Goal: Task Accomplishment & Management: Manage account settings

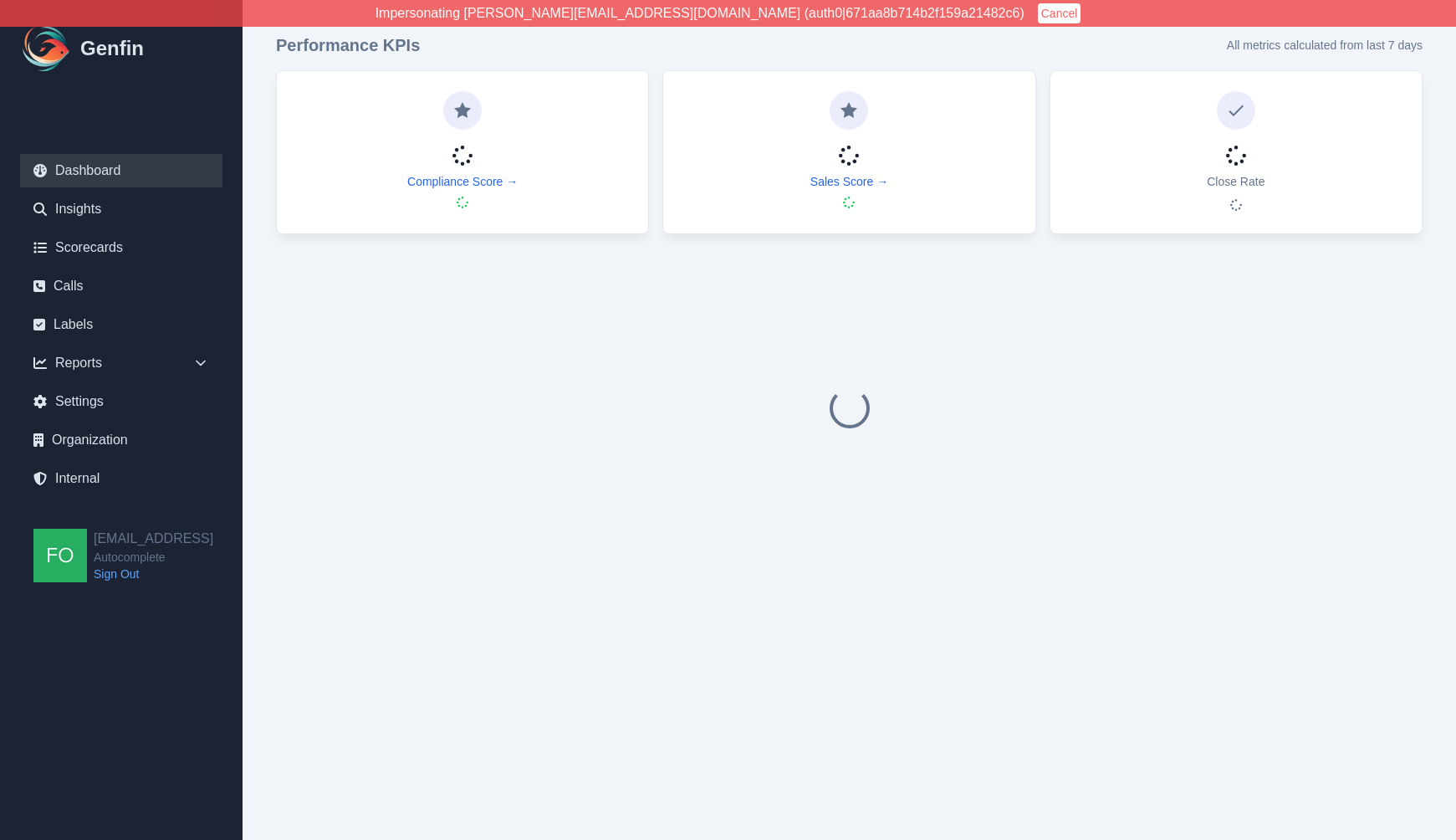
click at [948, 30] on div "Performance KPIs All metrics calculated from last 7 days Compliance Score → Sal…" at bounding box center [849, 301] width 1213 height 602
click at [1038, 21] on button "Cancel" at bounding box center [1059, 12] width 43 height 20
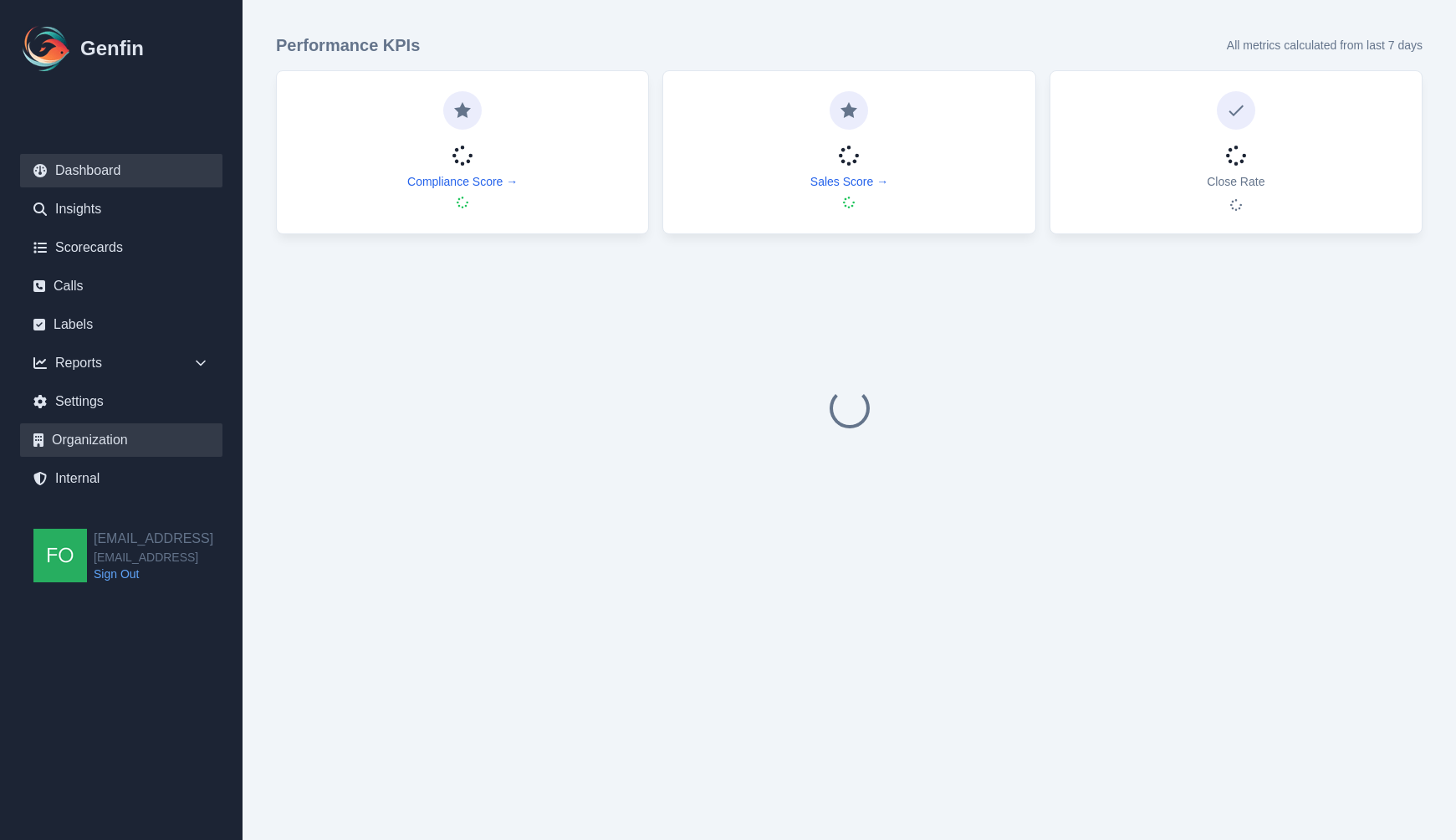
click at [115, 438] on link "Organization" at bounding box center [121, 440] width 202 height 34
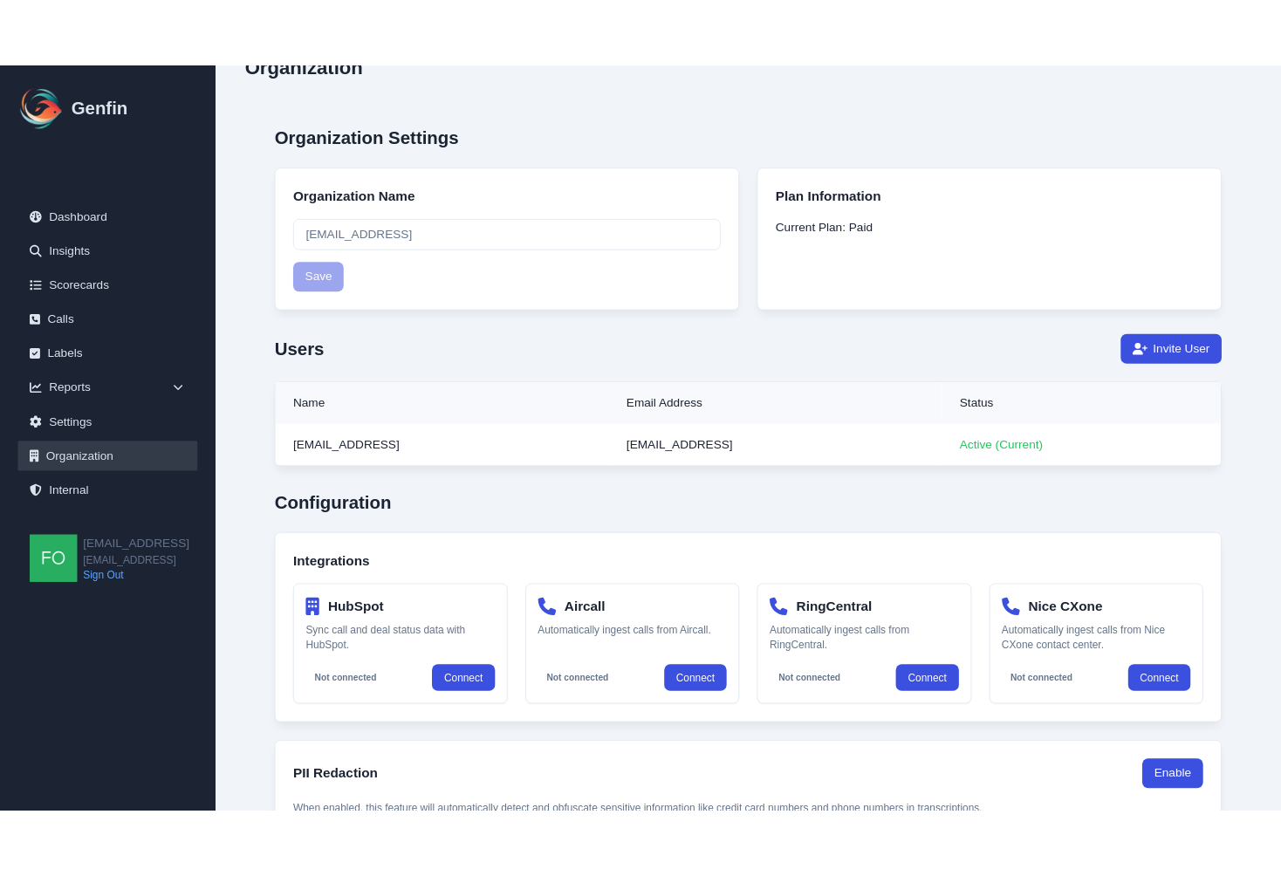
scroll to position [111, 0]
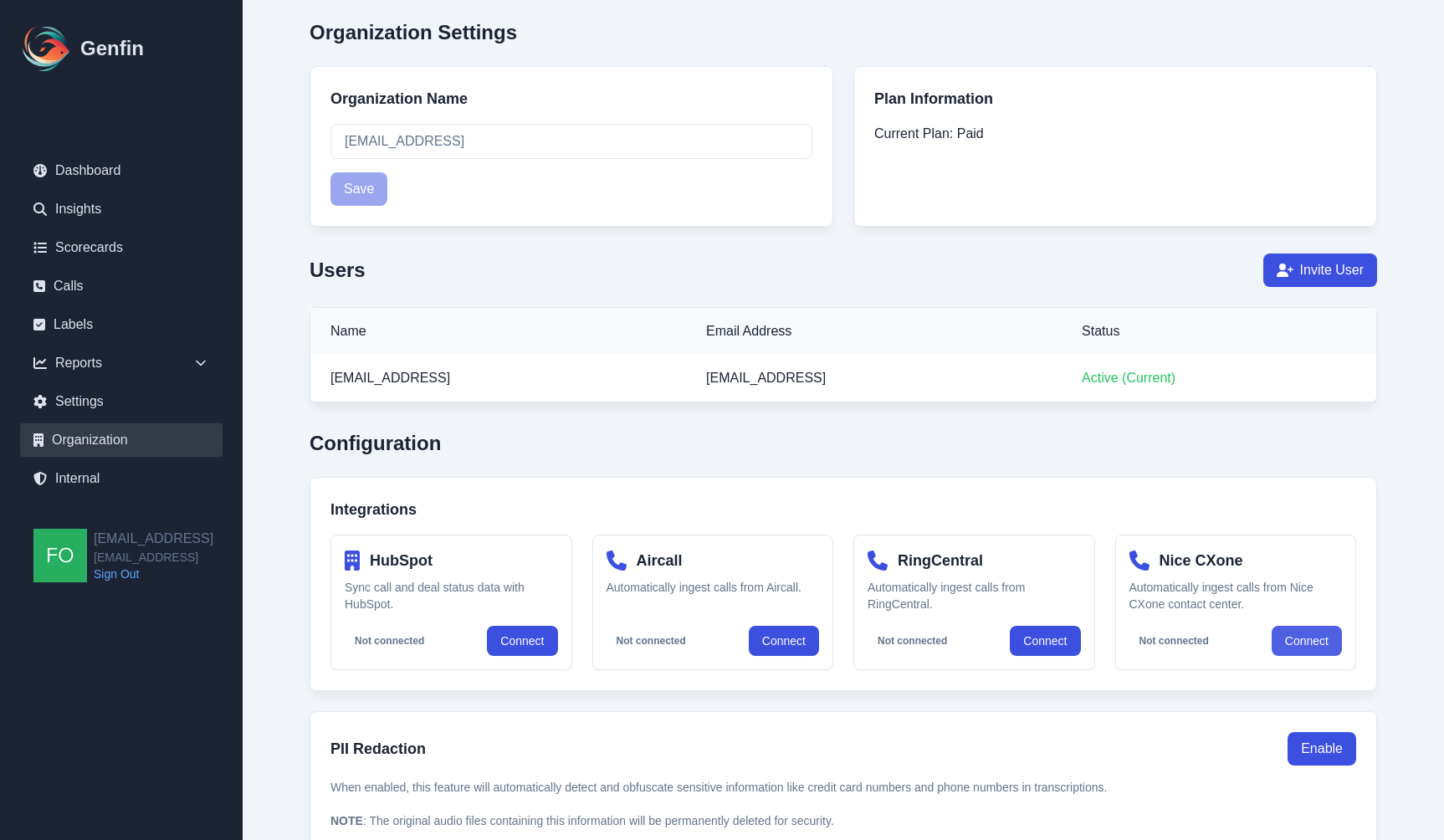
click at [1305, 642] on button "Connect" at bounding box center [1307, 641] width 70 height 30
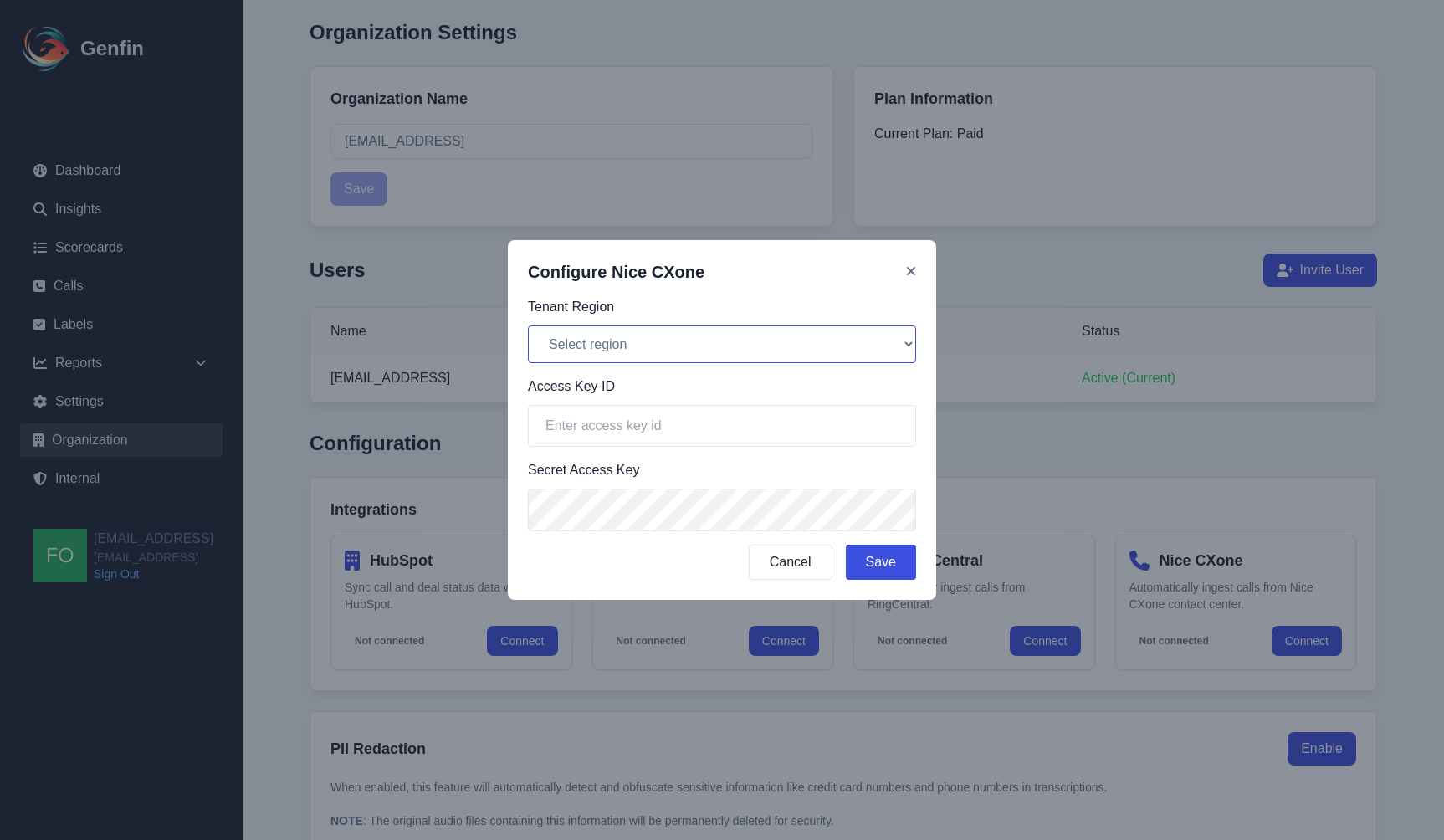
click at [701, 343] on select "Select region North America (na1) Europe (eu1) Asia Pacific (ap1)" at bounding box center [722, 343] width 388 height 37
select select "na1"
click at [528, 325] on select "Select region North America (na1) Europe (eu1) Asia Pacific (ap1)" at bounding box center [722, 343] width 388 height 37
click at [641, 423] on input "text" at bounding box center [722, 426] width 388 height 42
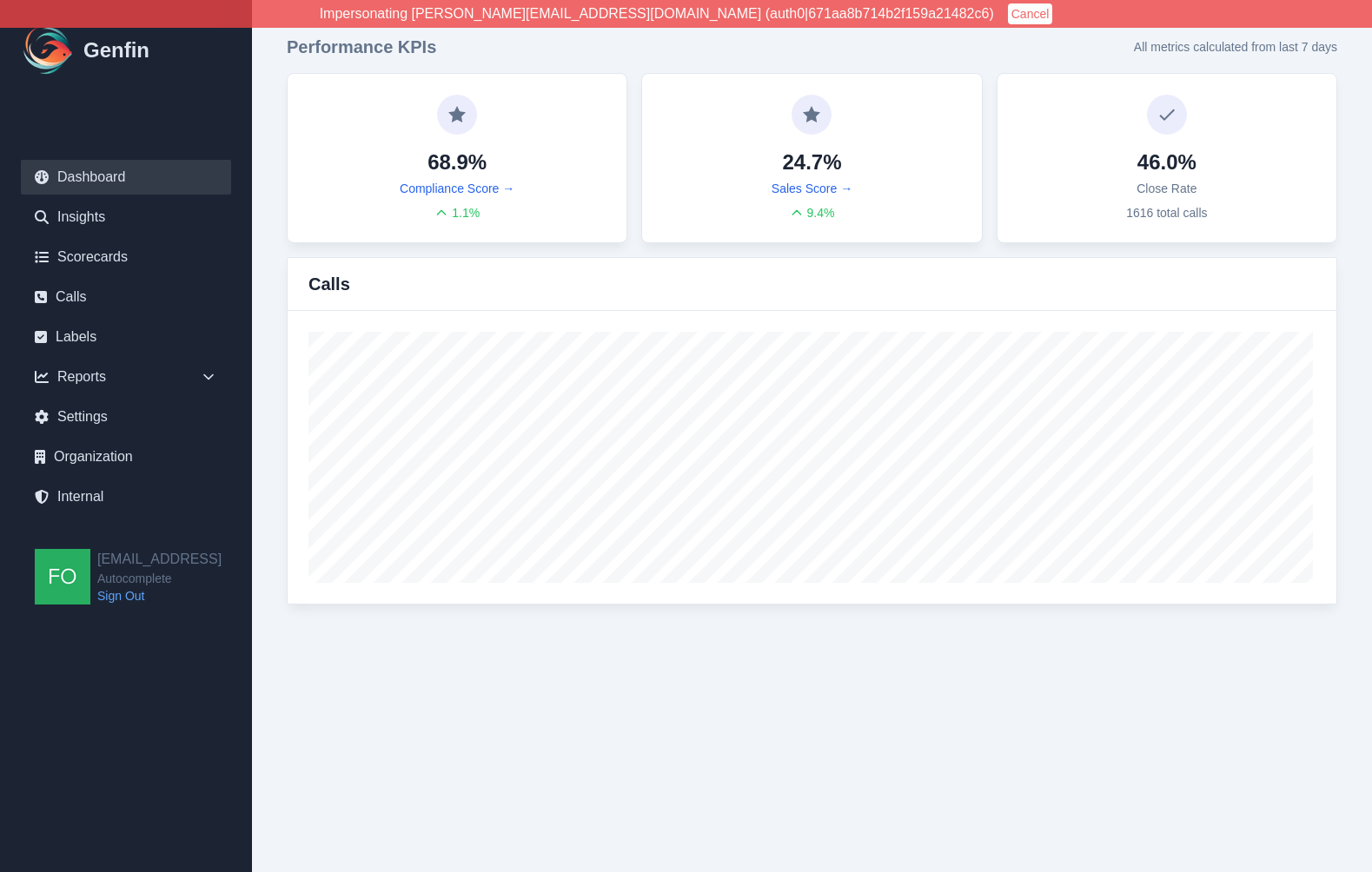
click at [970, 639] on html "Impersonating jeff@autocomplete.io (auth0|671aa8b714b2f159a21482c6) Cancel Genf…" at bounding box center [686, 320] width 1372 height 639
click at [103, 456] on link "Organization" at bounding box center [125, 457] width 210 height 35
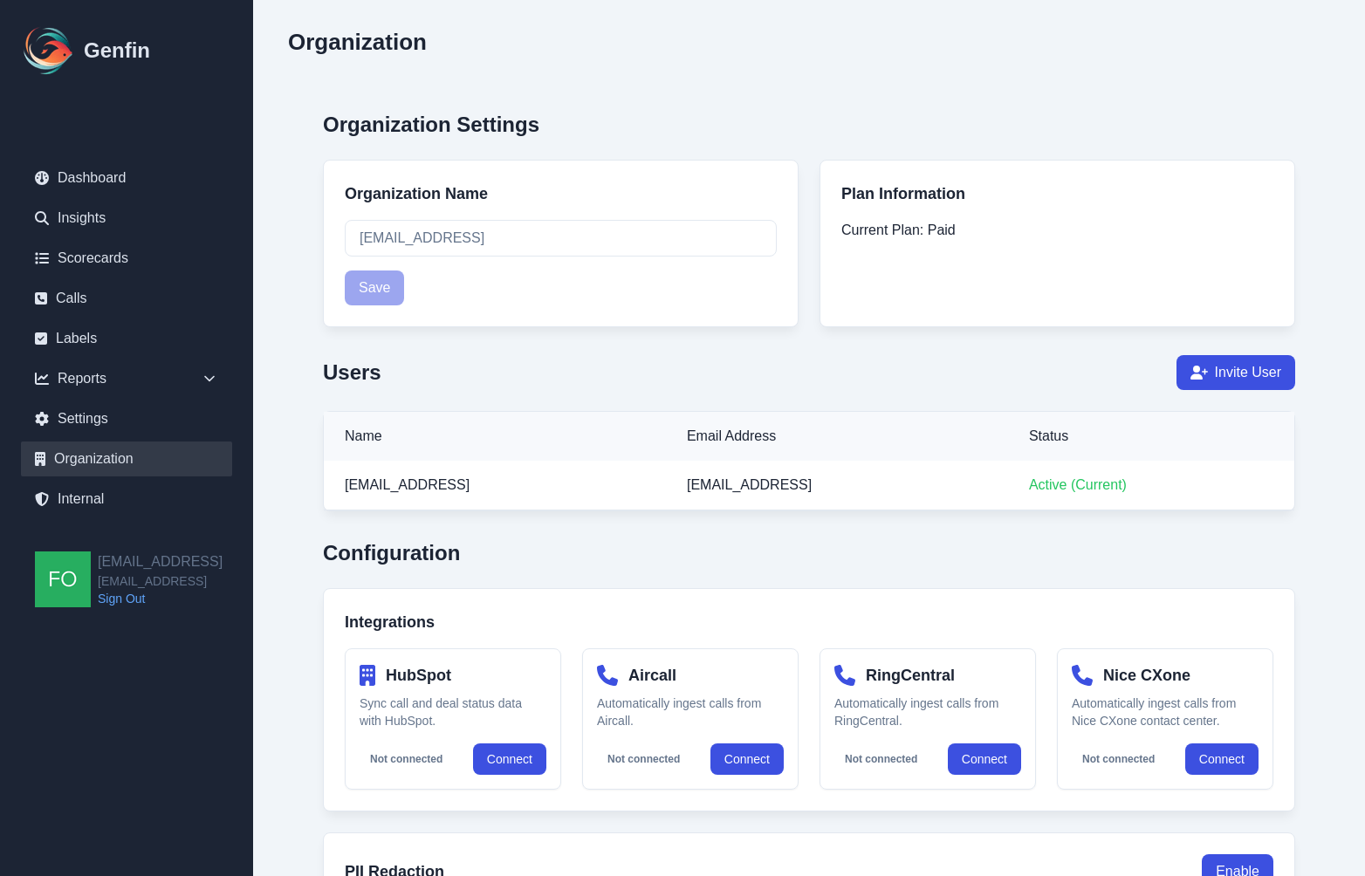
scroll to position [133, 0]
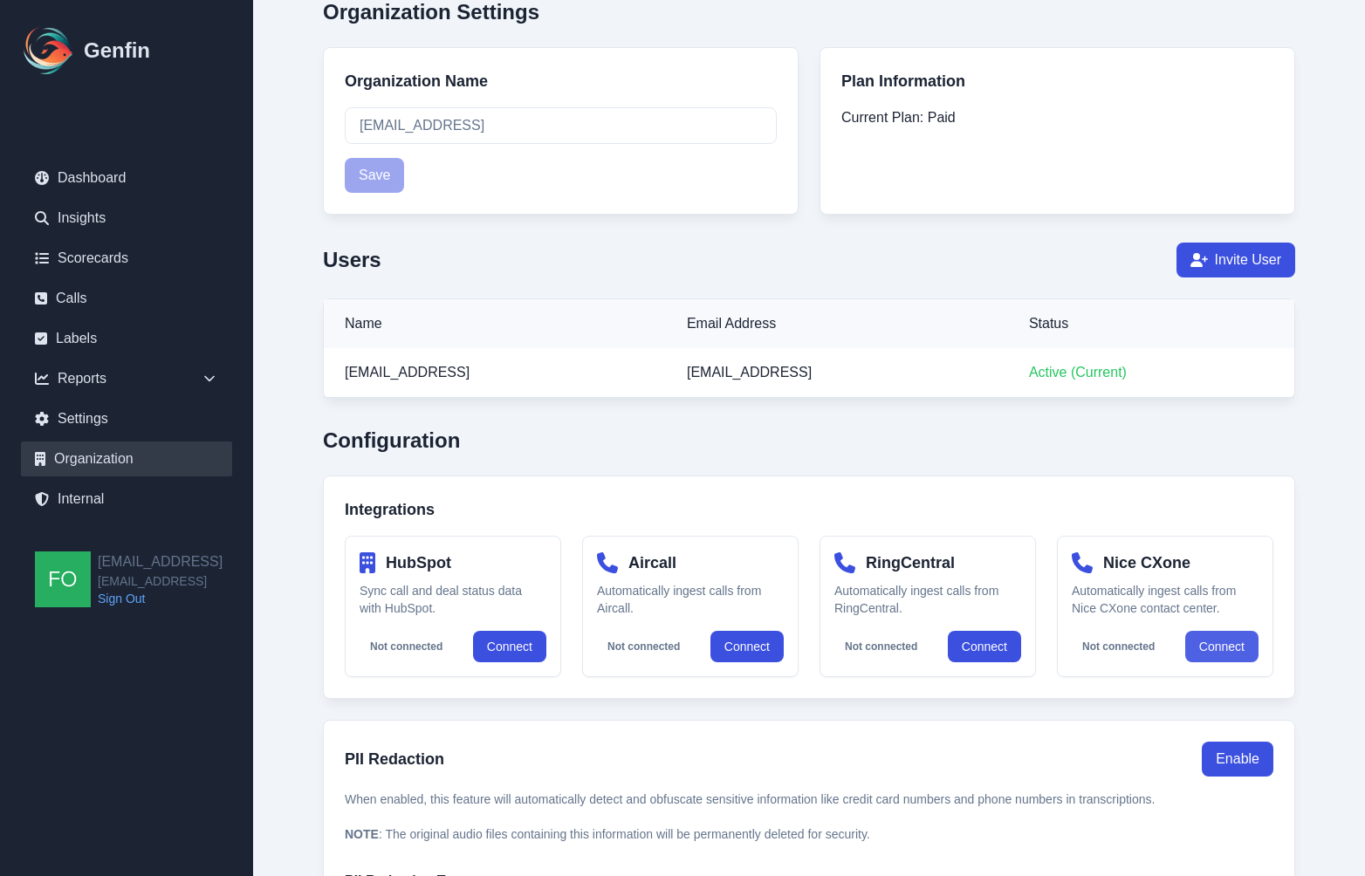
click at [1222, 646] on button "Connect" at bounding box center [1221, 646] width 73 height 31
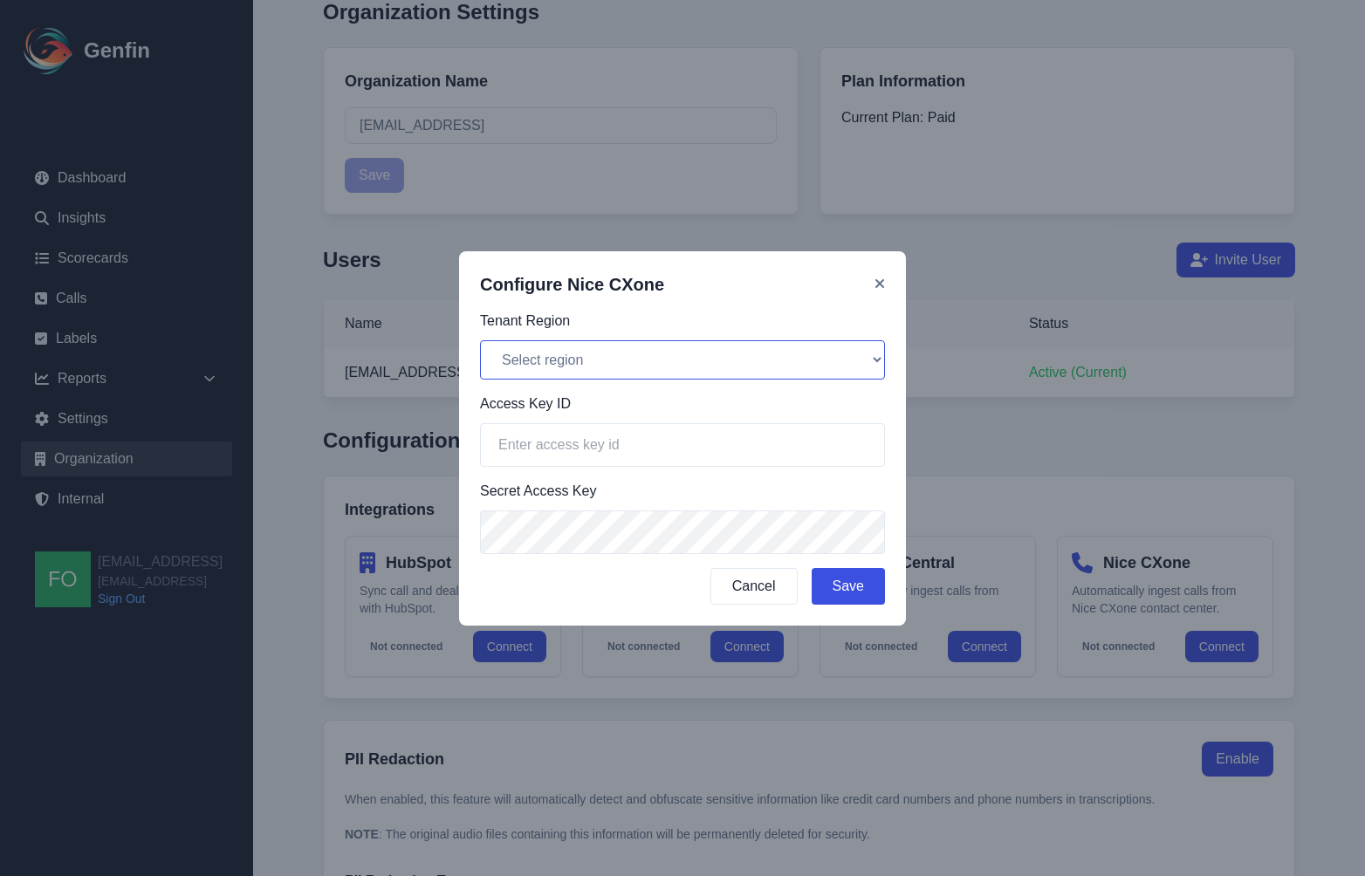
click at [735, 370] on select "Select region North America (na1) Europe (eu1) Asia Pacific (ap1)" at bounding box center [682, 359] width 405 height 39
select select "na1"
click at [480, 340] on select "Select region North America (na1) Europe (eu1) Asia Pacific (ap1)" at bounding box center [682, 359] width 405 height 39
click at [592, 440] on input "text" at bounding box center [682, 445] width 405 height 44
paste input "OH3YCX6NB34O3RECBN4IQEBDXF7G3WBRMYLUEJJNNFG2YTYIOSXQ===="
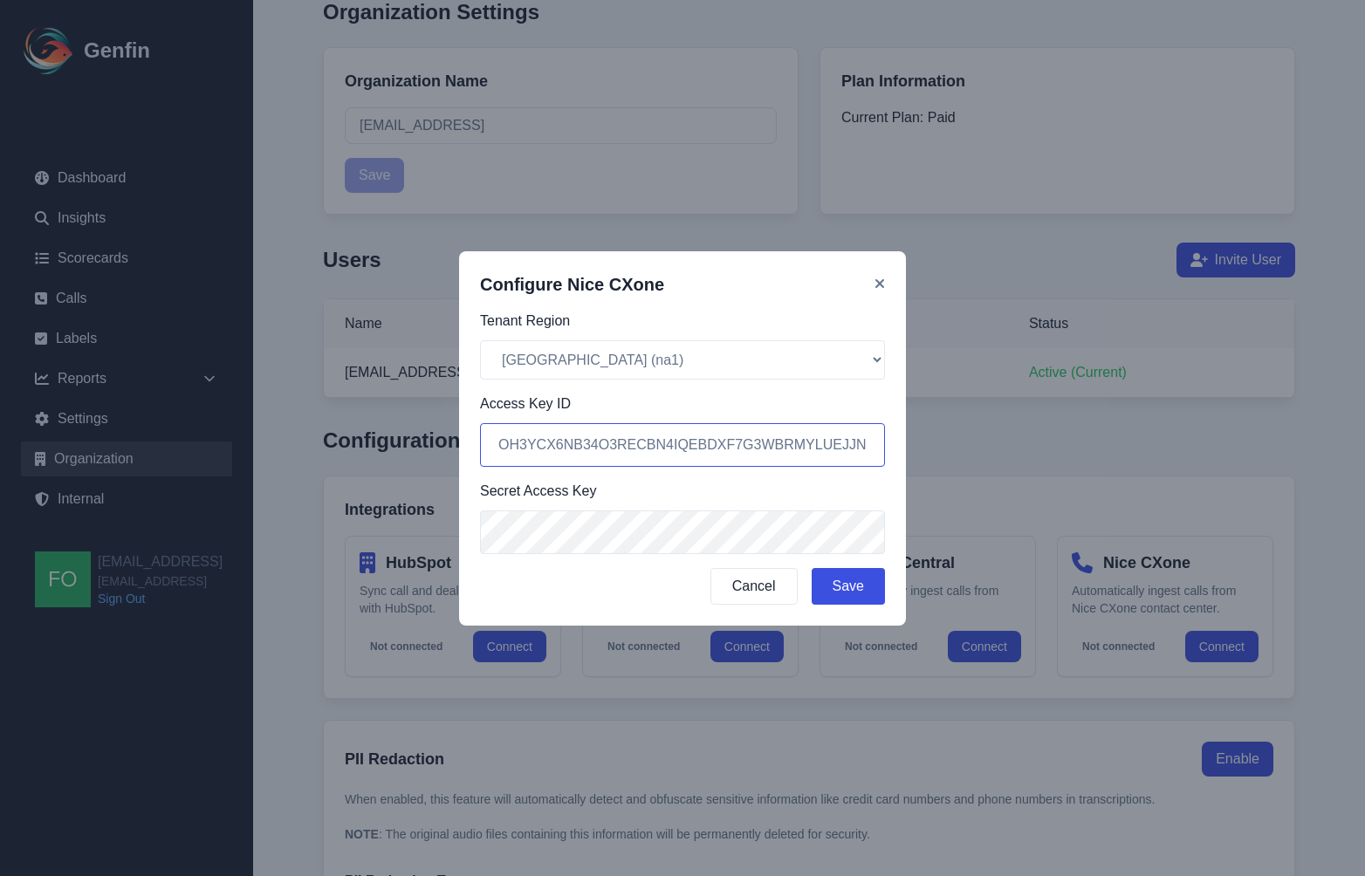
scroll to position [0, 141]
type input "OH3YCX6NB34O3RECBN4IQEBDXF7G3WBRMYLUEJJNNFG2YTYIOSXQ===="
click at [856, 583] on button "Save" at bounding box center [848, 586] width 73 height 37
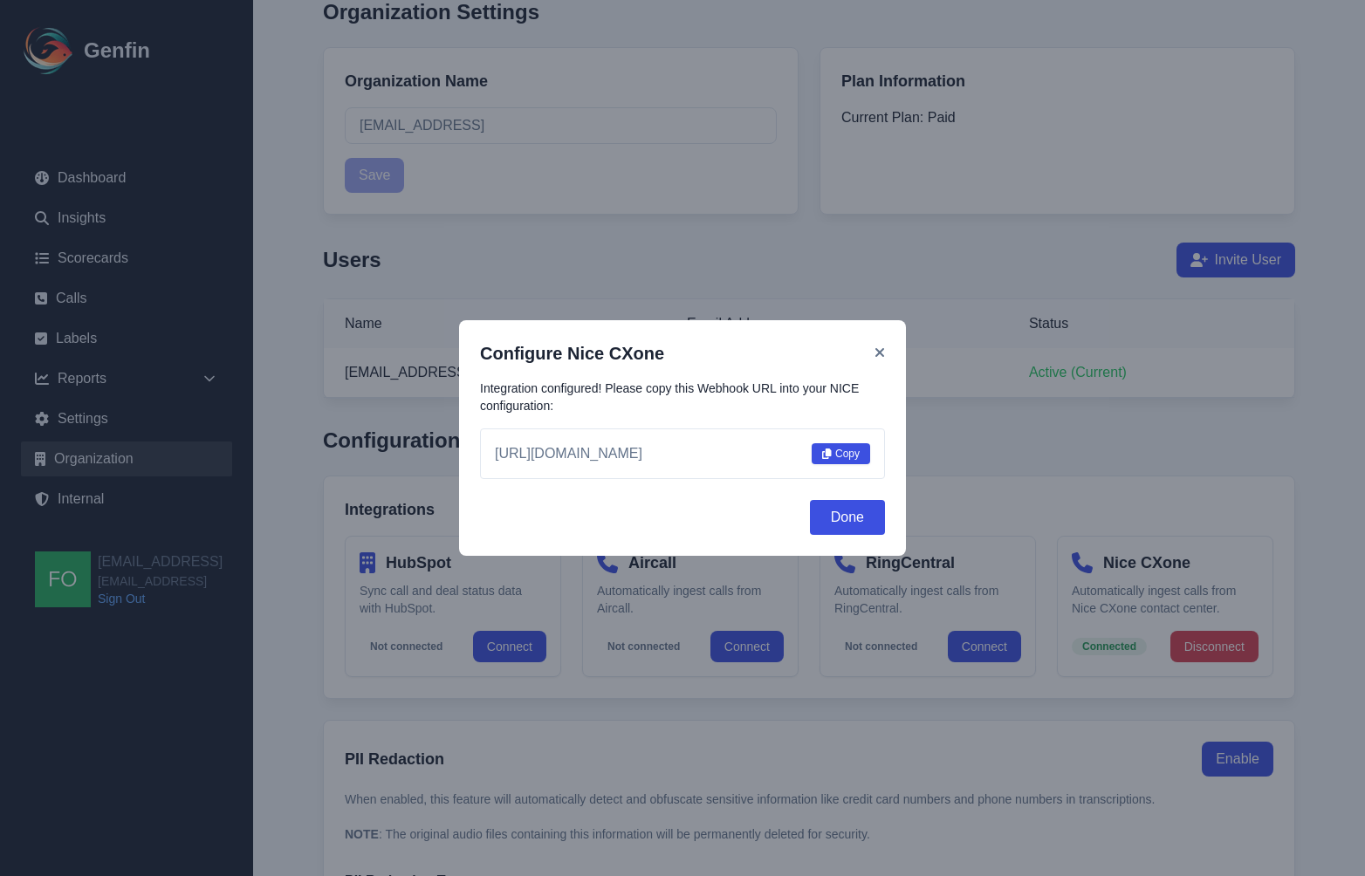
click at [845, 452] on button "Copy" at bounding box center [841, 453] width 58 height 21
click at [888, 355] on div "Configure Nice CXone Integration configured! Please copy this Webhook URL into …" at bounding box center [682, 438] width 447 height 236
click at [884, 352] on icon at bounding box center [879, 353] width 10 height 14
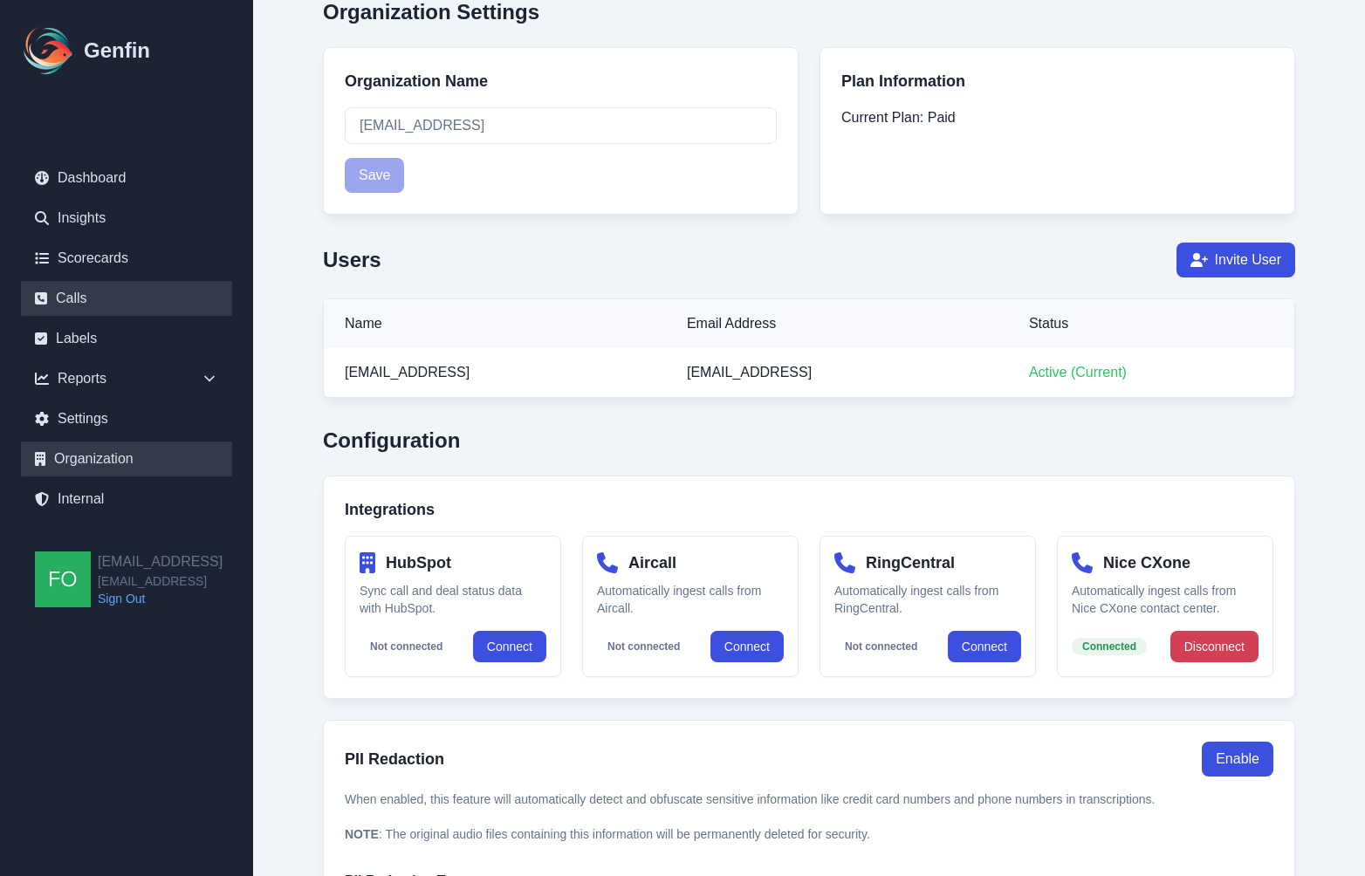
click at [80, 295] on link "Calls" at bounding box center [126, 298] width 211 height 35
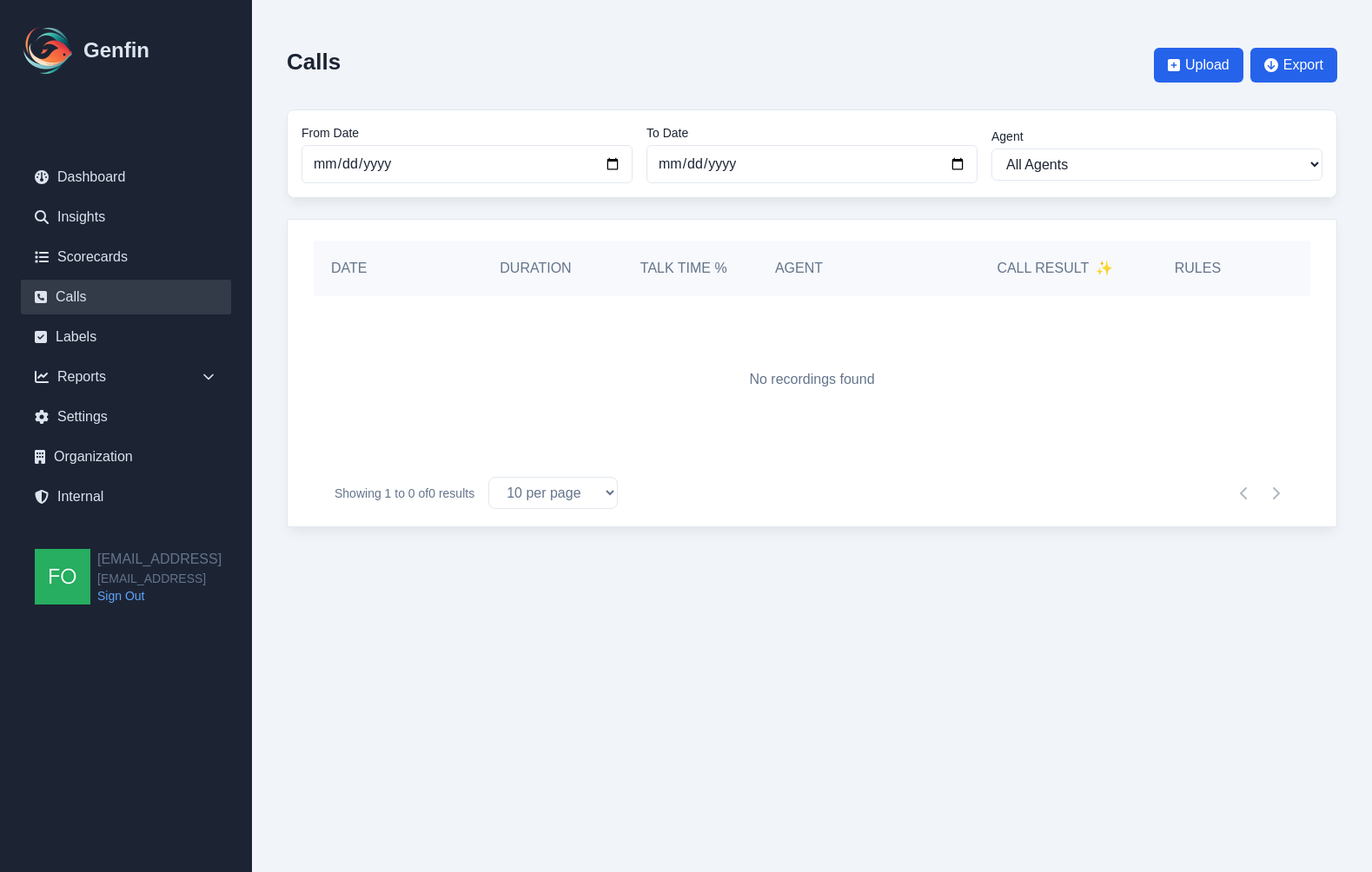
click at [969, 562] on html "Genfin Dashboard Insights Scorecards Calls Labels Reports Sales Compliance Agen…" at bounding box center [686, 281] width 1372 height 562
click at [967, 562] on html "Genfin Dashboard Insights Scorecards Calls Labels Reports Sales Compliance Agen…" at bounding box center [686, 281] width 1372 height 562
click at [822, 562] on html "Genfin Dashboard Insights Scorecards Calls Labels Reports Sales Compliance Agen…" at bounding box center [686, 281] width 1372 height 562
click at [784, 562] on html "Genfin Dashboard Insights Scorecards Calls Labels Reports Sales Compliance Agen…" at bounding box center [686, 281] width 1372 height 562
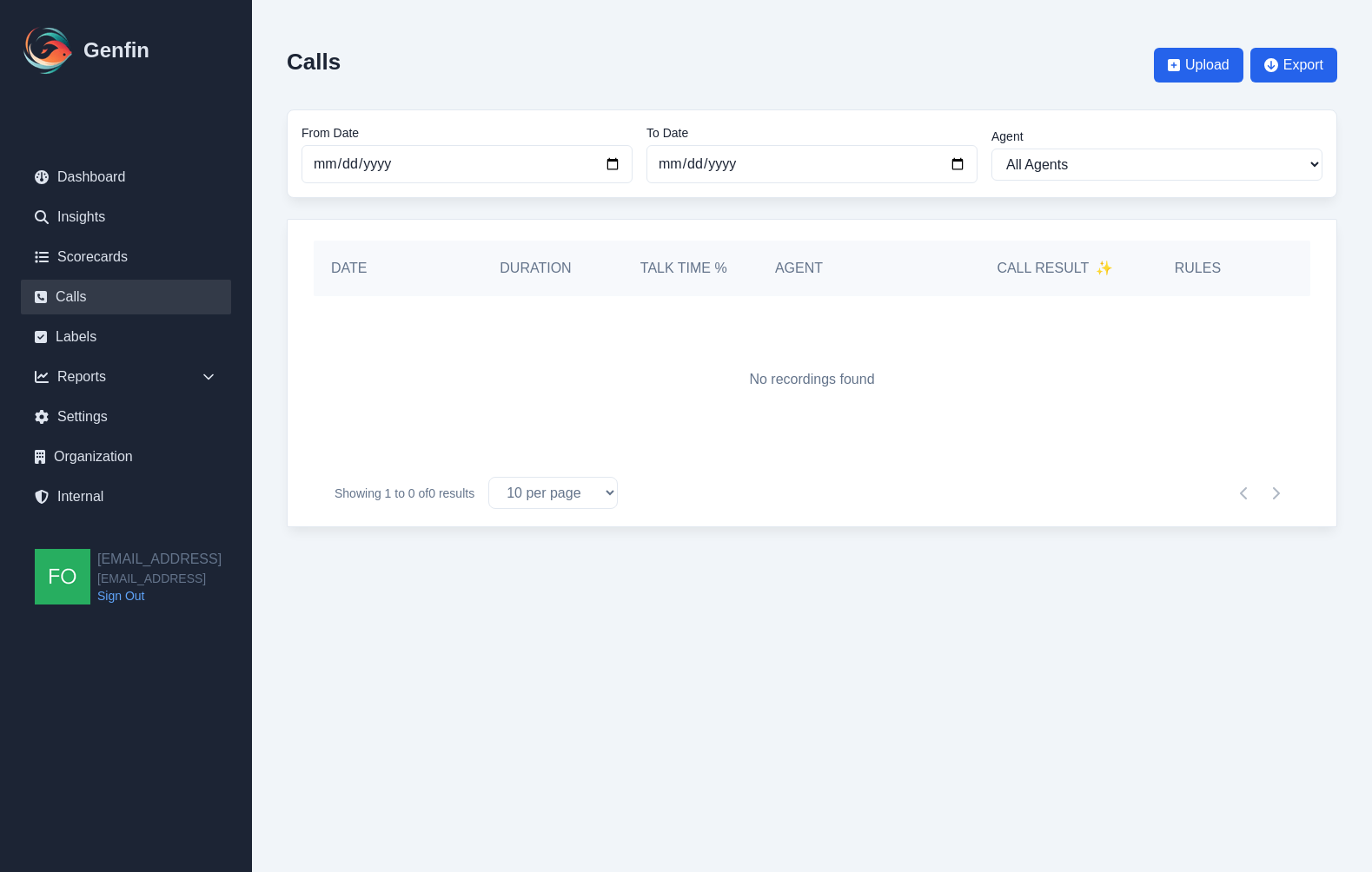
click at [838, 562] on html "Genfin Dashboard Insights Scorecards Calls Labels Reports Sales Compliance Agen…" at bounding box center [686, 281] width 1372 height 562
click at [529, 562] on html "Genfin Dashboard Insights Scorecards Calls Labels Reports Sales Compliance Agen…" at bounding box center [686, 281] width 1372 height 562
click at [953, 164] on input "[DATE]" at bounding box center [811, 164] width 332 height 38
click at [849, 162] on input "[DATE]" at bounding box center [811, 164] width 332 height 38
click at [959, 160] on input "[DATE]" at bounding box center [811, 164] width 332 height 38
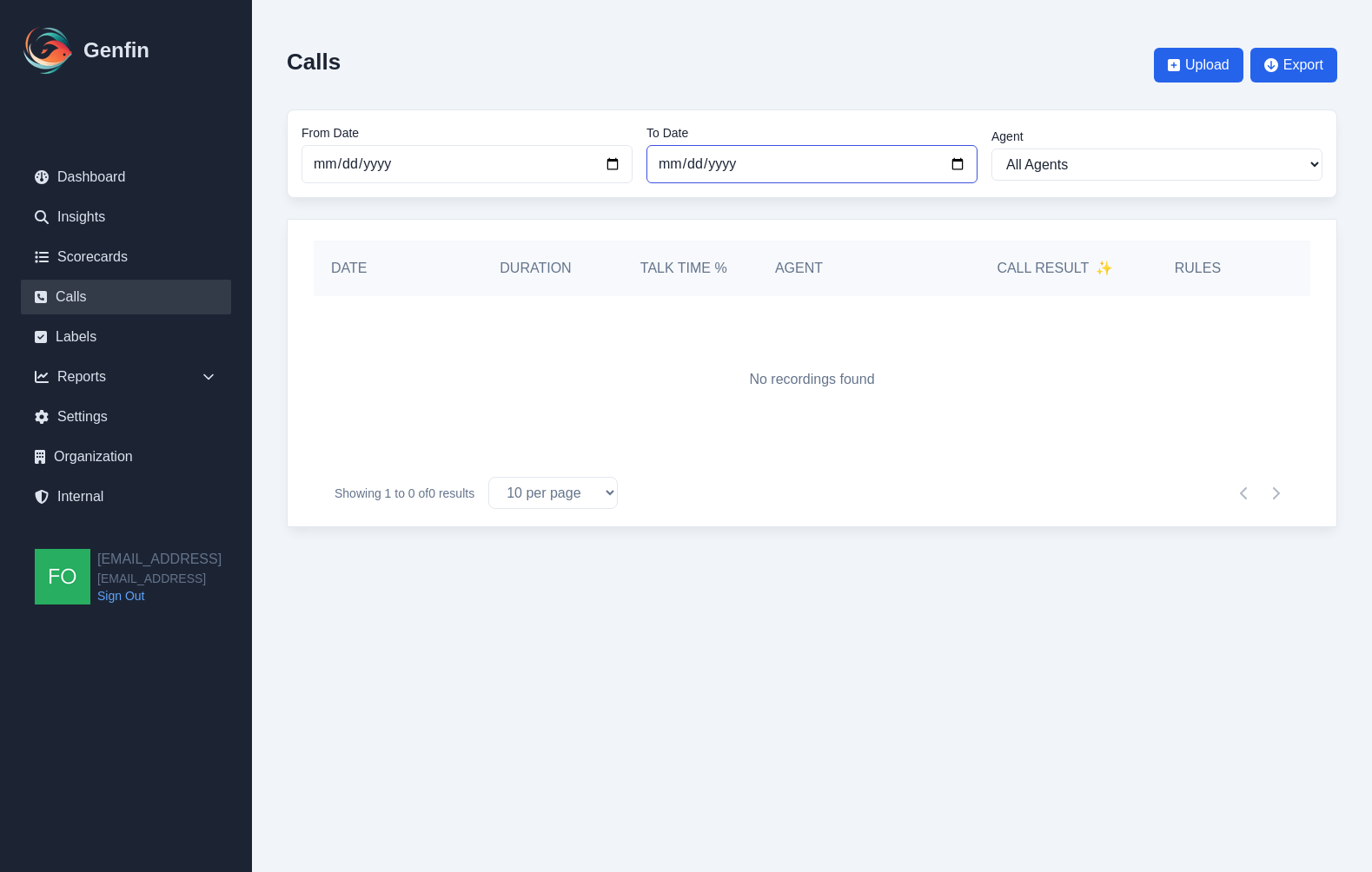
type input "2025-08-28"
click at [664, 562] on html "Genfin Dashboard Insights Scorecards Calls Labels Reports Sales Compliance Agen…" at bounding box center [686, 281] width 1372 height 562
click at [587, 562] on html "Genfin Dashboard Insights Scorecards Calls Labels Reports Sales Compliance Agen…" at bounding box center [686, 281] width 1372 height 562
click at [591, 562] on html "Genfin Dashboard Insights Scorecards Calls Labels Reports Sales Compliance Agen…" at bounding box center [686, 281] width 1372 height 562
click at [490, 562] on html "Genfin Dashboard Insights Scorecards Calls Labels Reports Sales Compliance Agen…" at bounding box center [686, 281] width 1372 height 562
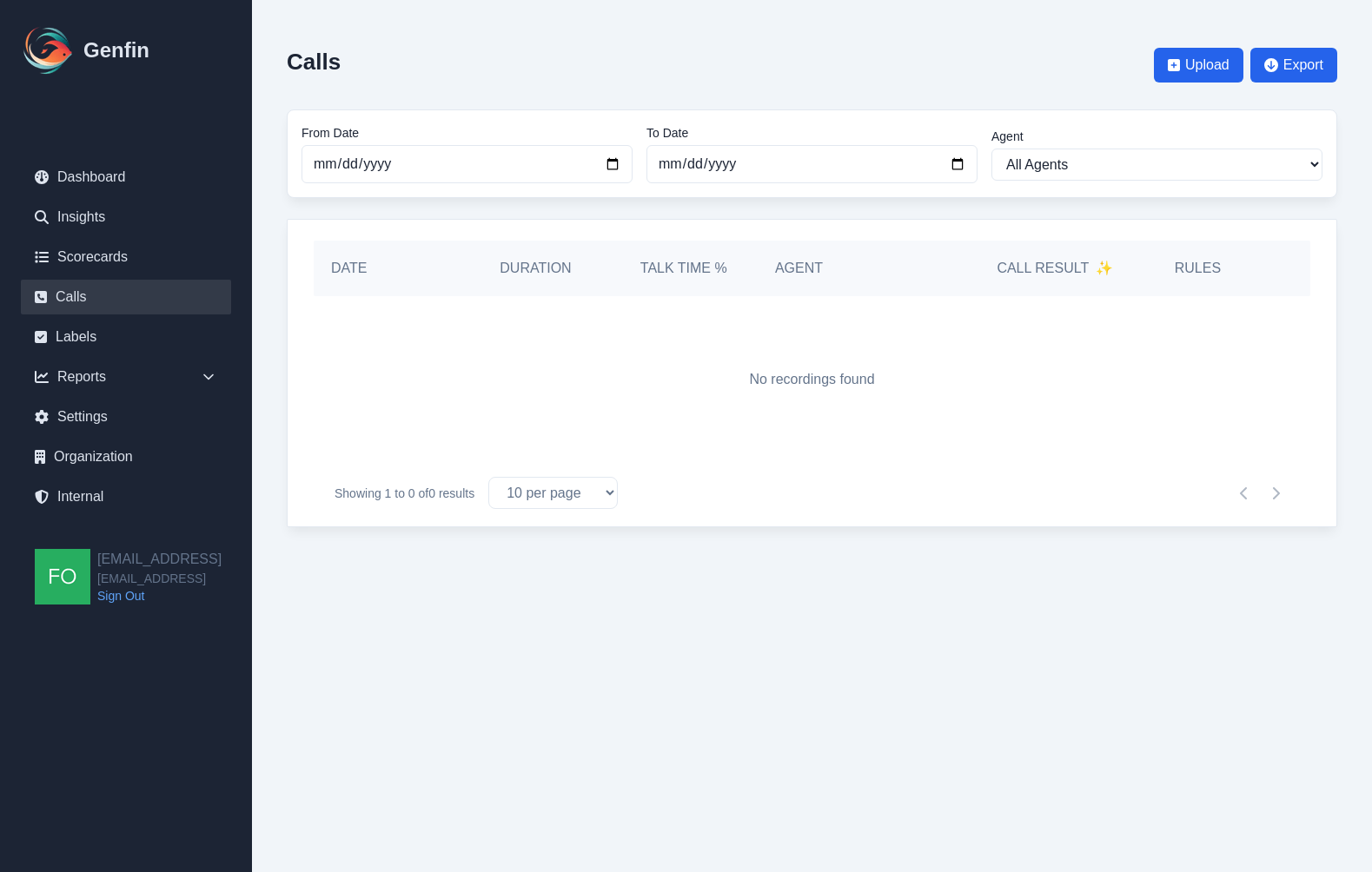
click at [516, 562] on html "Genfin Dashboard Insights Scorecards Calls Labels Reports Sales Compliance Agen…" at bounding box center [686, 281] width 1372 height 562
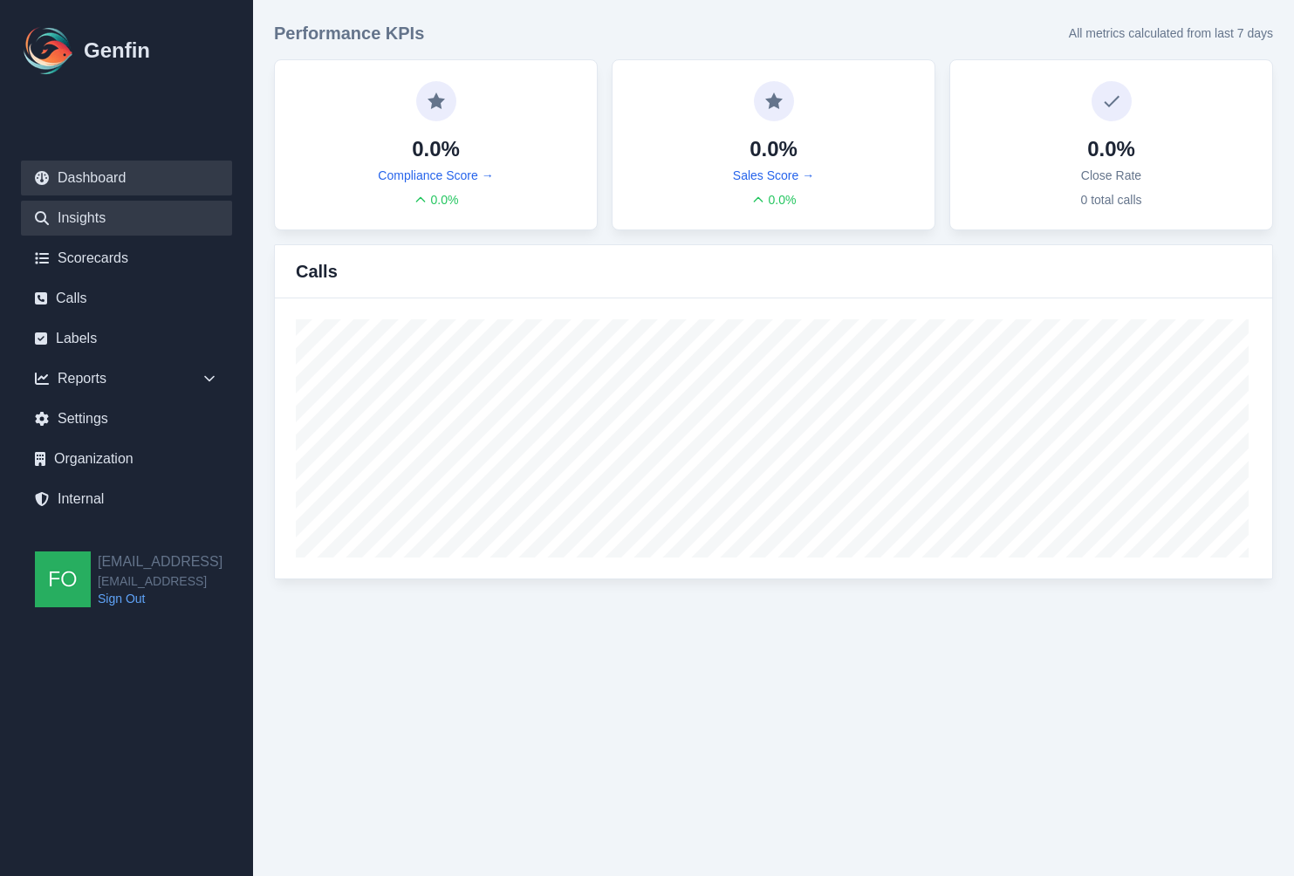
click at [112, 217] on link "Insights" at bounding box center [126, 218] width 211 height 35
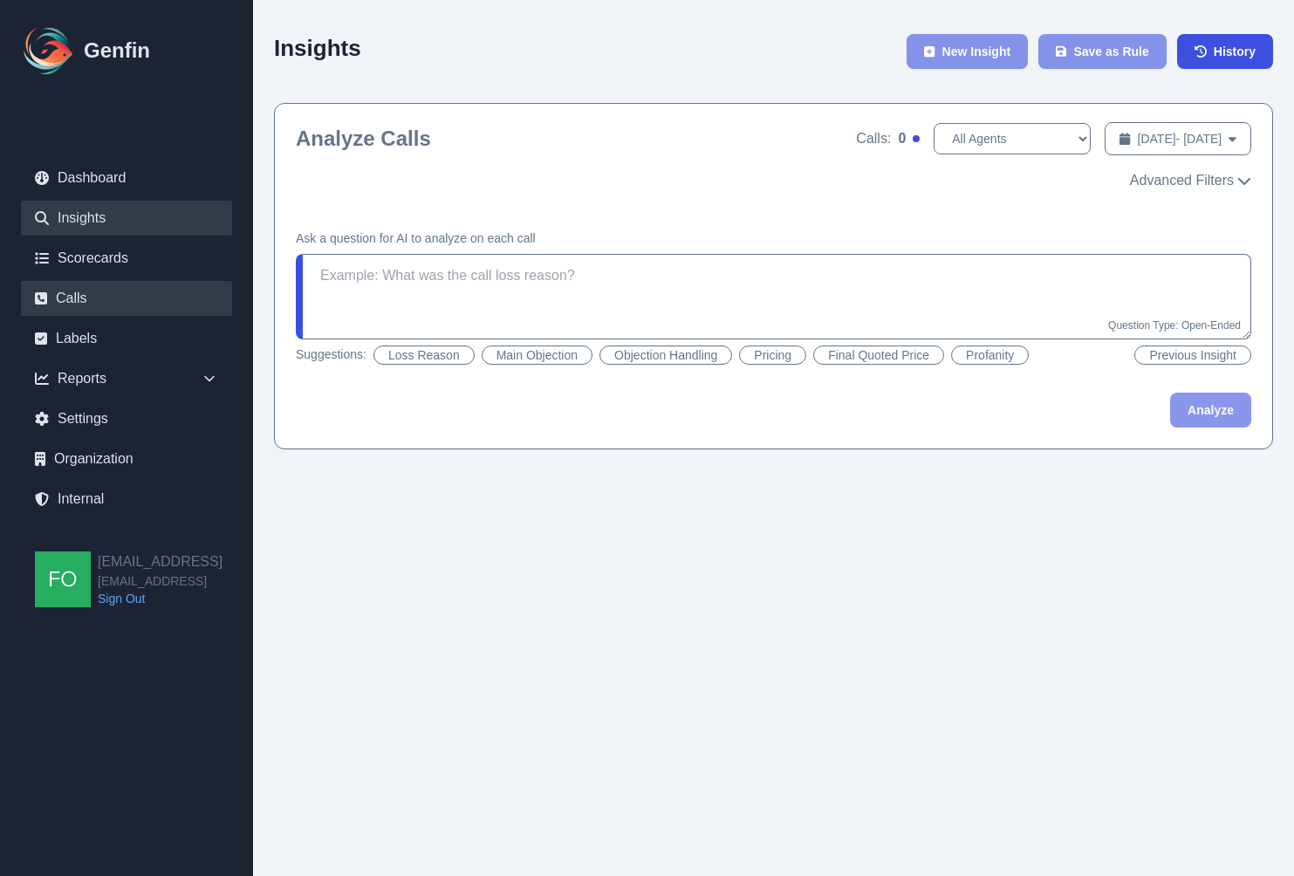
click at [99, 294] on link "Calls" at bounding box center [126, 298] width 211 height 35
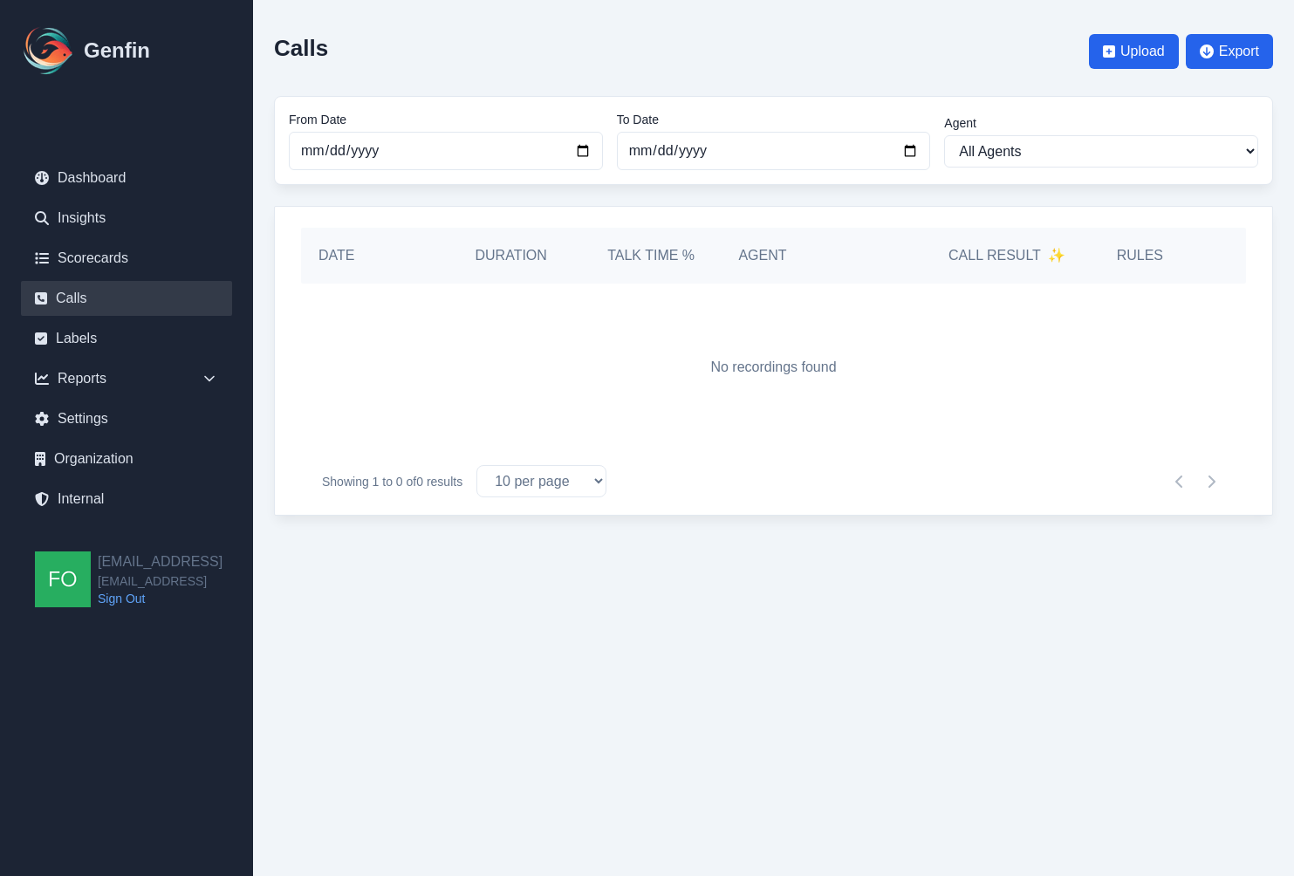
click at [589, 361] on div "No recordings found" at bounding box center [773, 368] width 945 height 168
click at [913, 152] on input "2025-08-25" at bounding box center [774, 151] width 314 height 38
type input "[DATE]"
click at [749, 394] on div "No recordings found" at bounding box center [773, 368] width 945 height 168
click at [98, 453] on link "Organization" at bounding box center [126, 459] width 211 height 35
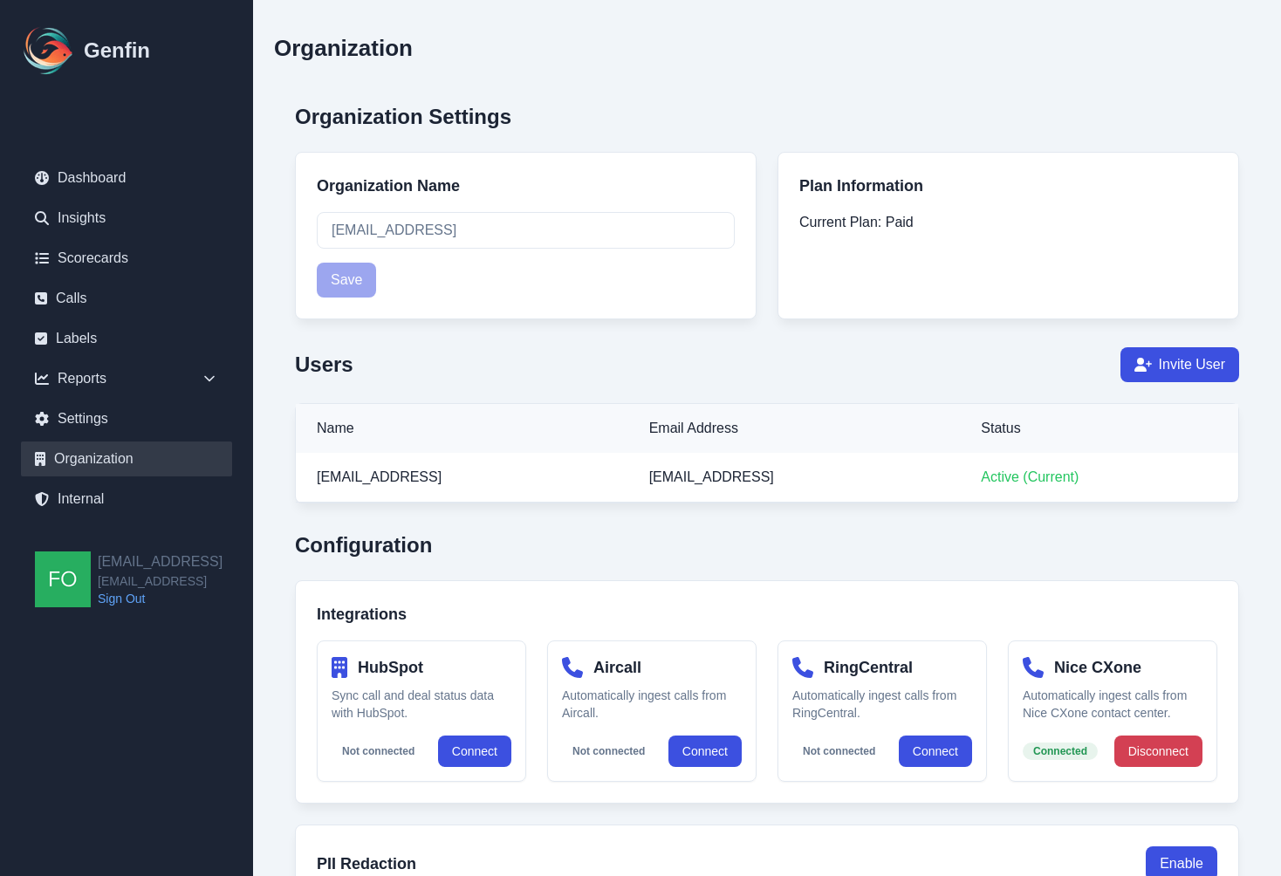
click at [916, 71] on div "Organization" at bounding box center [767, 51] width 986 height 61
drag, startPoint x: 796, startPoint y: 81, endPoint x: 784, endPoint y: 81, distance: 12.2
click at [821, 43] on div "Organization" at bounding box center [767, 51] width 986 height 61
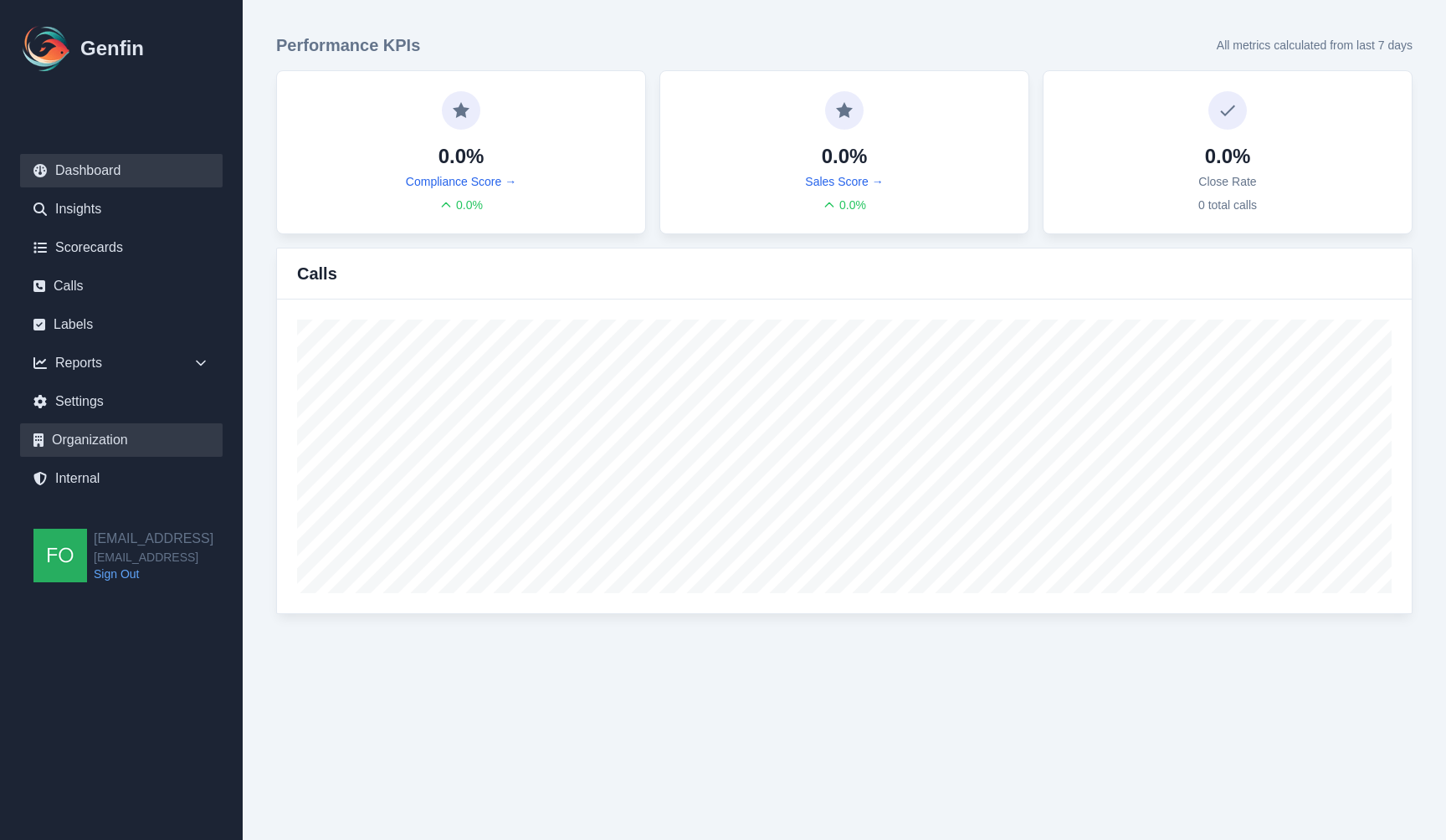
click at [116, 443] on link "Organization" at bounding box center [121, 440] width 202 height 34
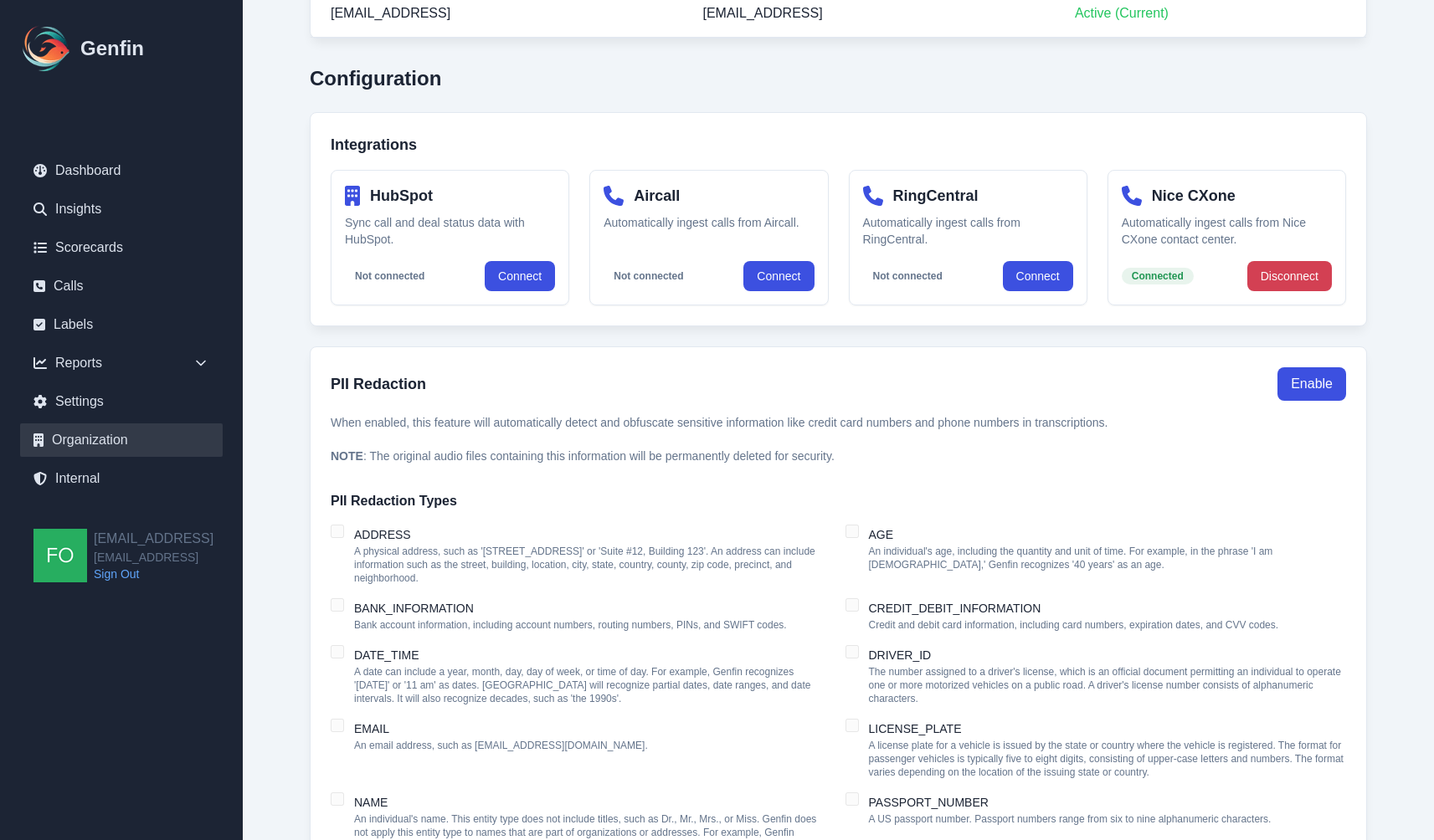
scroll to position [469, 0]
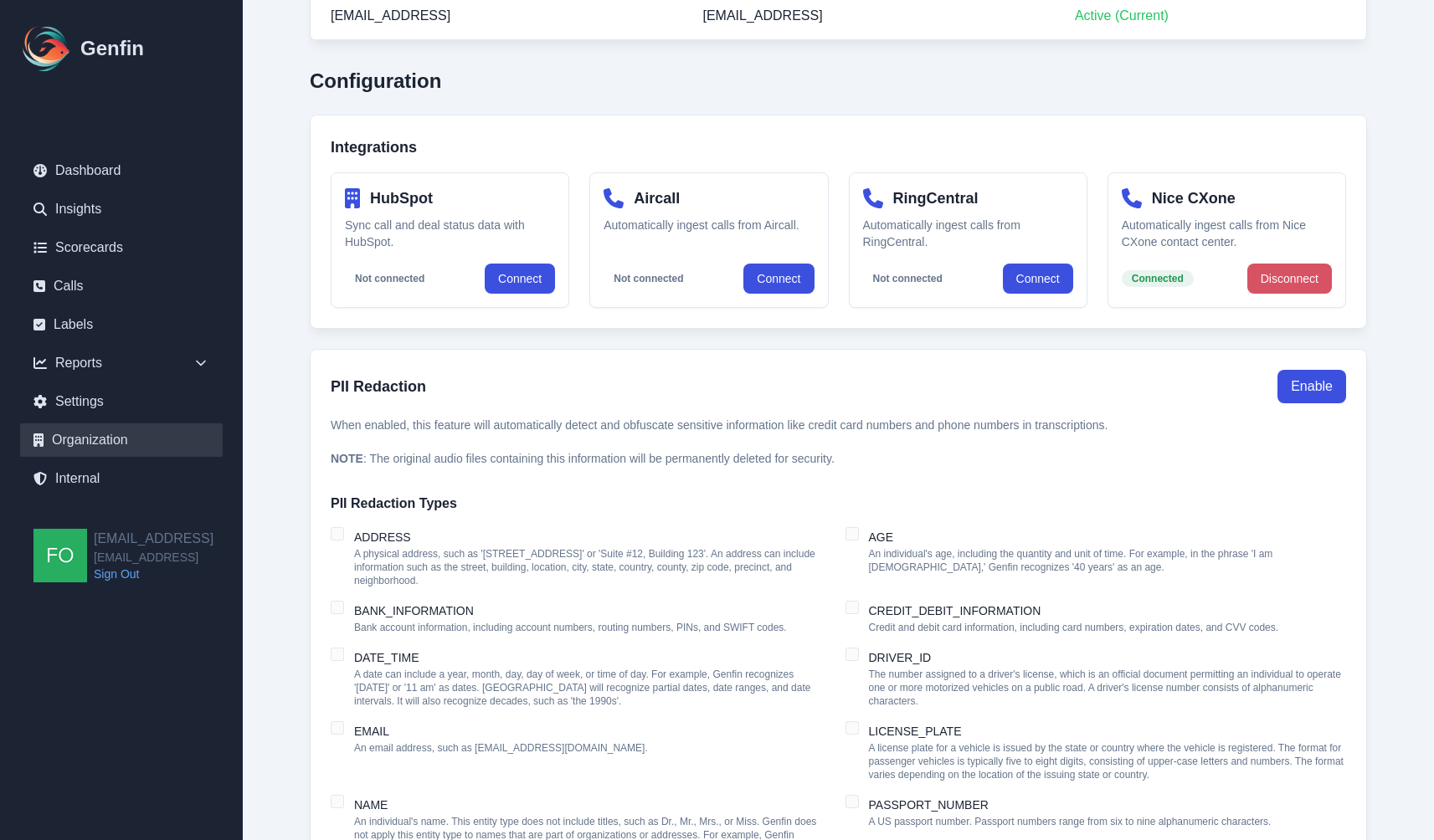
click at [1305, 280] on button "Disconnect" at bounding box center [1289, 278] width 84 height 30
click at [1299, 280] on button "Connect" at bounding box center [1296, 278] width 70 height 30
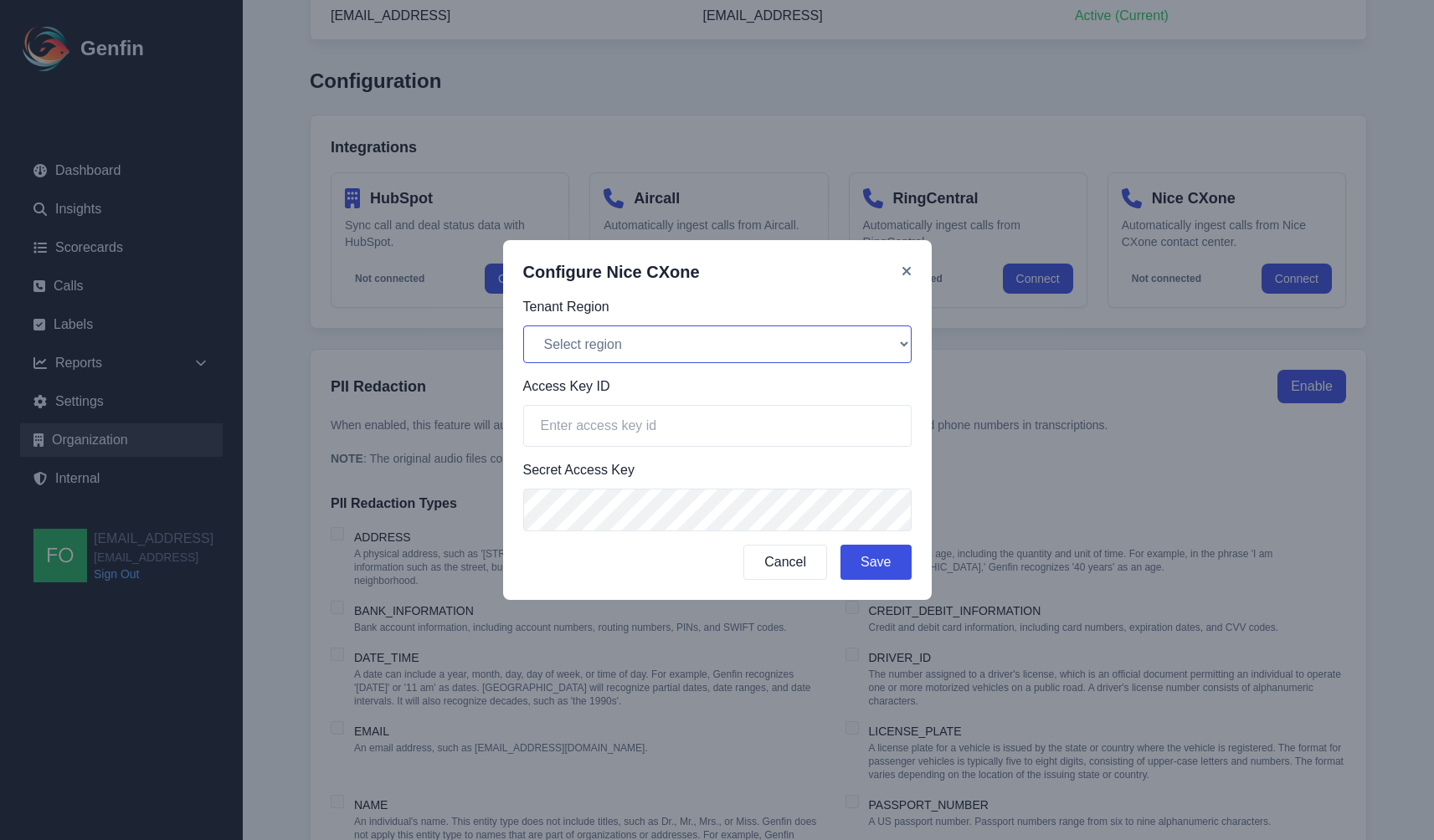
click at [686, 339] on select "Select region North America (na1) Europe (eu1) Asia Pacific (ap1)" at bounding box center [717, 343] width 388 height 37
select select "na1"
click at [523, 325] on select "Select region North America (na1) Europe (eu1) Asia Pacific (ap1)" at bounding box center [717, 343] width 388 height 37
click at [635, 430] on input "text" at bounding box center [717, 426] width 388 height 42
click at [621, 437] on input "text" at bounding box center [717, 426] width 388 height 42
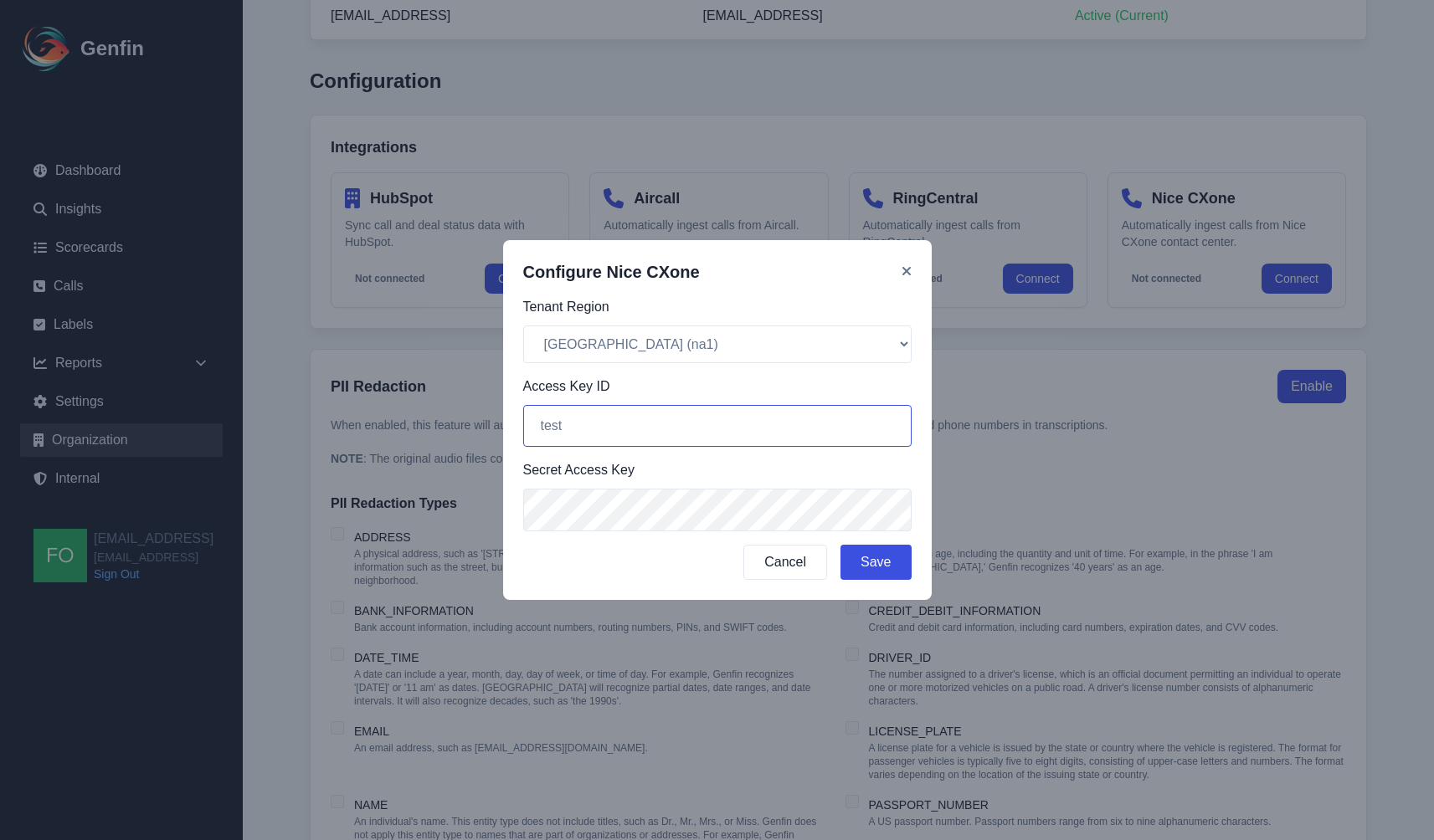
type input "test"
click at [887, 569] on button "Save" at bounding box center [875, 562] width 70 height 35
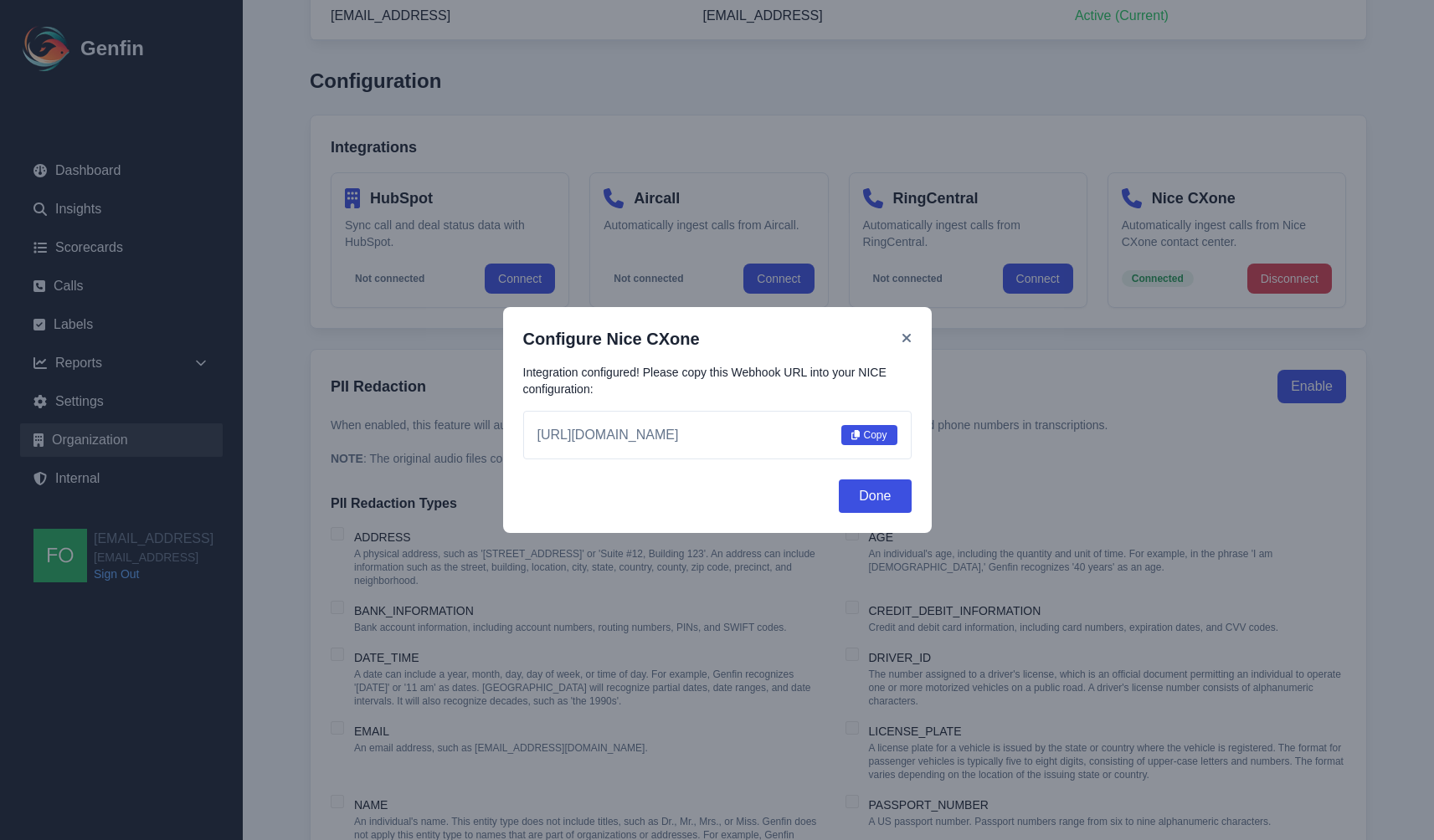
drag, startPoint x: 661, startPoint y: 436, endPoint x: 640, endPoint y: 439, distance: 21.2
click at [640, 439] on span "https://api.genfin.com/webhooks/nice/3" at bounding box center [607, 434] width 141 height 20
drag, startPoint x: 661, startPoint y: 436, endPoint x: 640, endPoint y: 437, distance: 21.0
click at [640, 437] on span "https://api.genfin.com/webhooks/nice/3" at bounding box center [607, 434] width 141 height 20
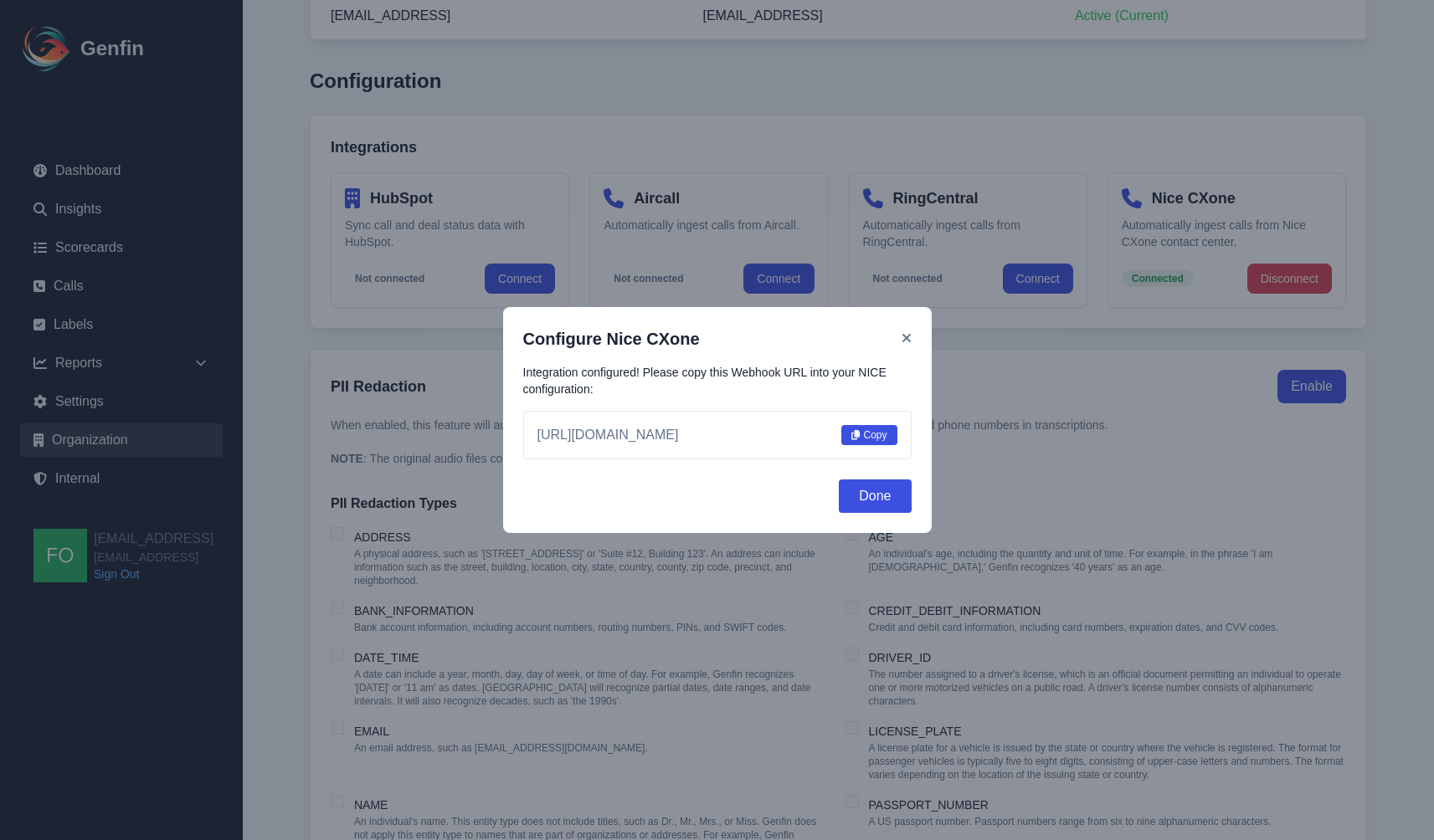
click at [640, 437] on span "https://api.genfin.com/webhooks/nice/3" at bounding box center [607, 434] width 141 height 20
click at [872, 432] on button "Copy" at bounding box center [869, 434] width 56 height 20
click at [907, 340] on icon at bounding box center [905, 338] width 9 height 9
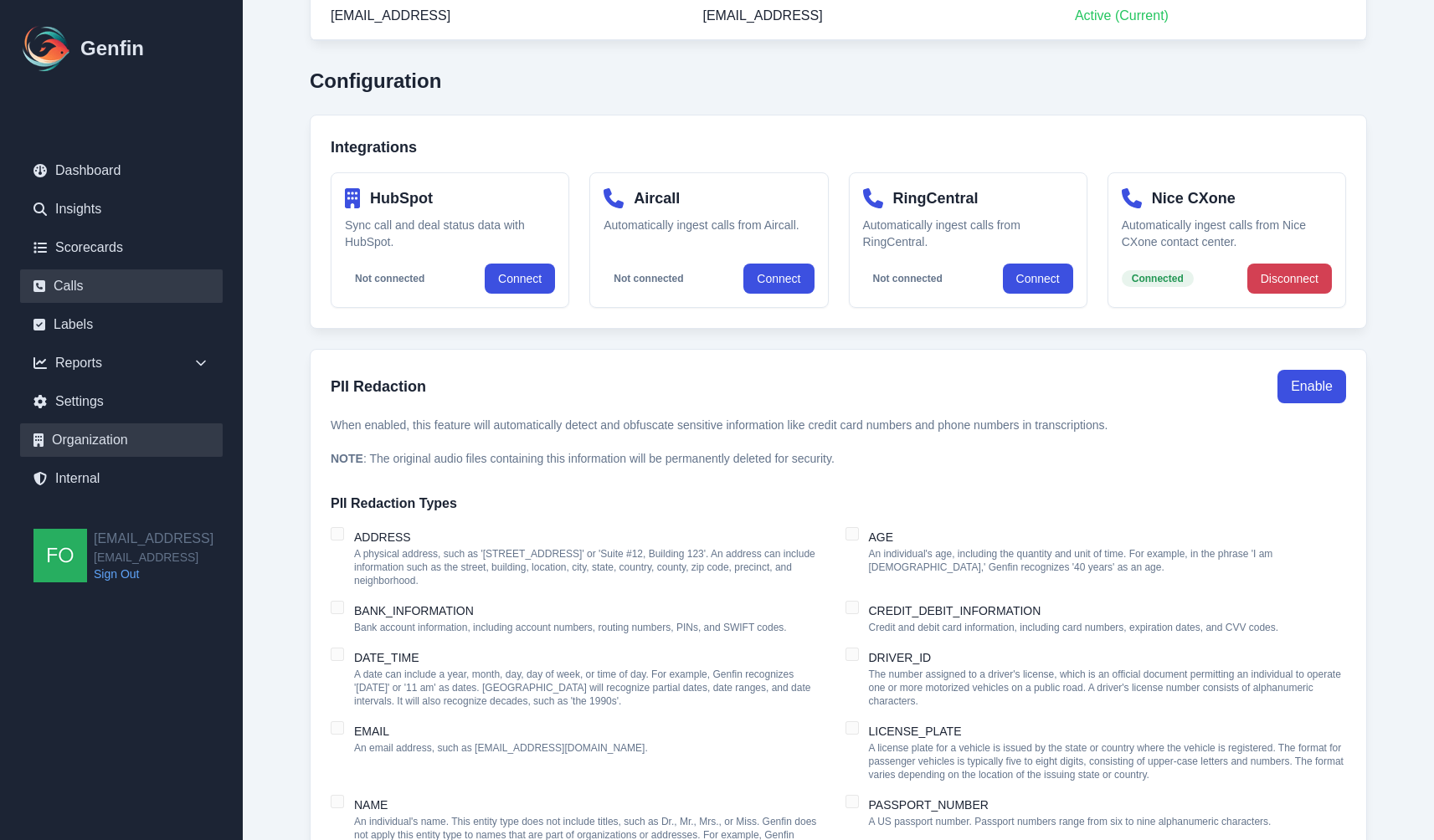
click at [102, 287] on link "Calls" at bounding box center [121, 286] width 202 height 34
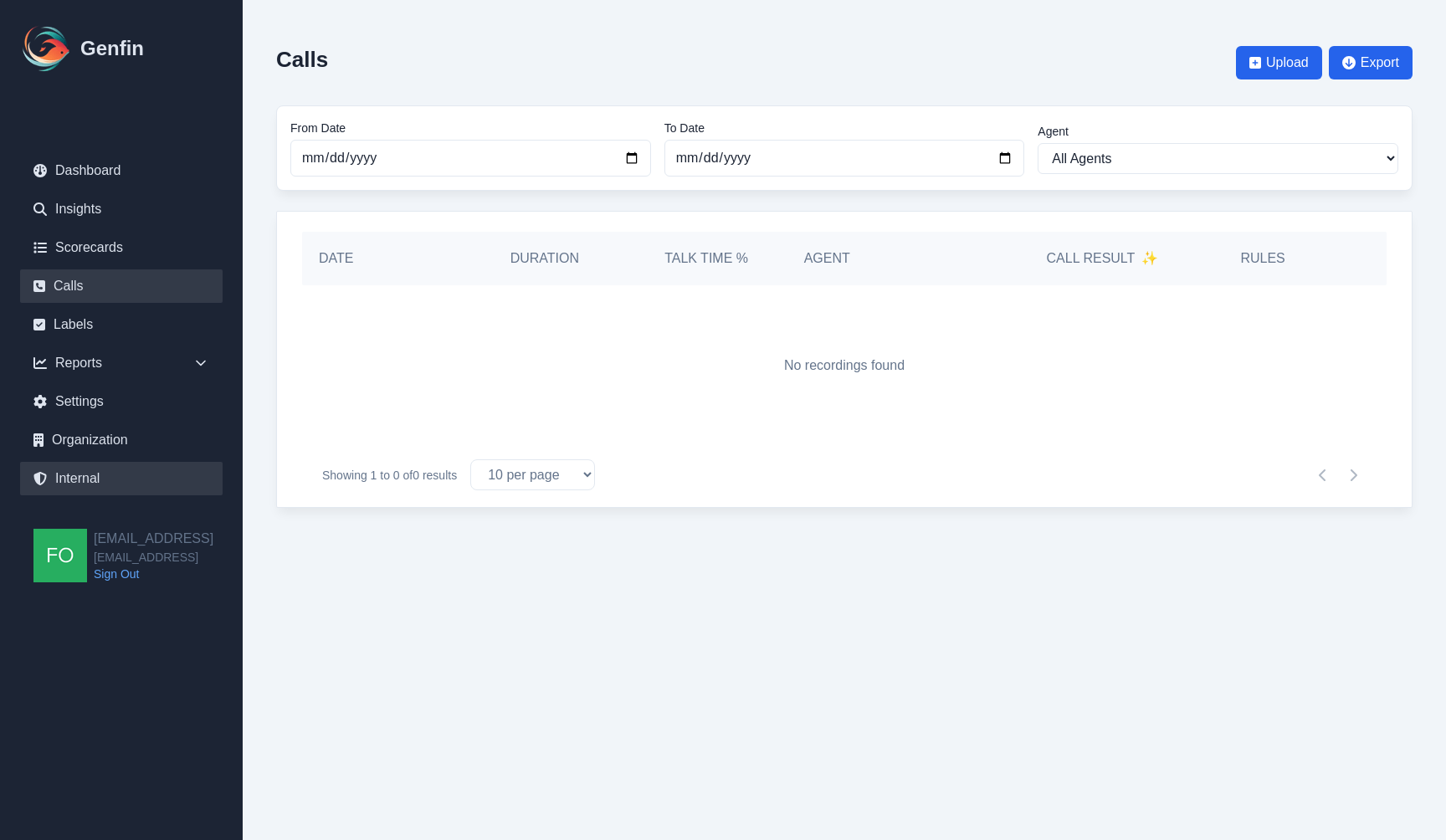
click at [94, 475] on link "Internal" at bounding box center [121, 478] width 202 height 34
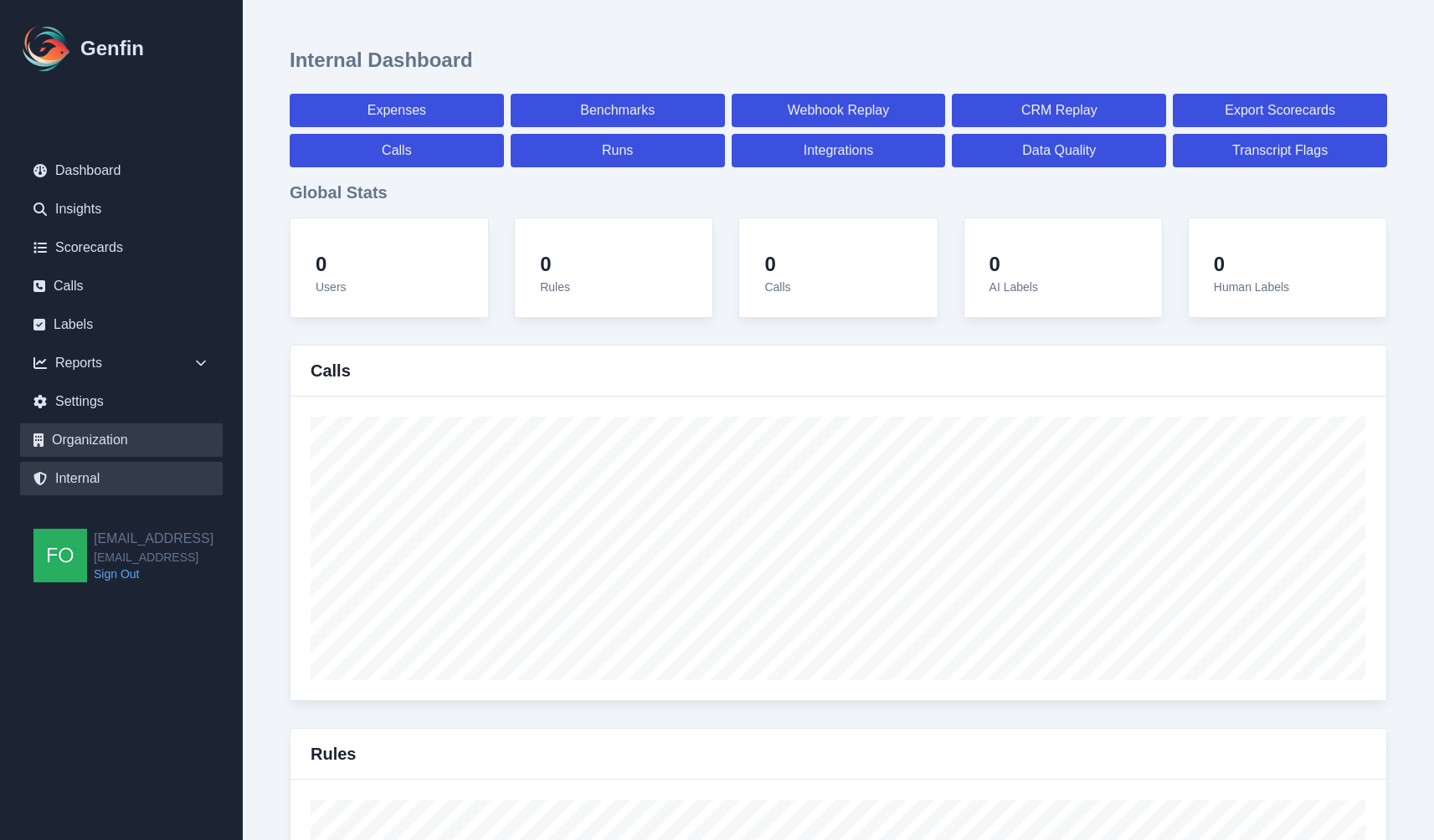
select select "paid"
select select "7"
select select "paid"
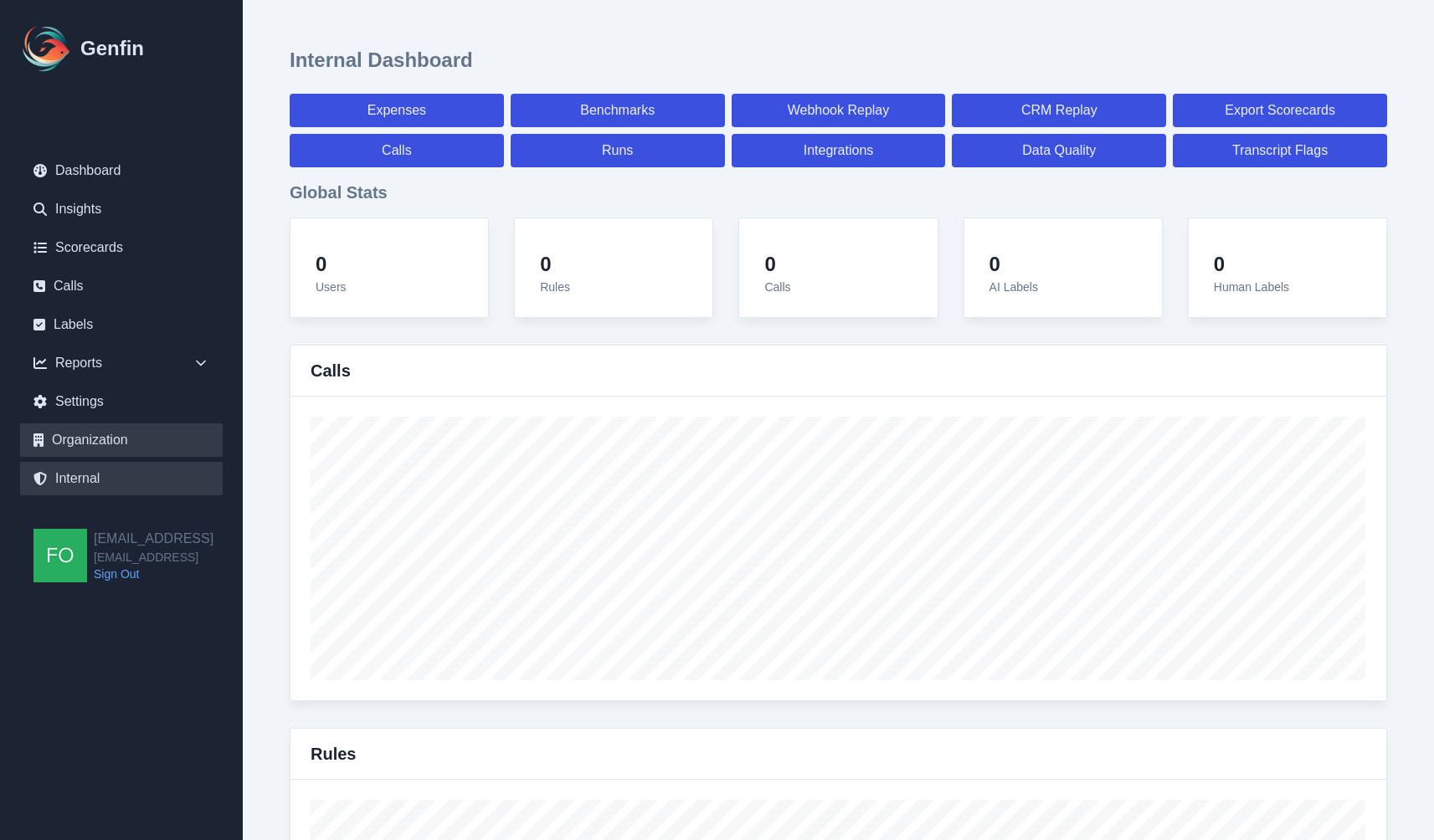
select select "7"
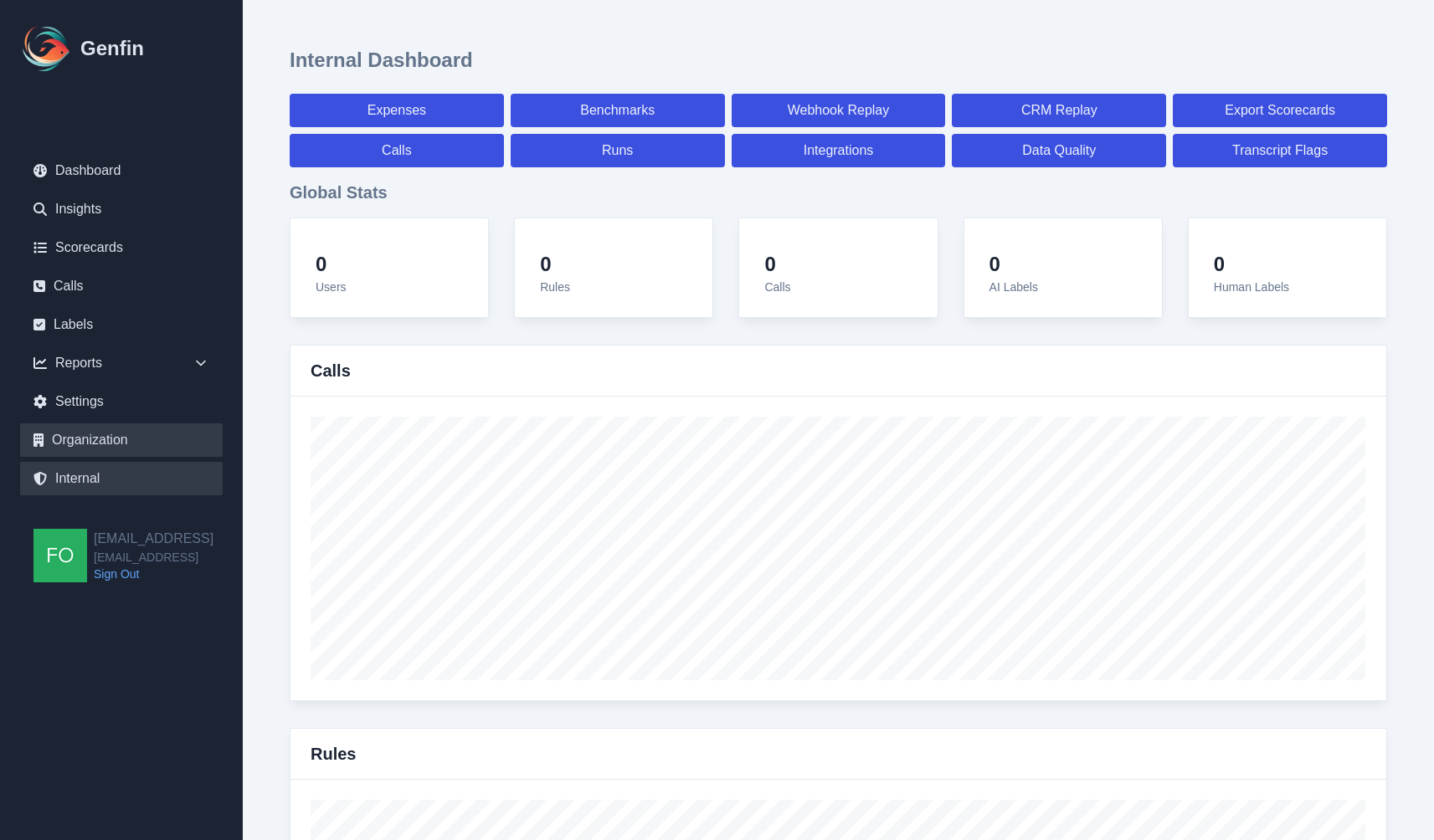
select select "7"
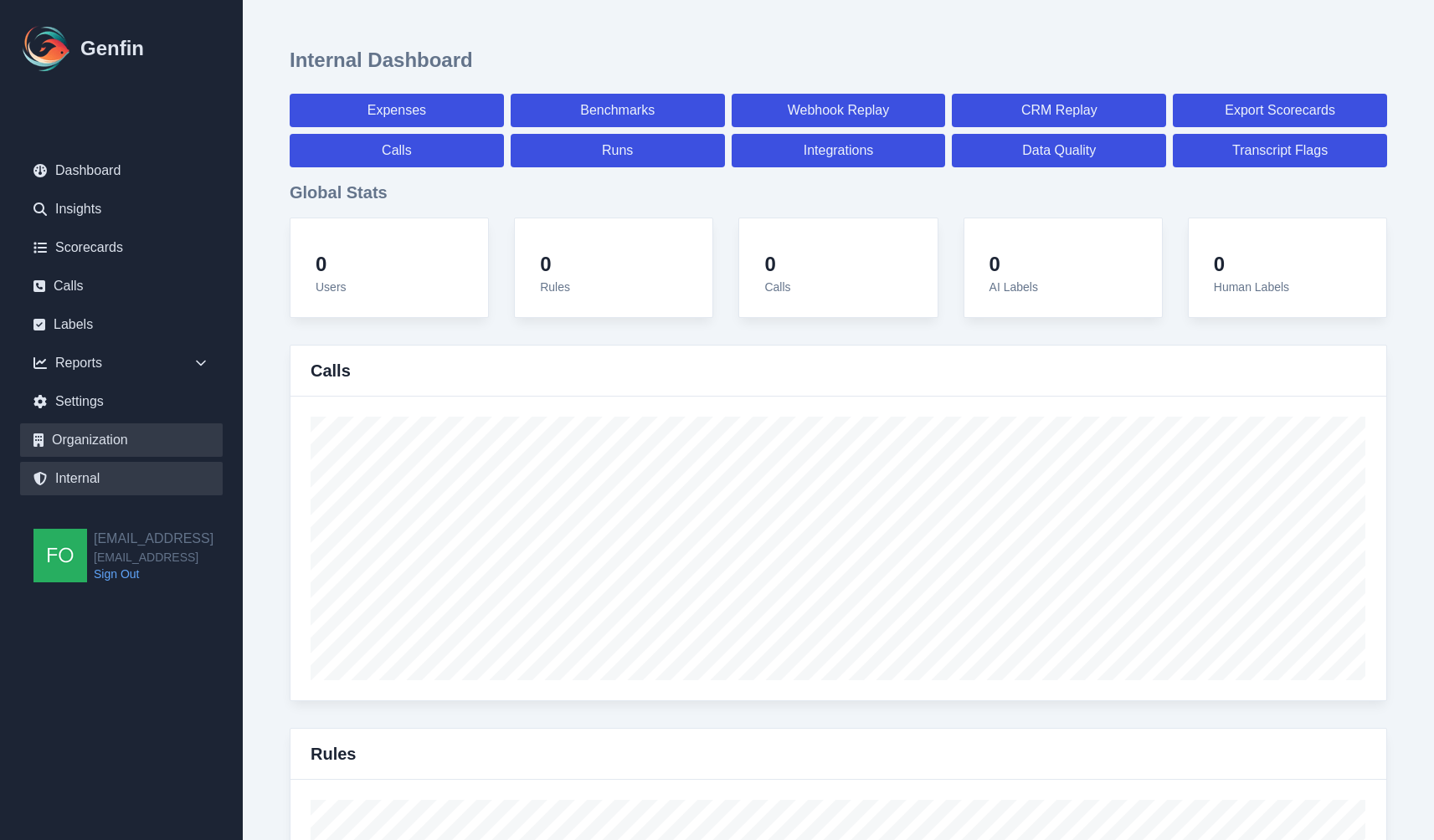
select select "7"
select select "paid"
select select "7"
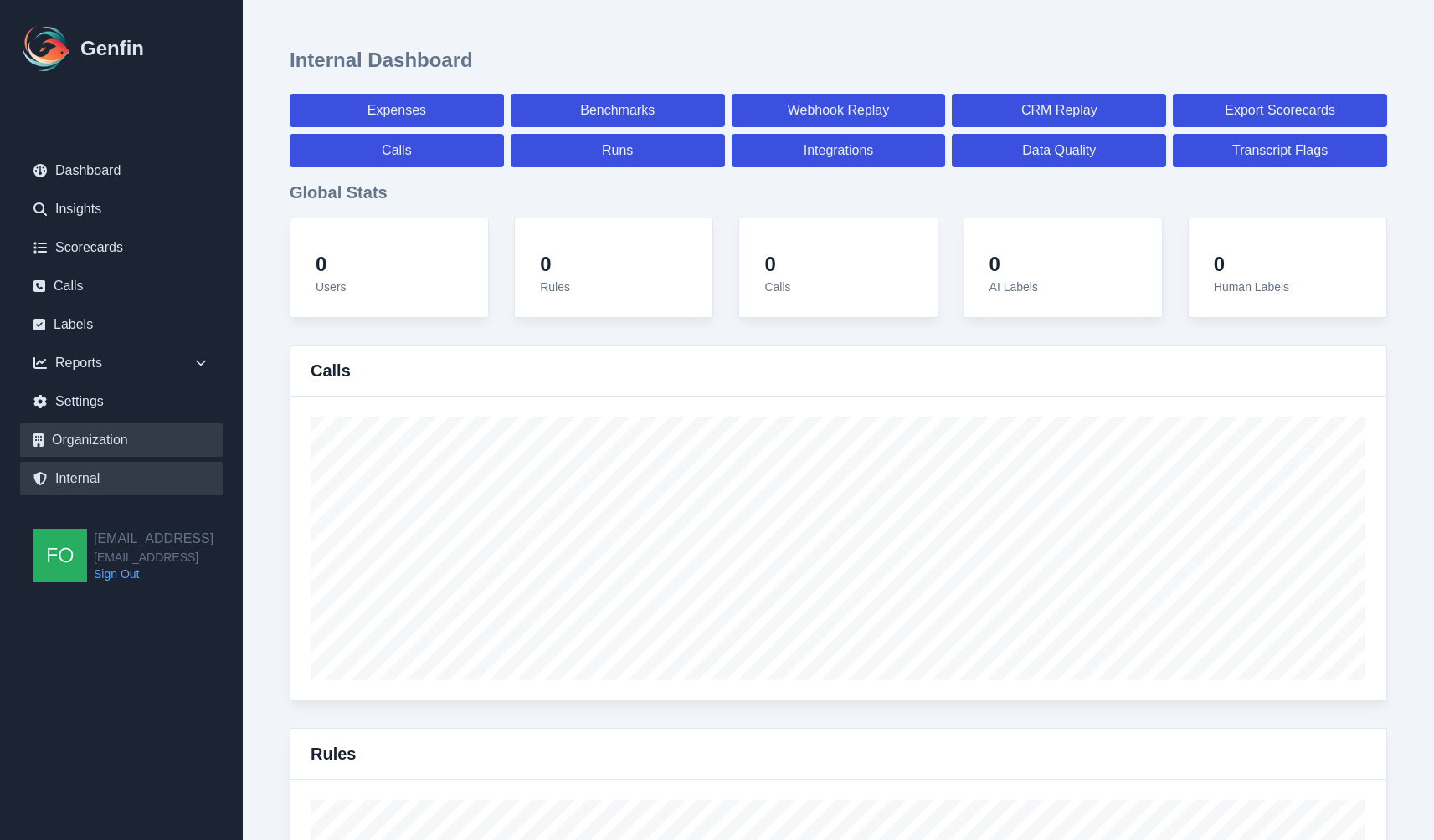
select select "7"
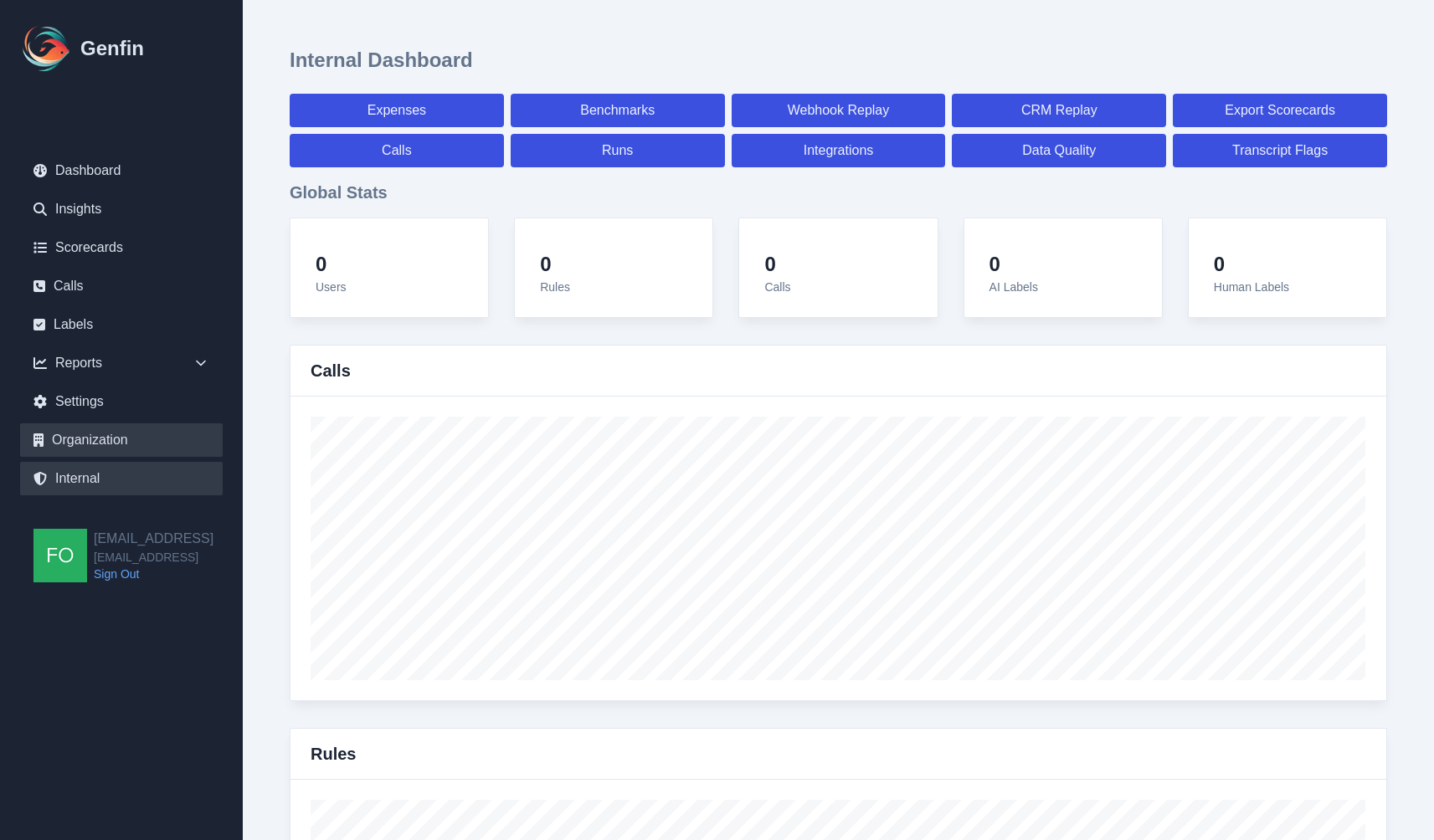
select select "7"
select select "paid"
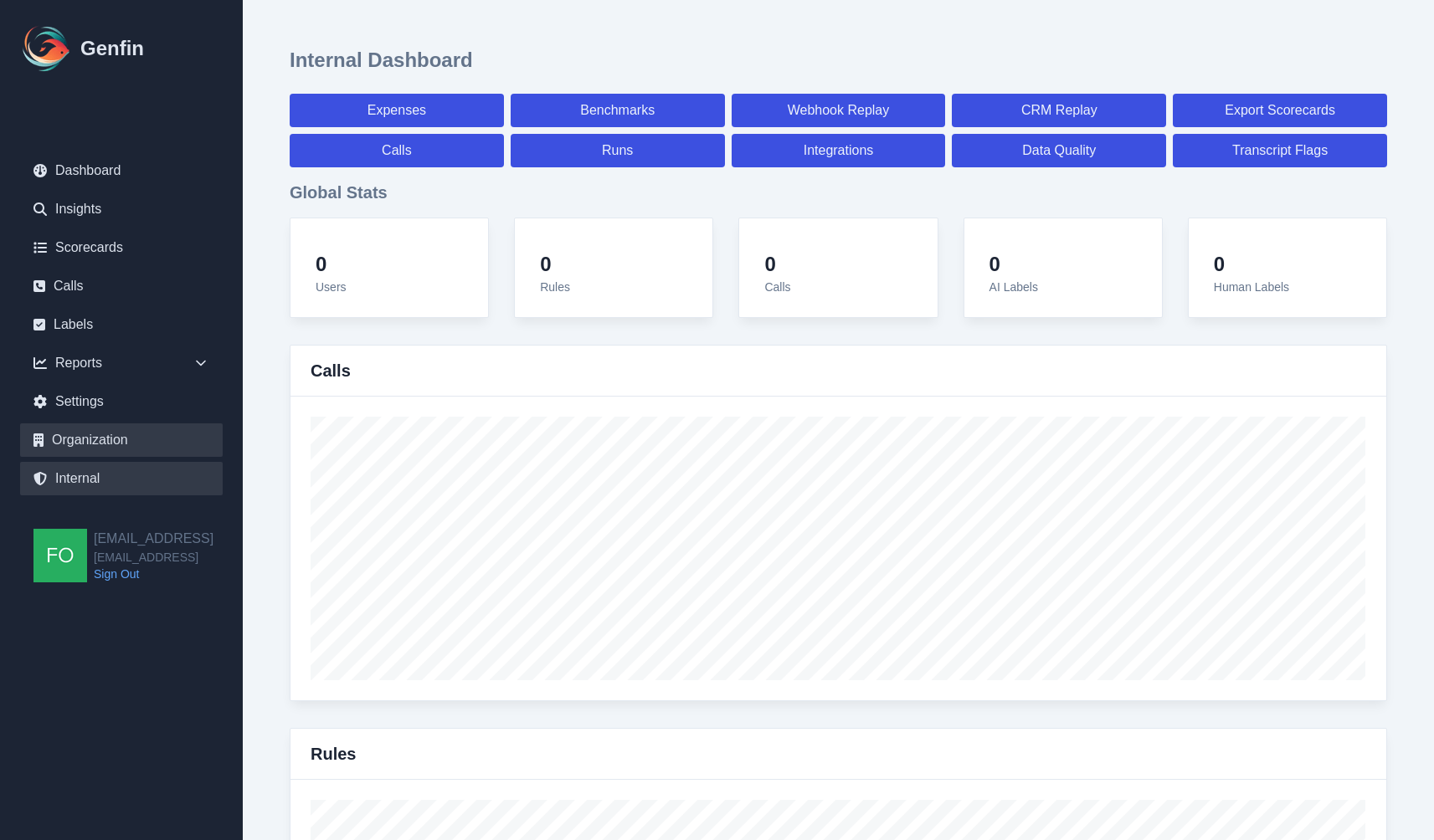
select select "7"
select select "paid"
select select "7"
select select "paid"
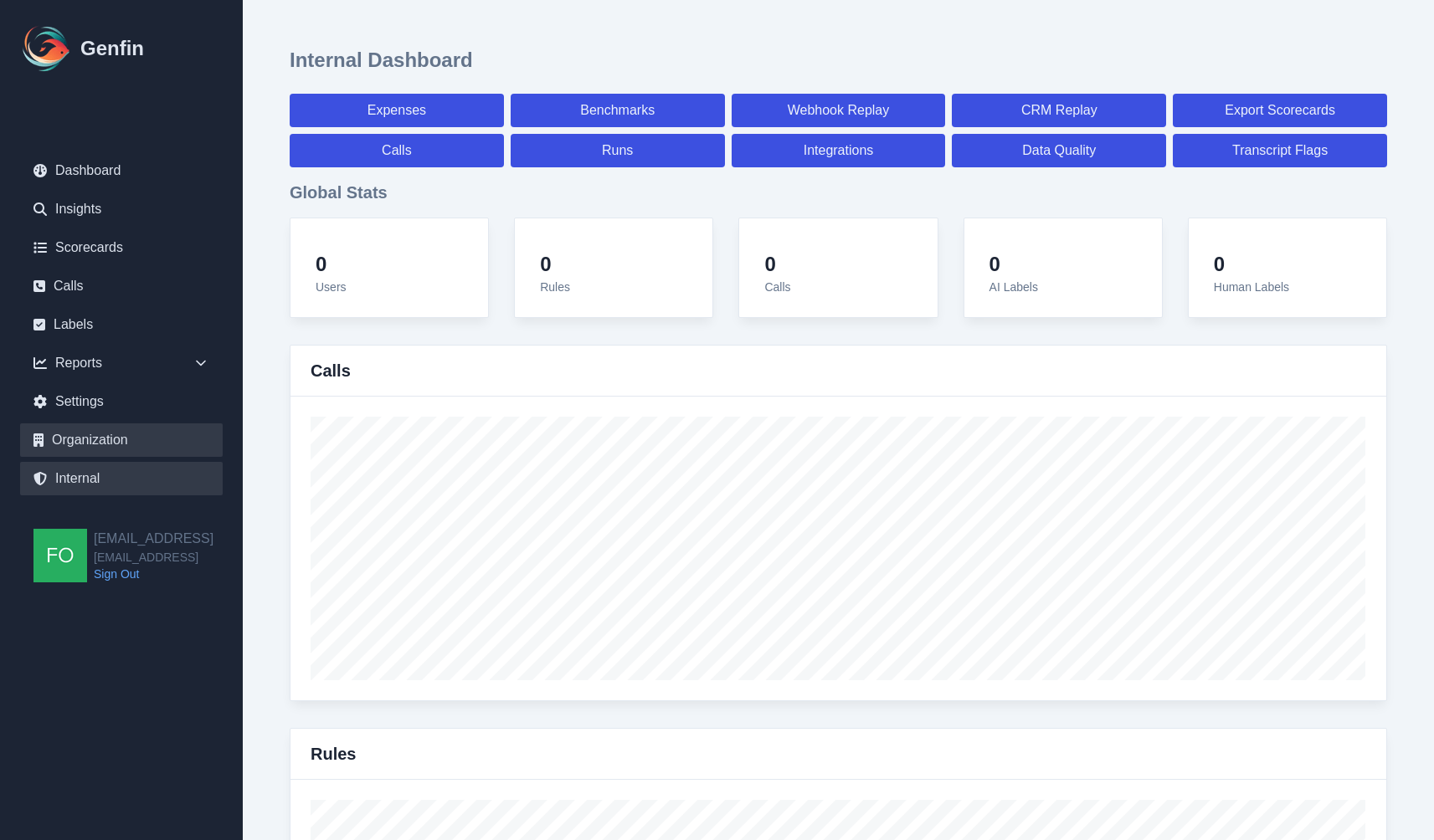
select select "7"
select select "paid"
select select "7"
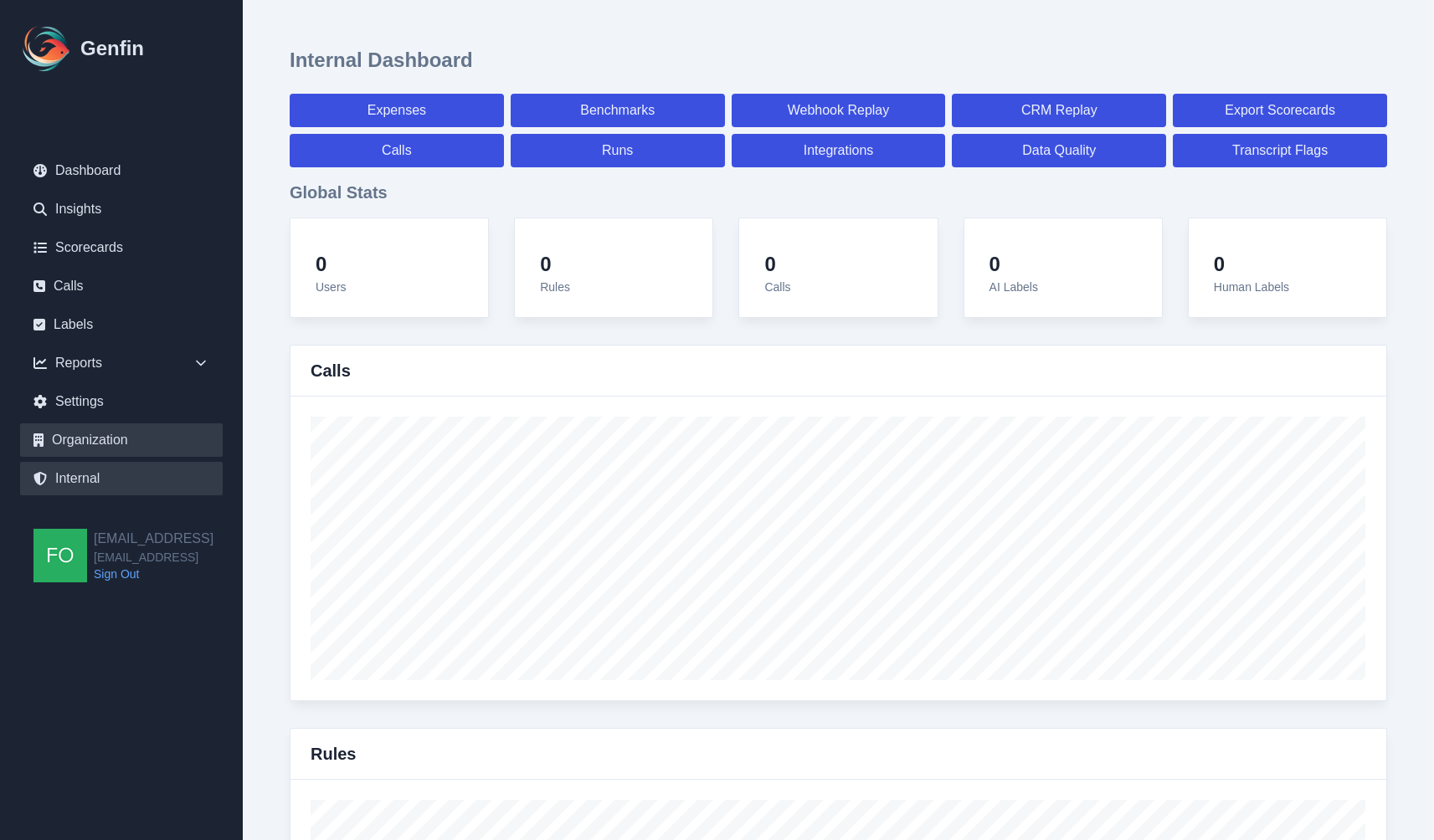
select select "7"
select select "paid"
select select "7"
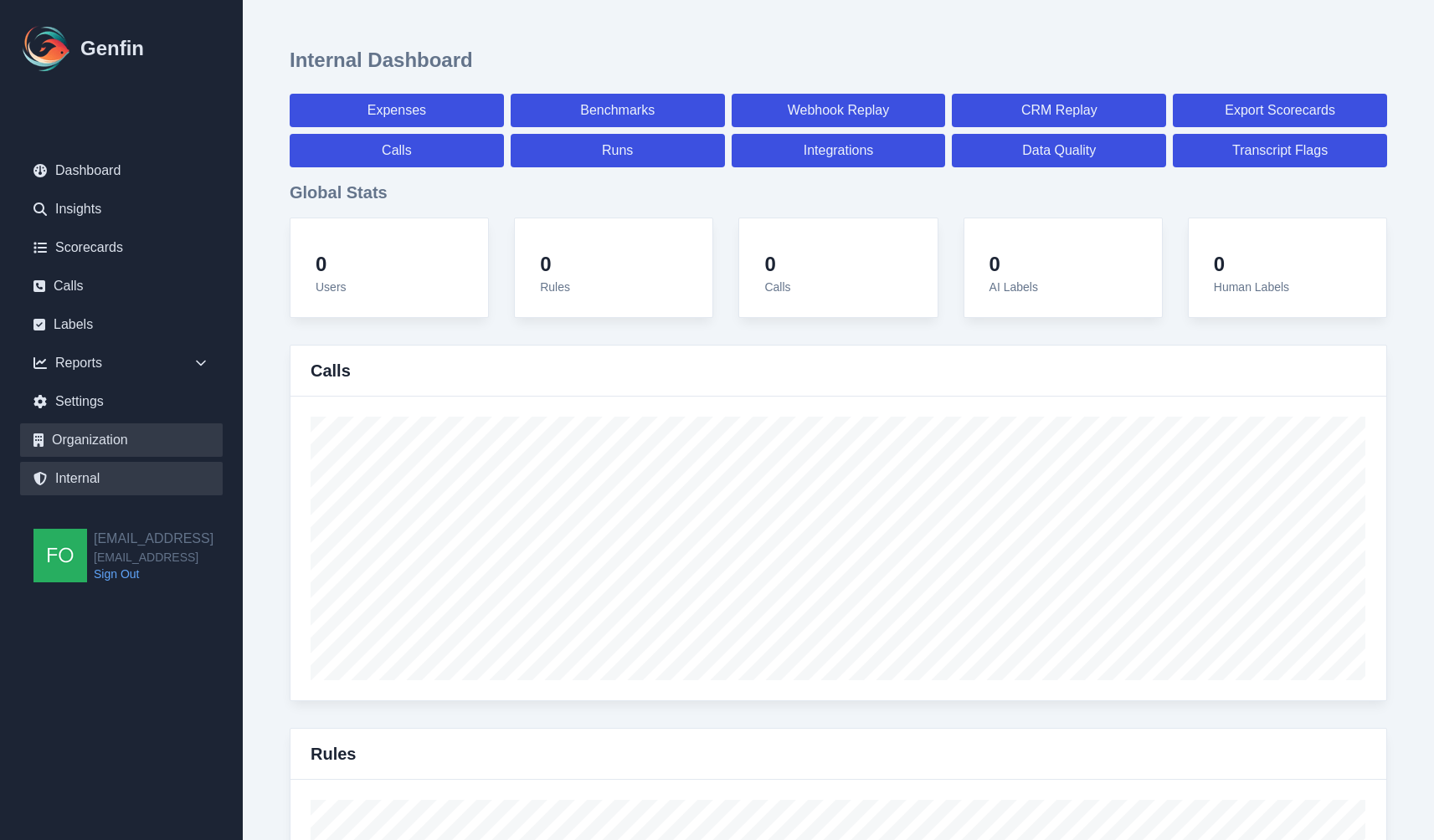
select select "paid"
select select "7"
select select "paid"
select select "7"
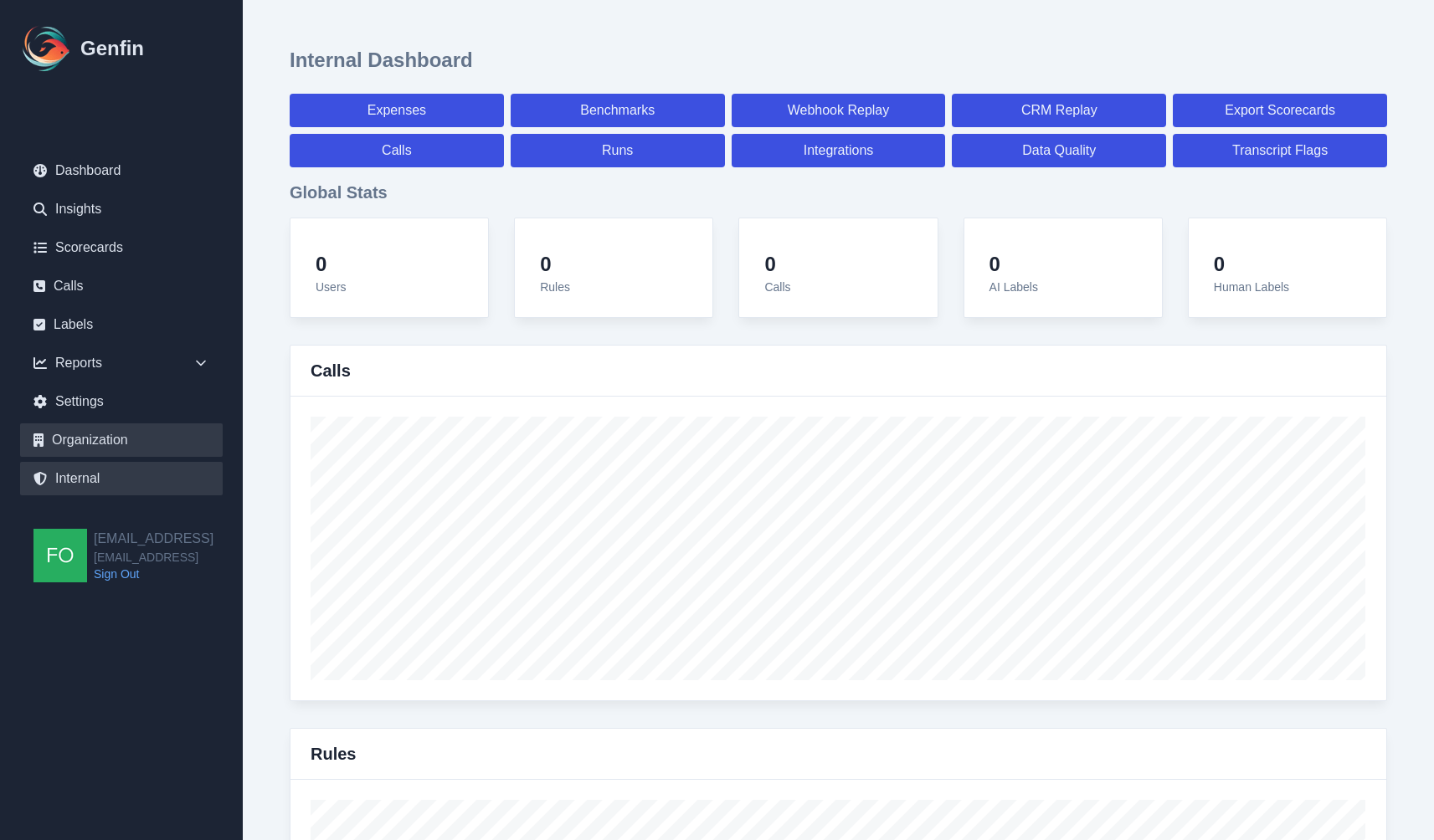
select select "paid"
select select "7"
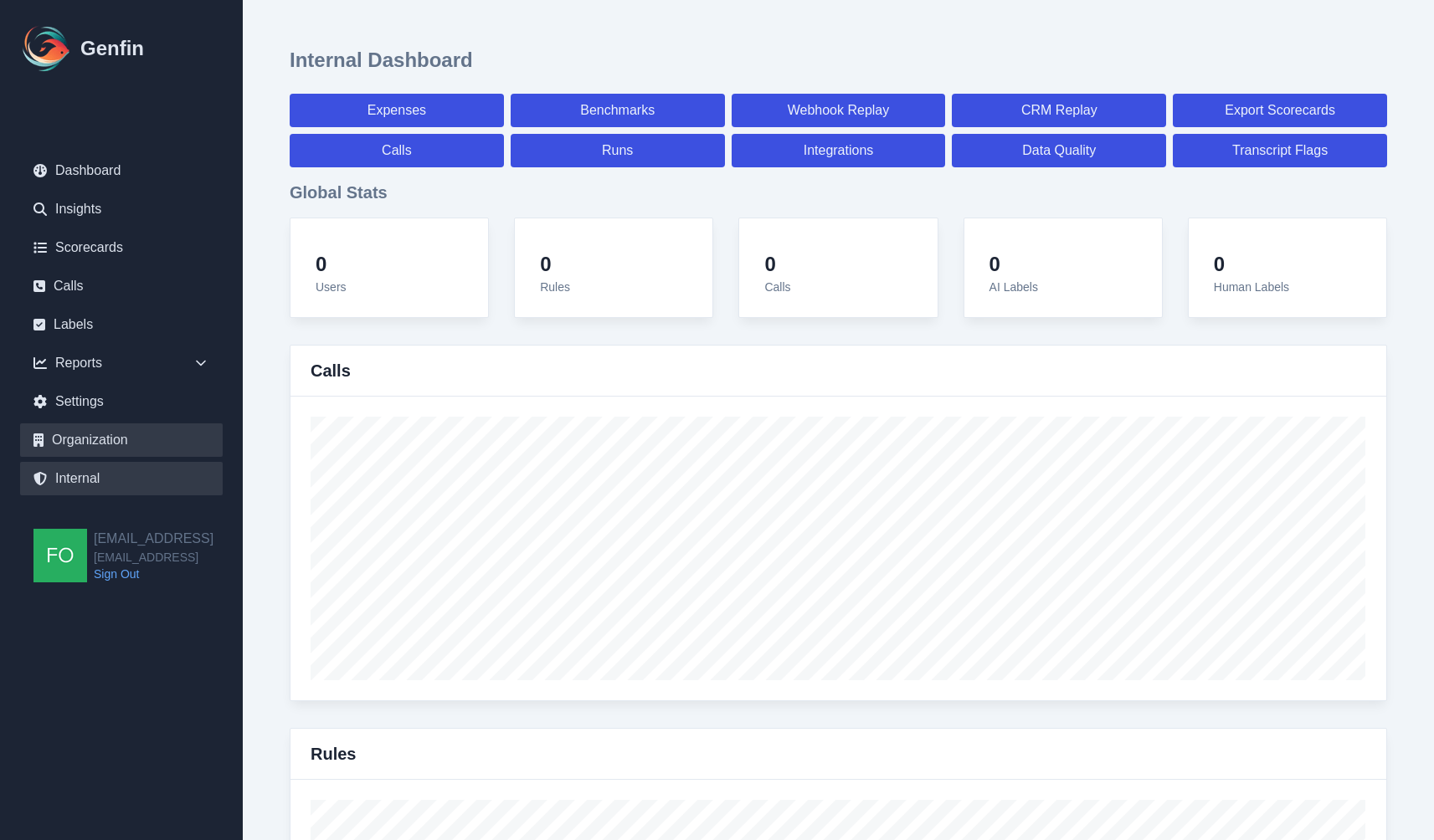
select select "7"
select select "paid"
select select "7"
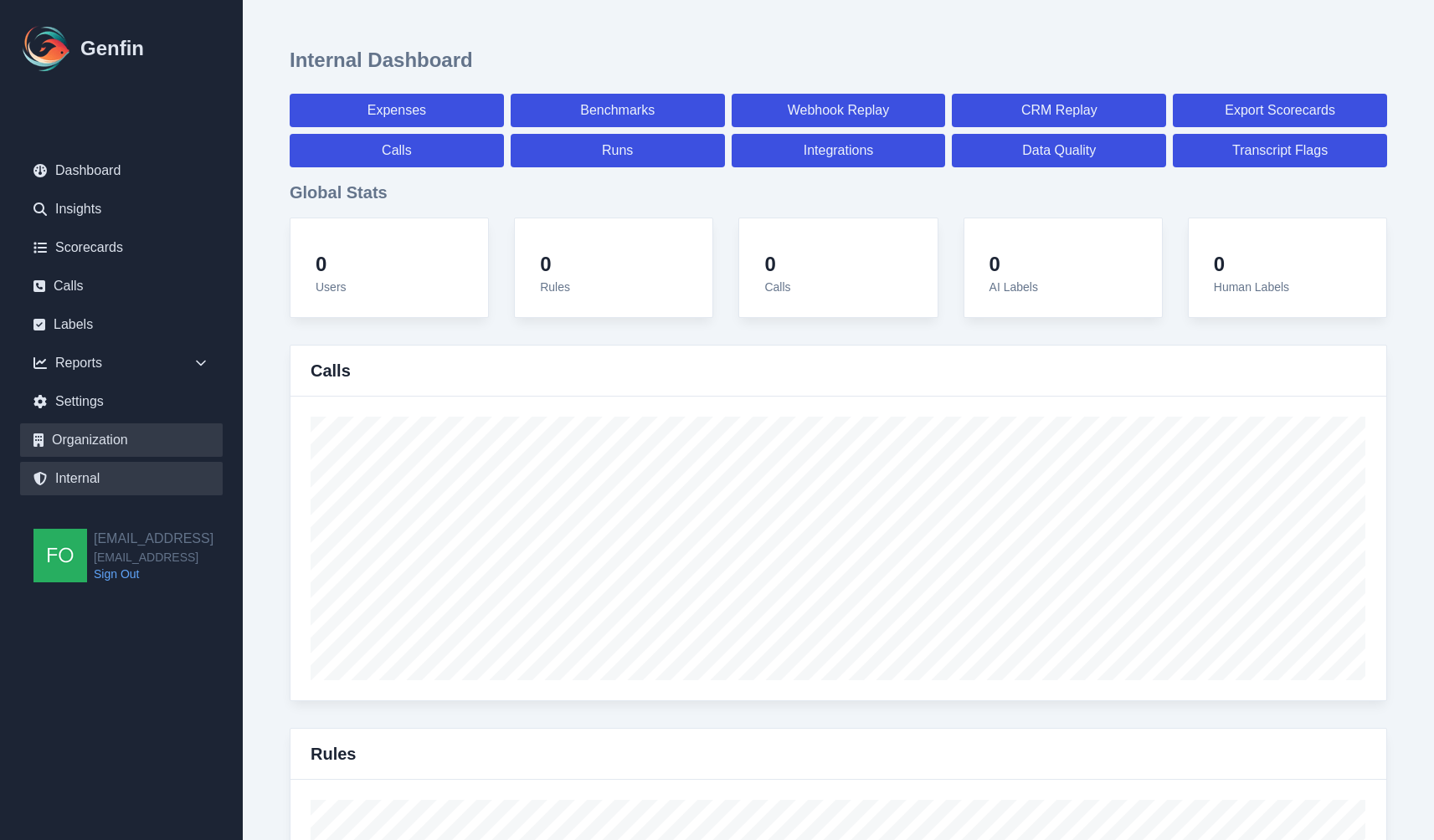
select select "7"
select select "paid"
select select "7"
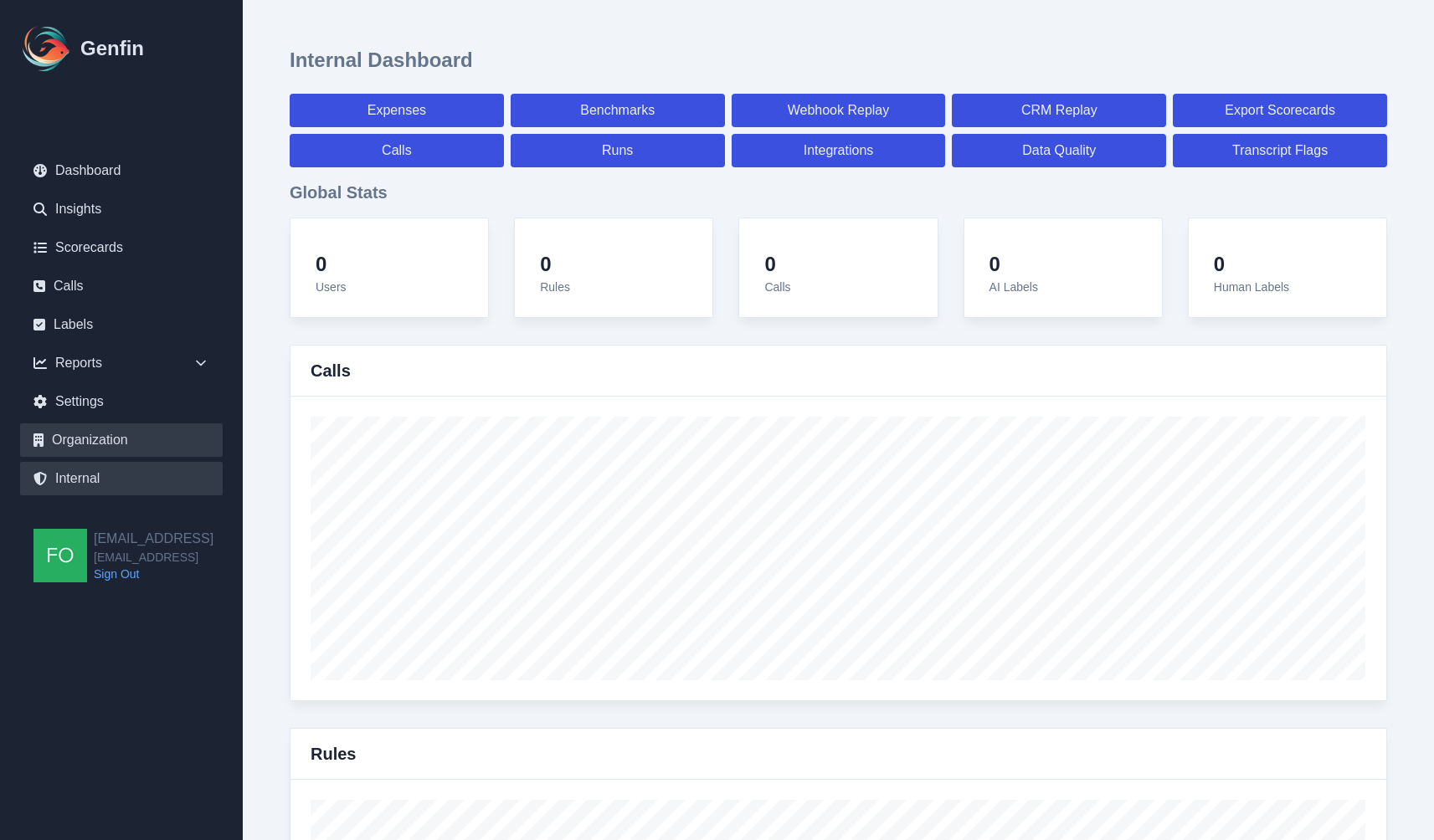
select select "7"
select select "paid"
select select "7"
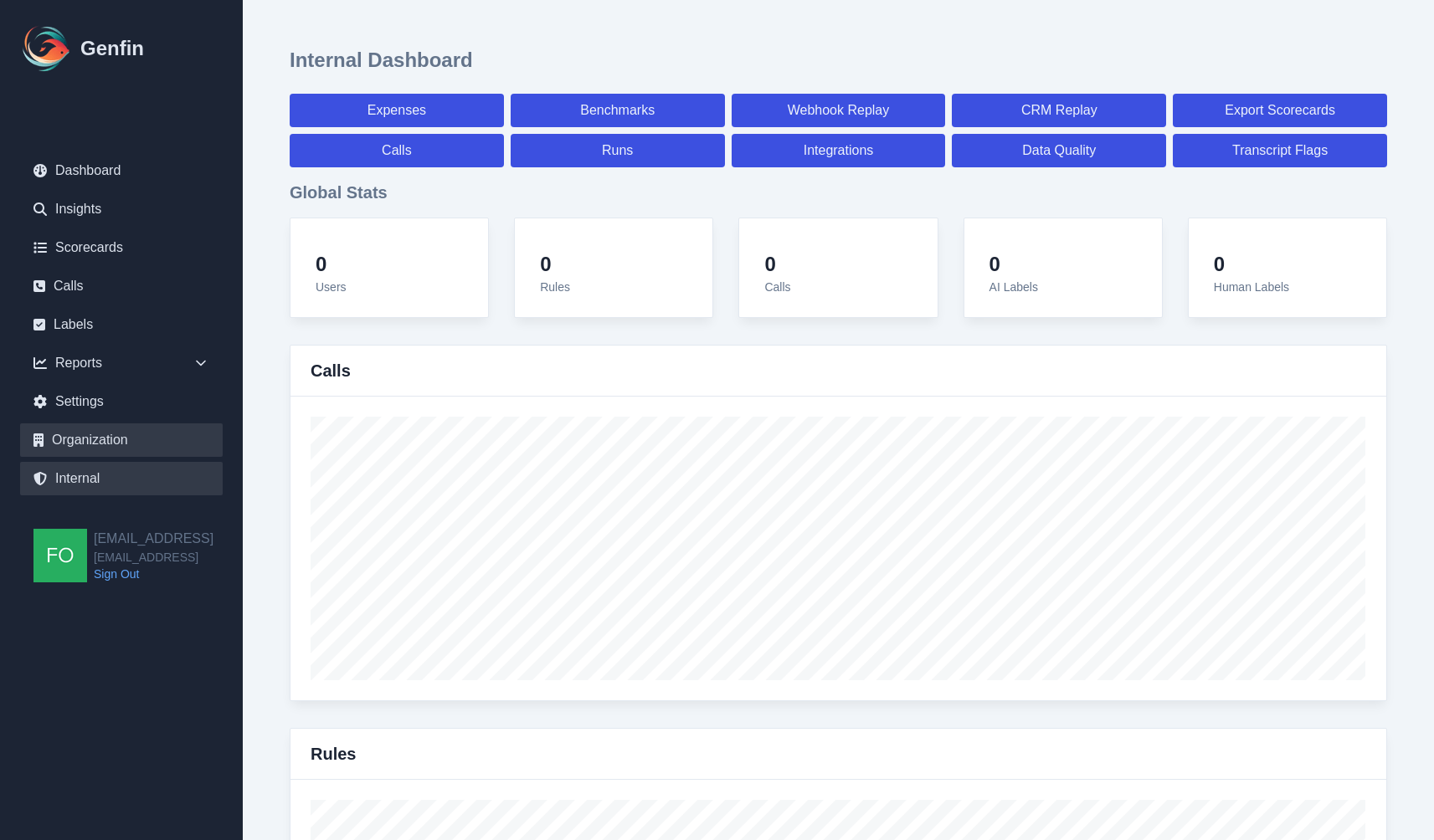
click at [99, 434] on link "Organization" at bounding box center [121, 440] width 202 height 34
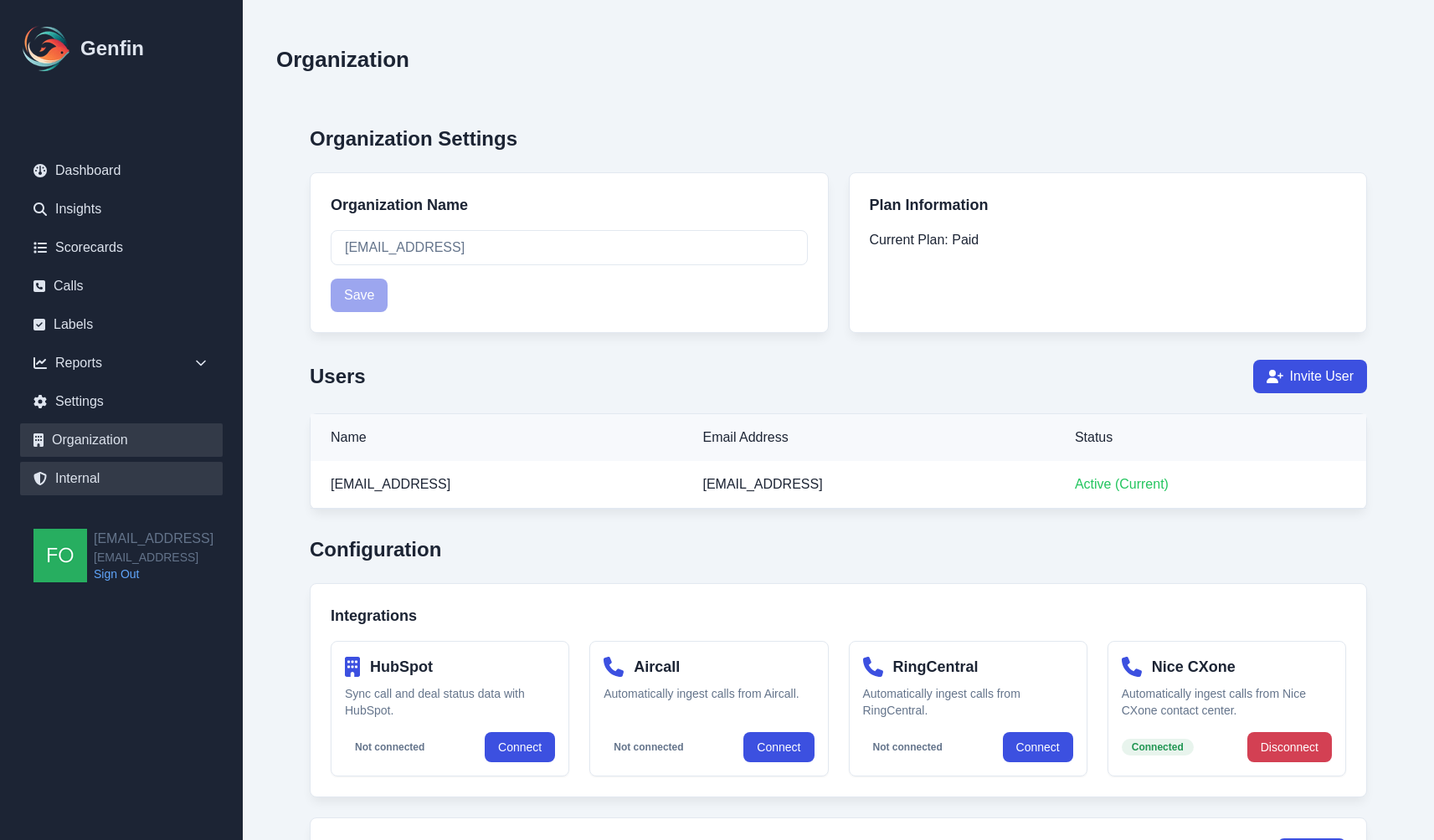
click at [101, 480] on link "Internal" at bounding box center [121, 478] width 202 height 34
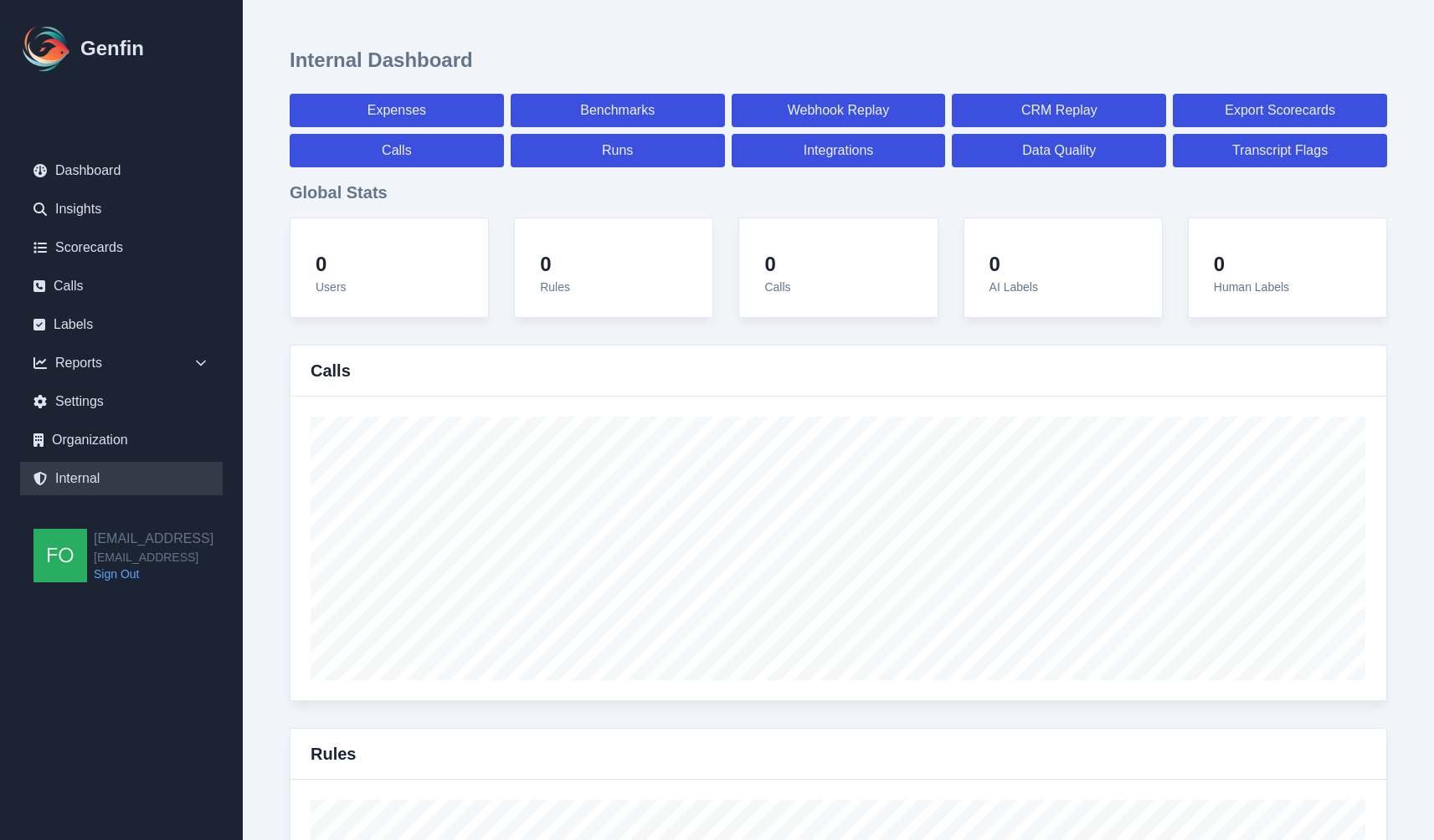
select select "paid"
select select "7"
select select "paid"
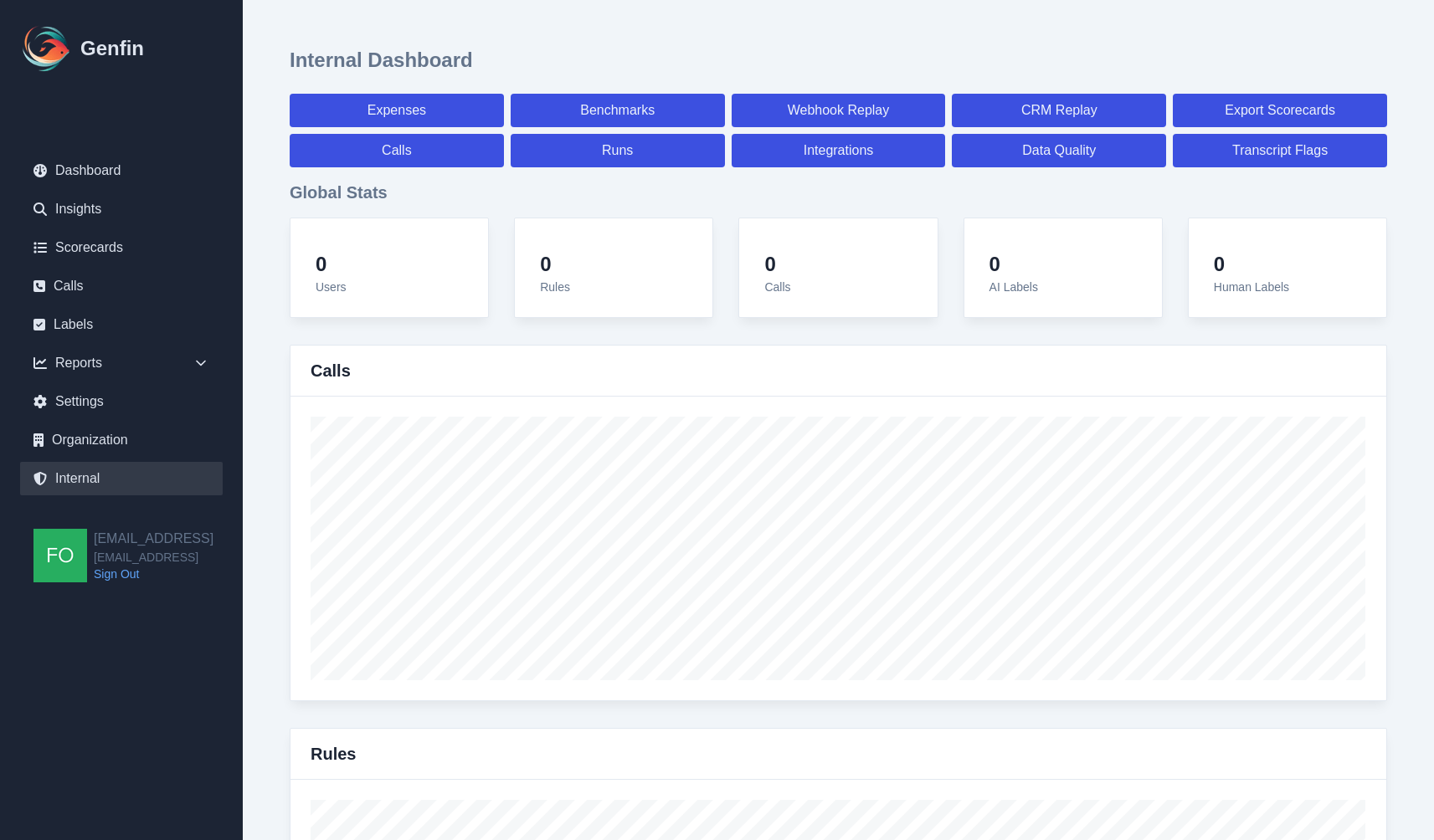
select select "7"
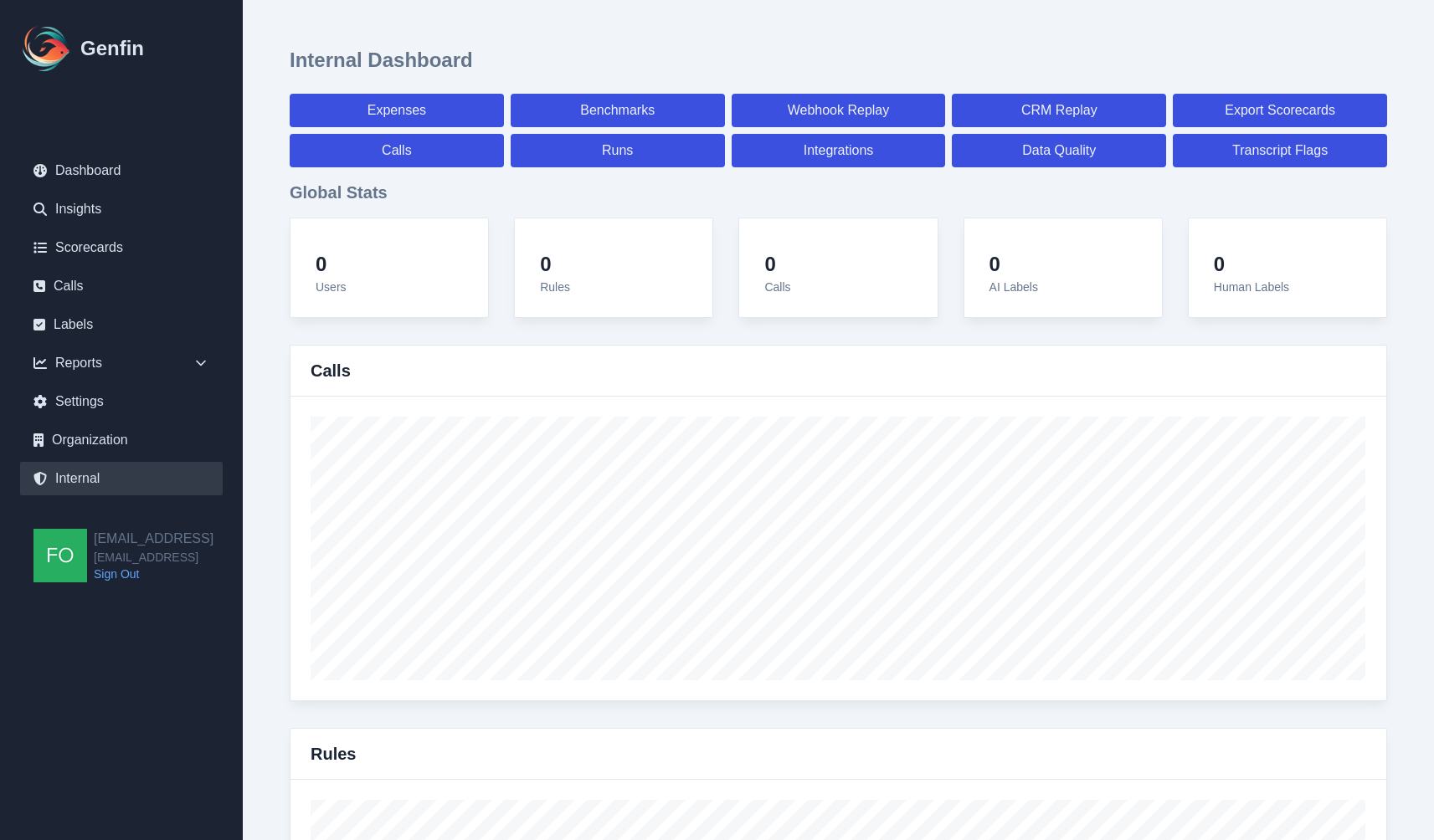
select select "7"
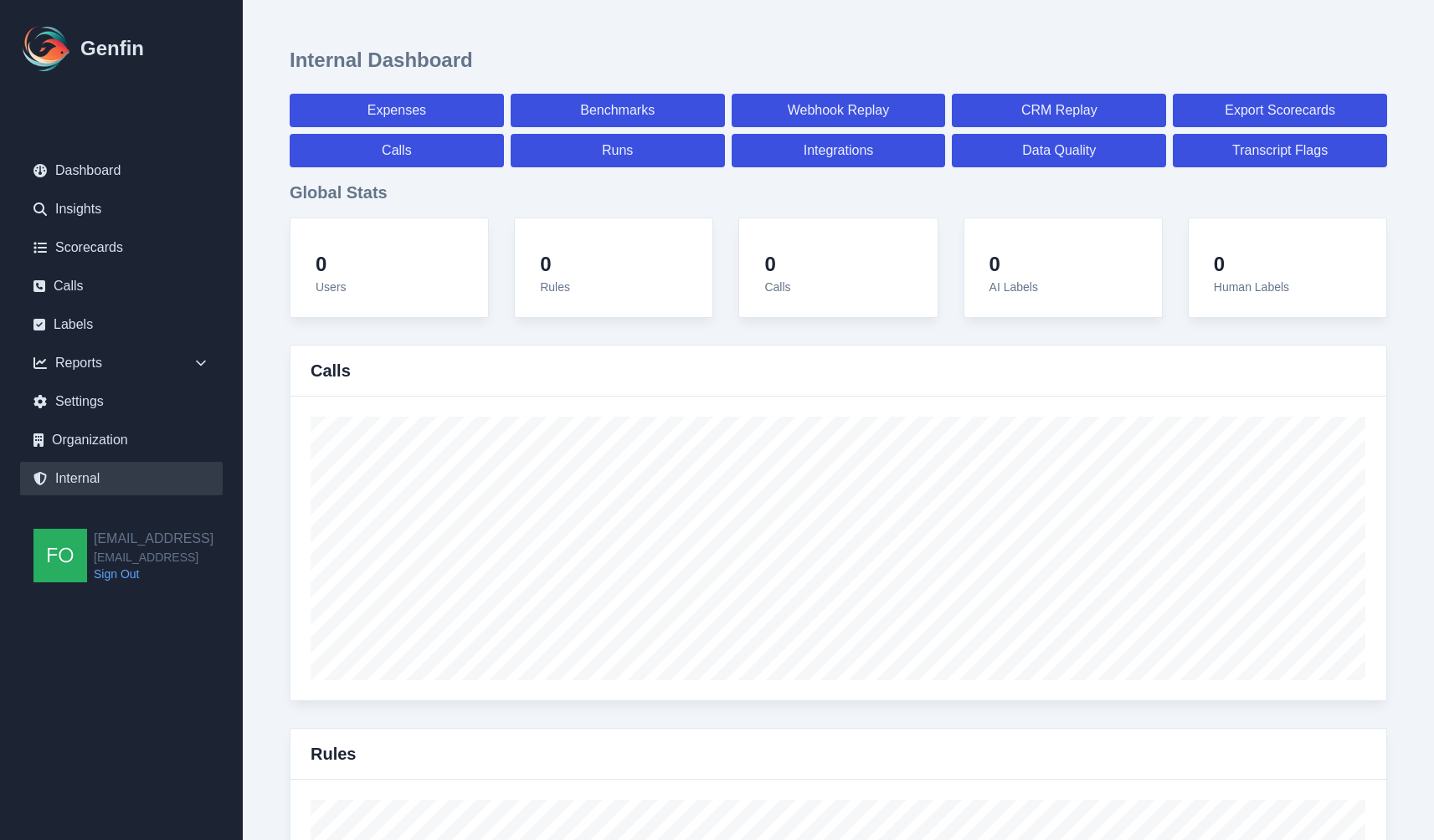
select select "7"
select select "paid"
select select "7"
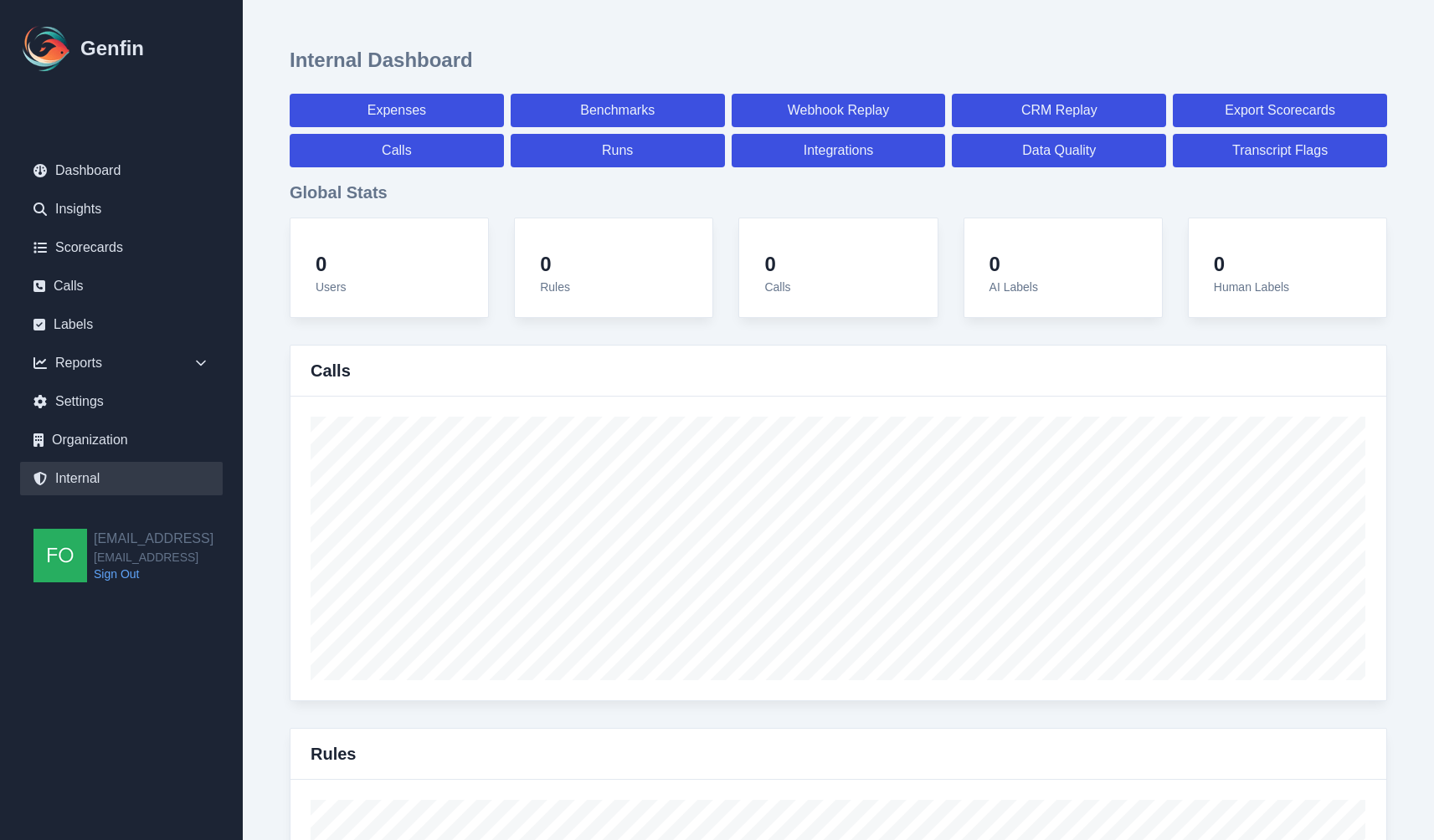
select select "7"
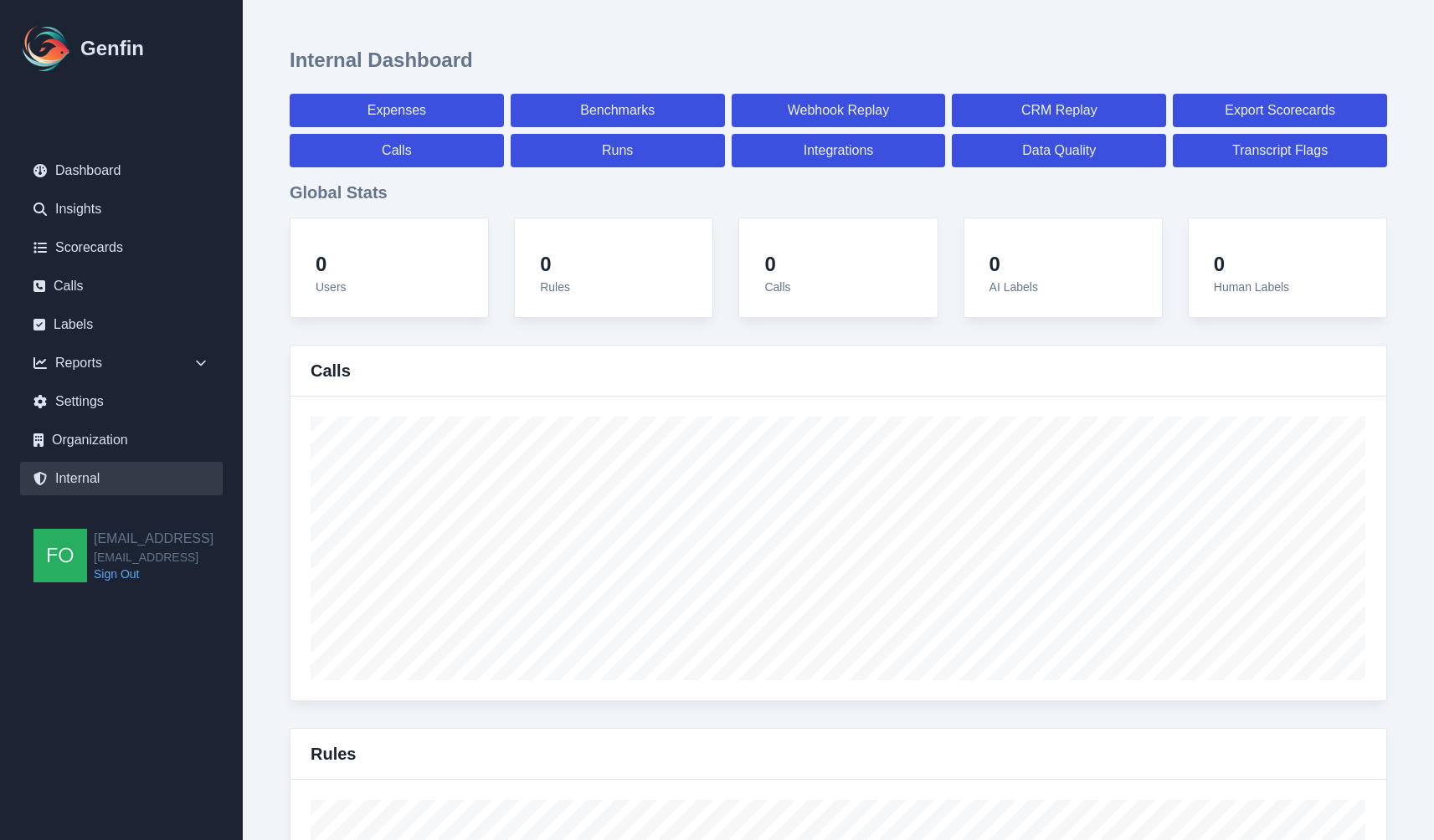
select select "7"
select select "paid"
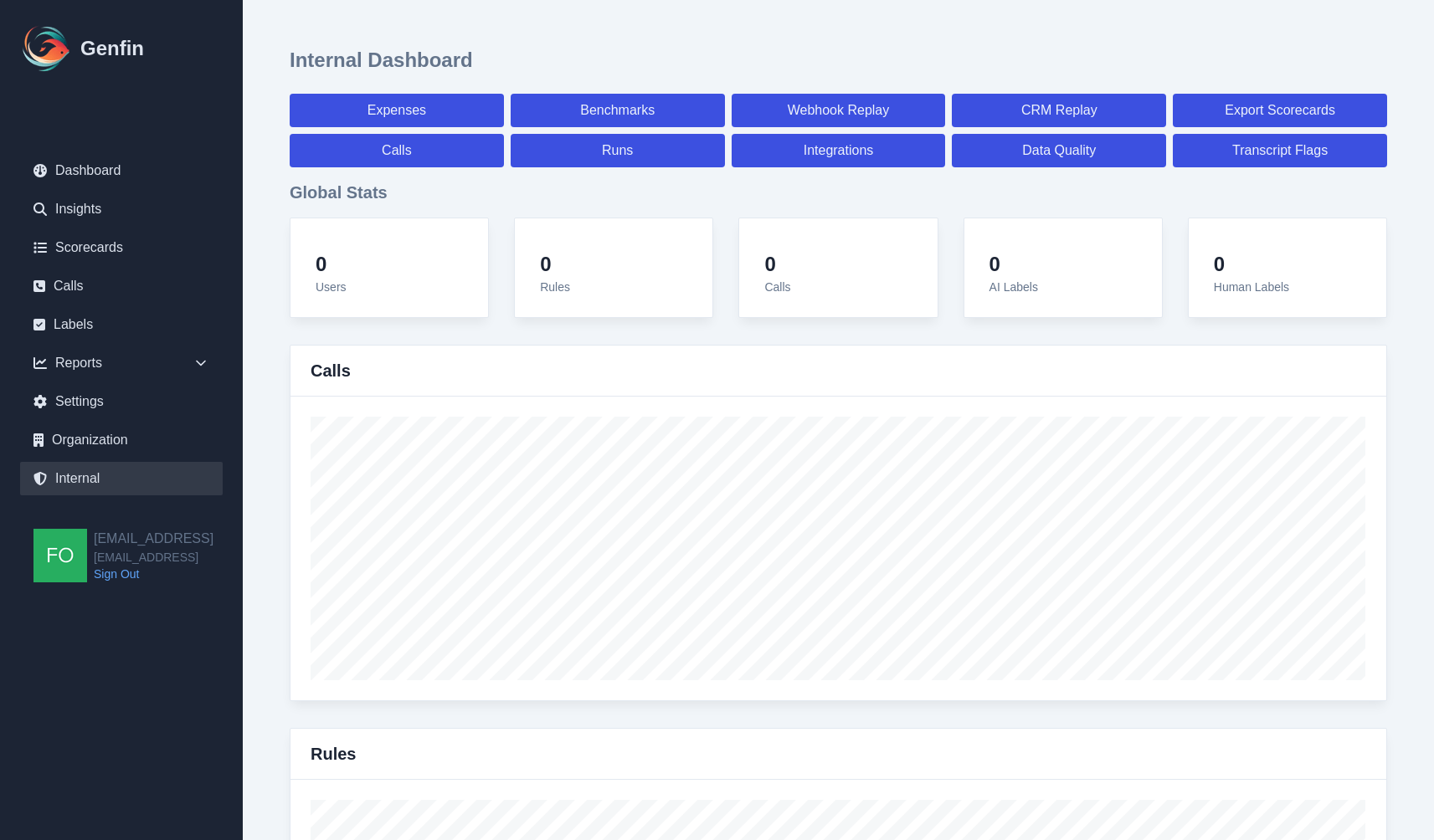
select select "7"
select select "paid"
select select "7"
select select "paid"
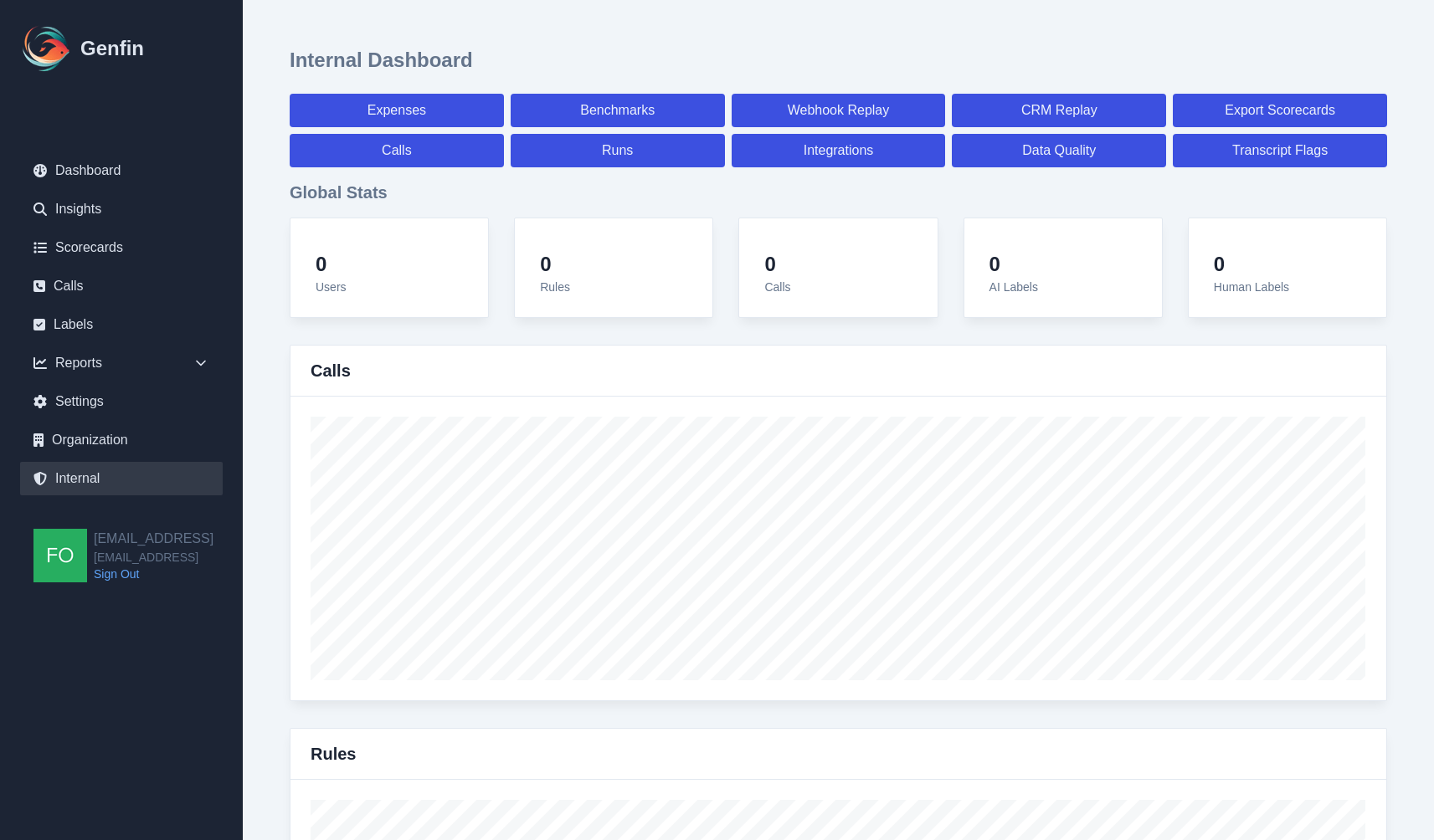
select select "7"
select select "paid"
select select "7"
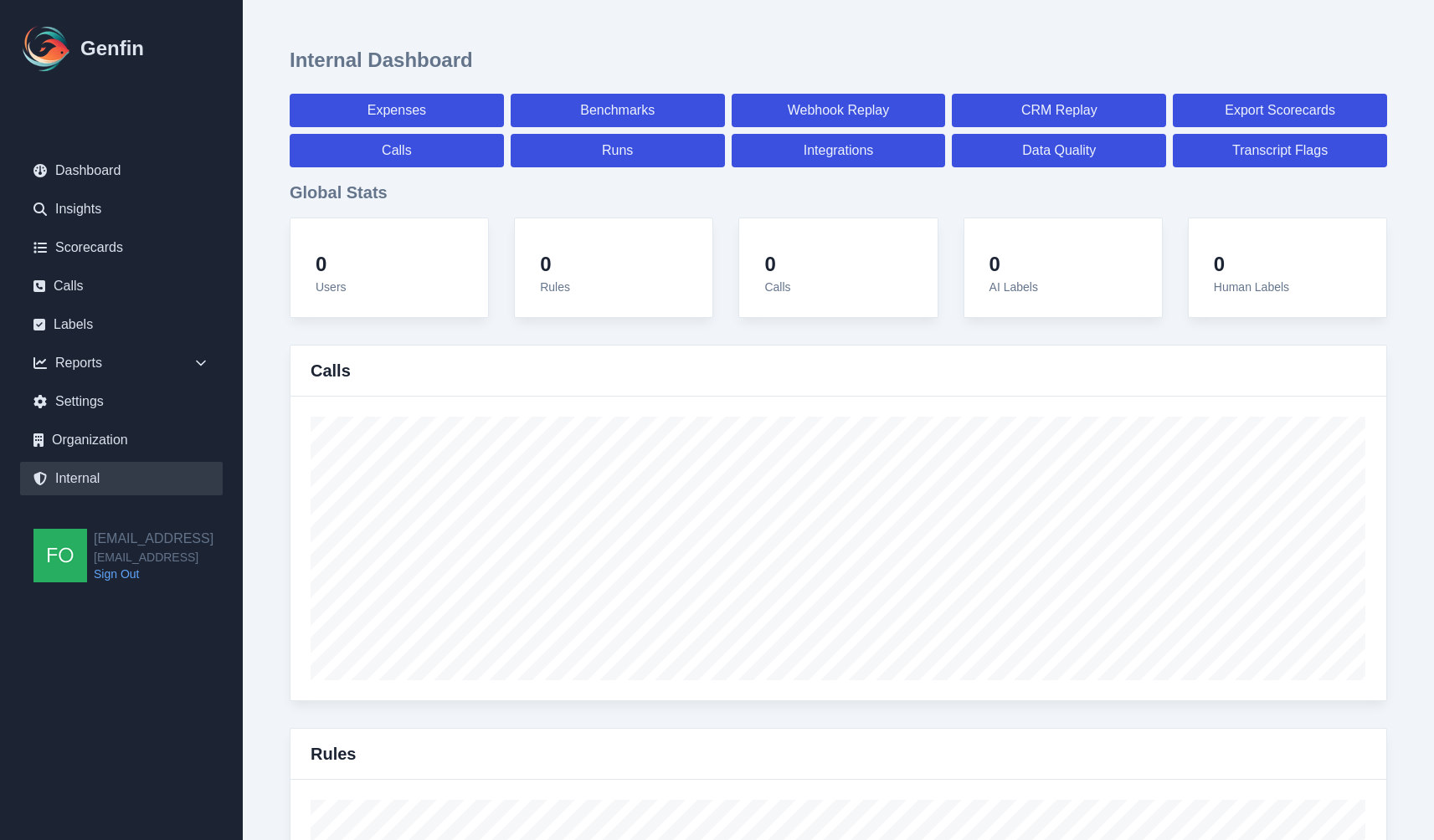
select select "7"
select select "paid"
select select "7"
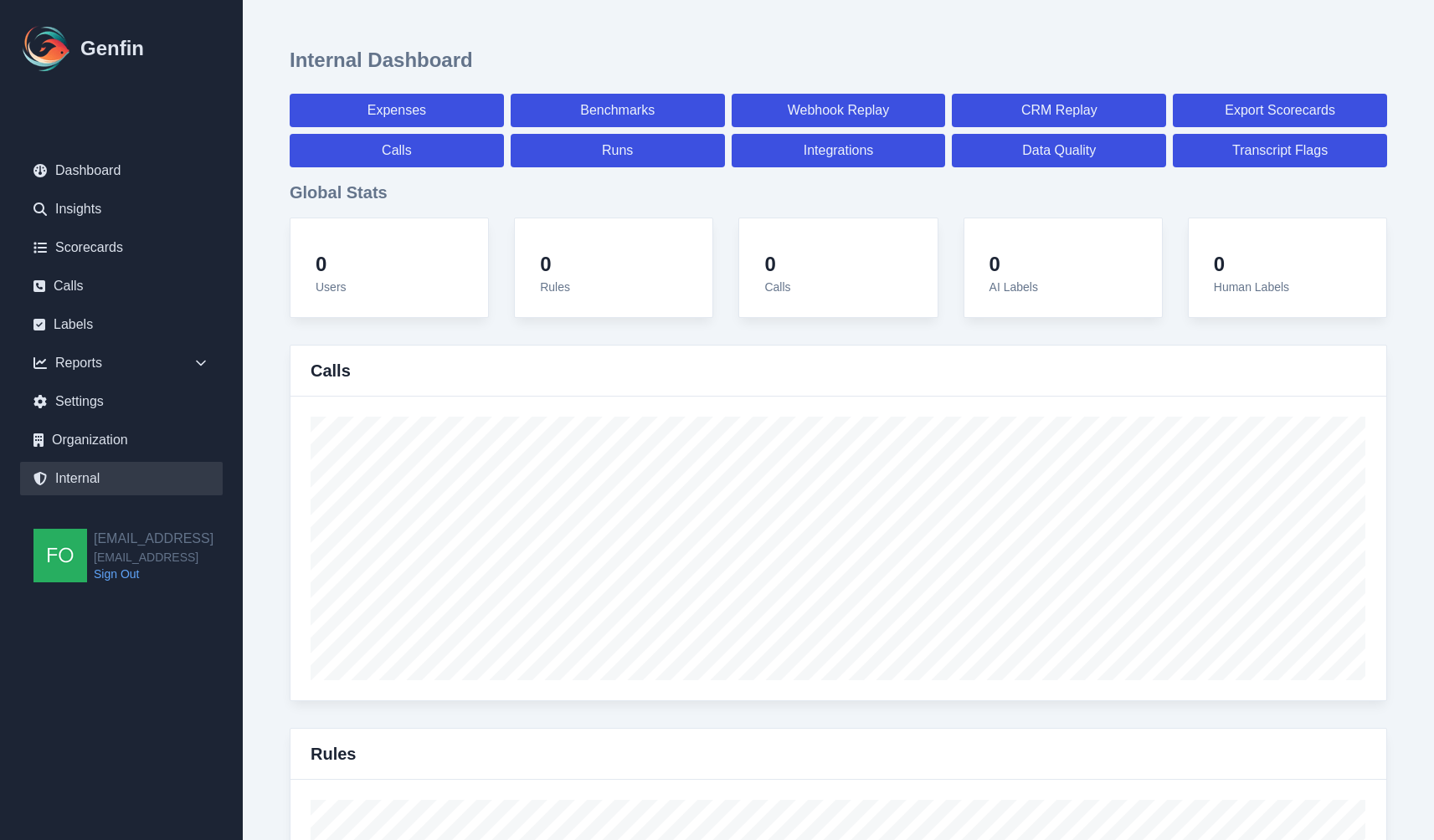
select select "paid"
select select "7"
select select "paid"
select select "7"
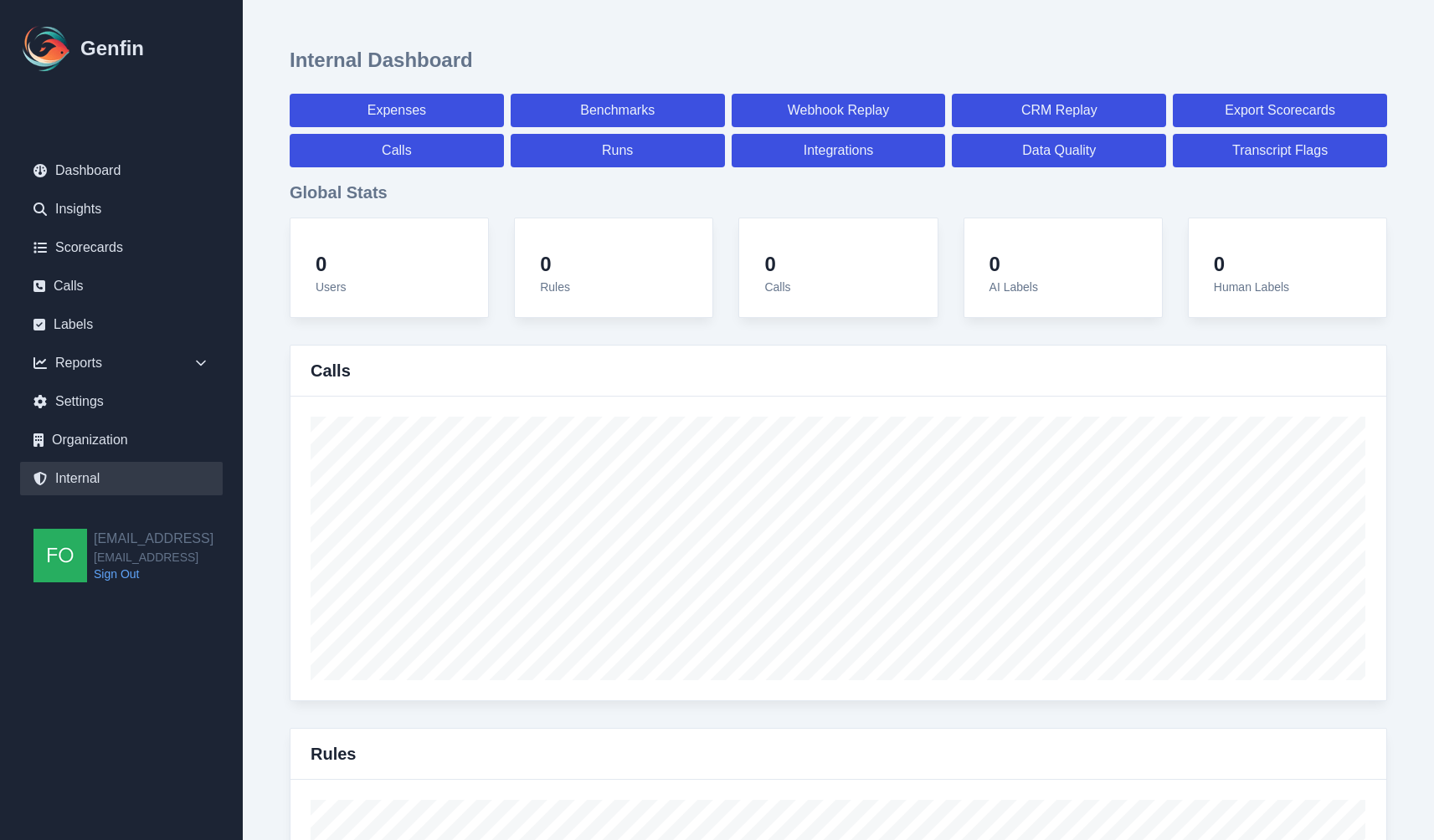
select select "paid"
select select "7"
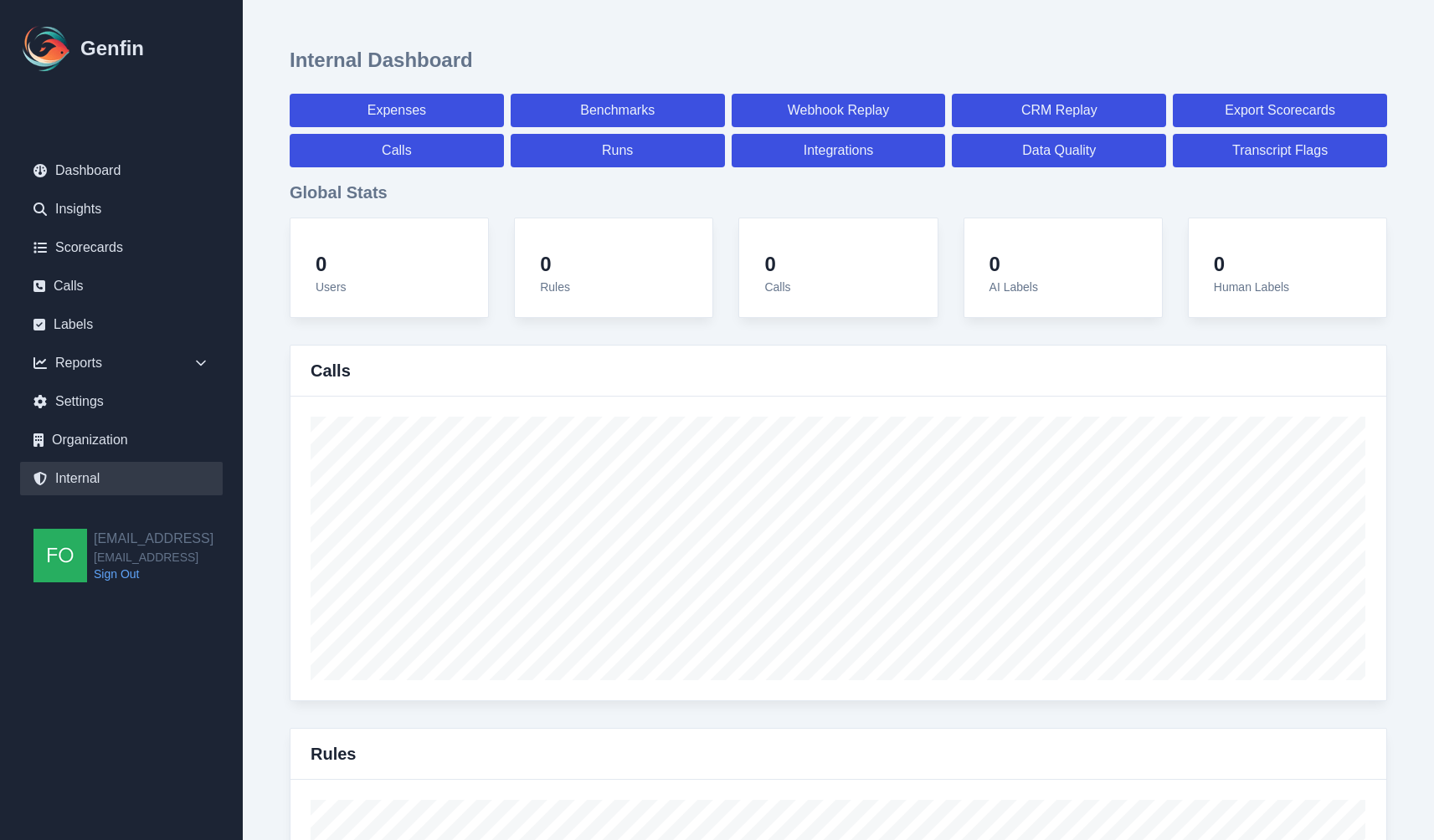
select select "7"
select select "paid"
select select "7"
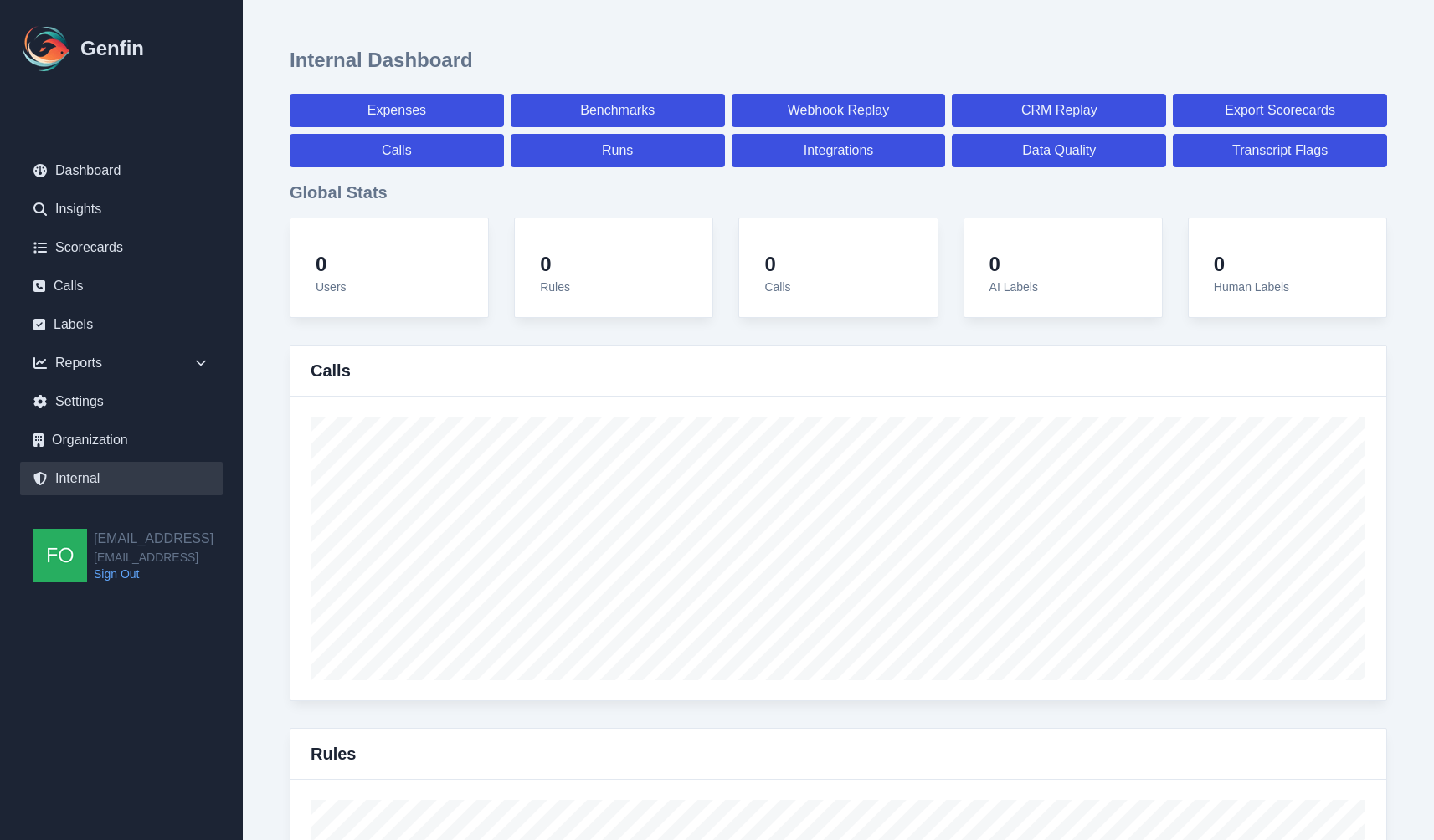
select select "7"
select select "paid"
select select "7"
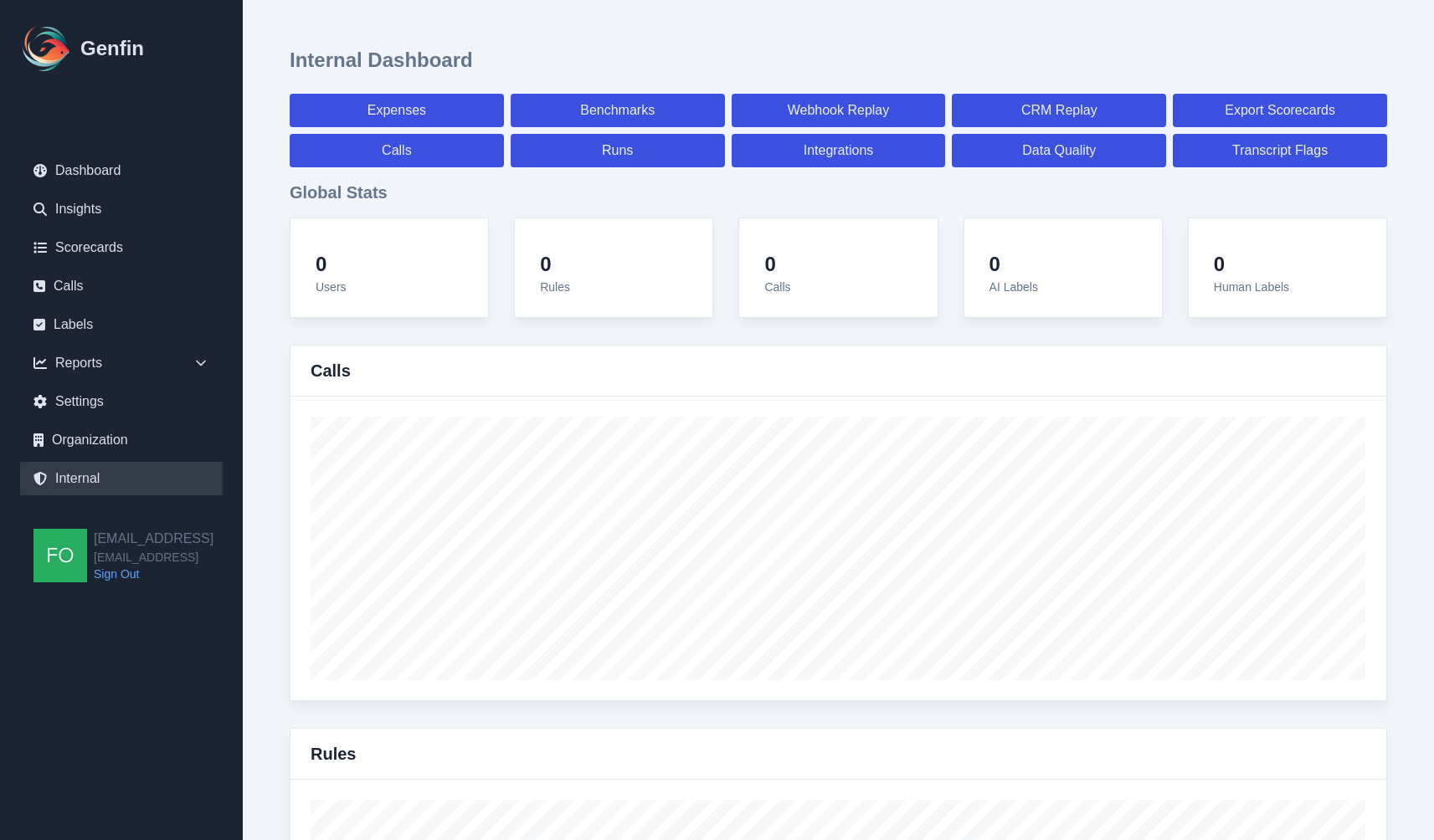
select select "7"
select select "paid"
select select "7"
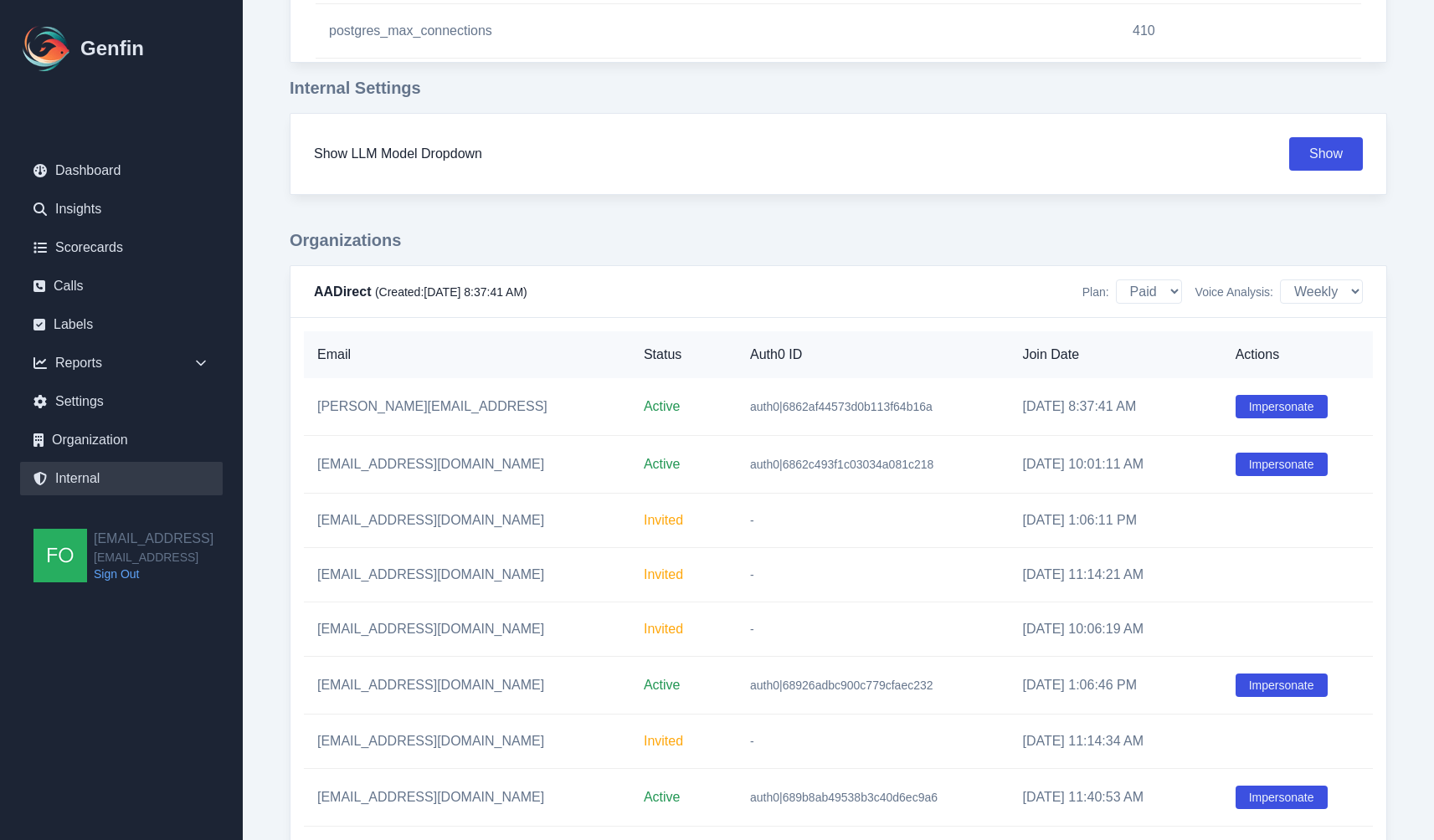
scroll to position [2074, 0]
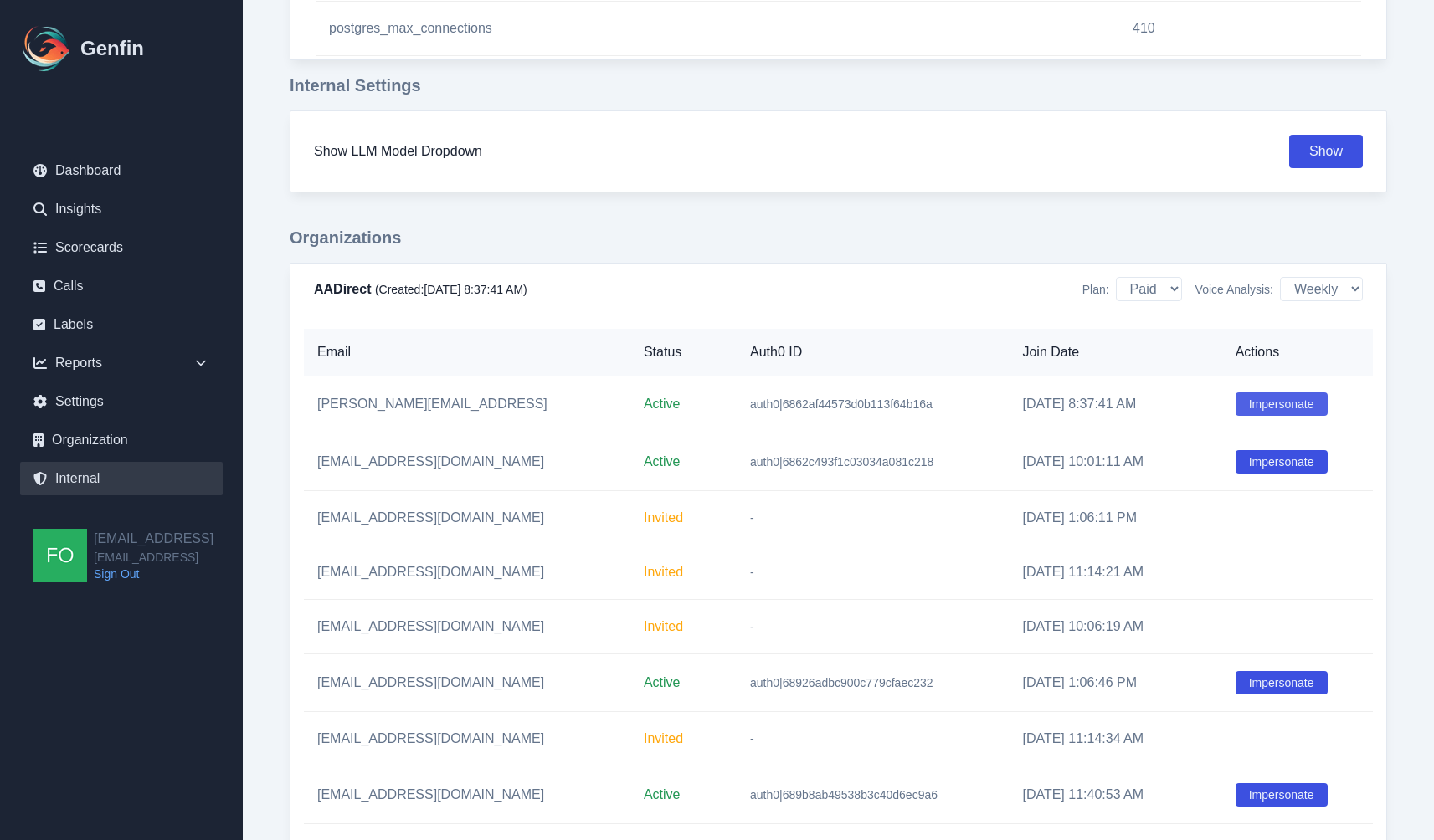
click at [1272, 408] on button "Impersonate" at bounding box center [1281, 404] width 92 height 23
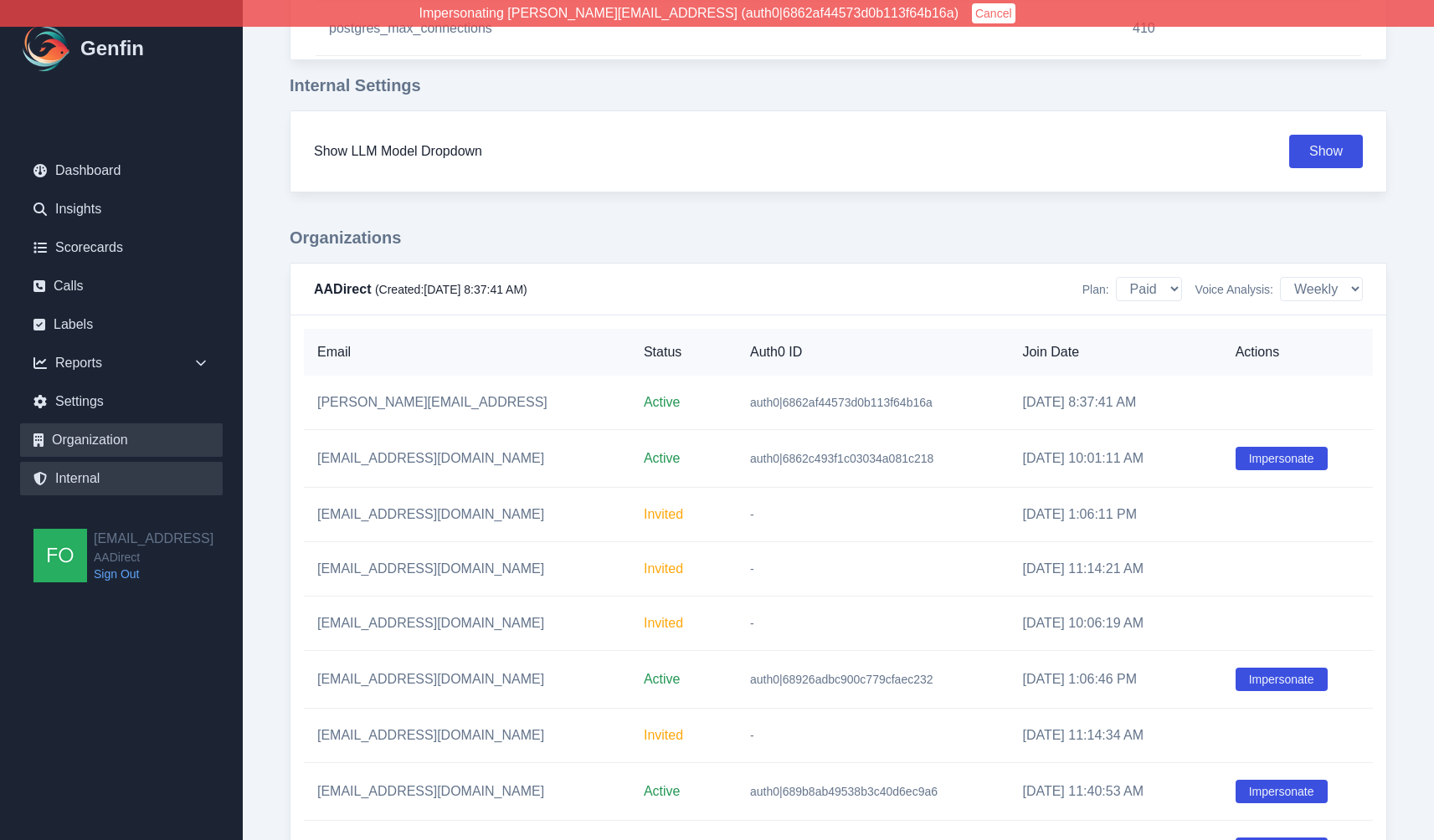
click at [104, 444] on link "Organization" at bounding box center [121, 440] width 202 height 34
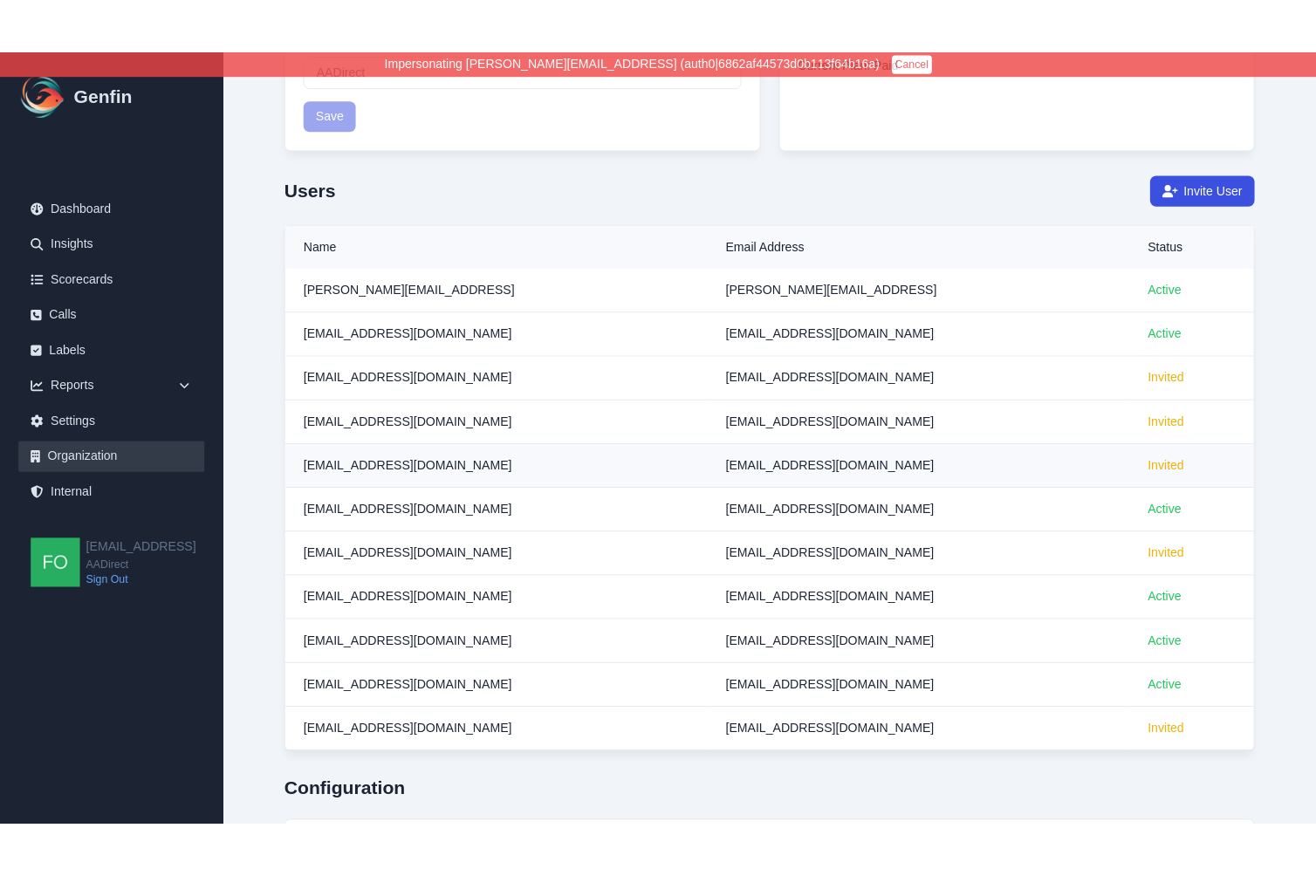
scroll to position [247, 0]
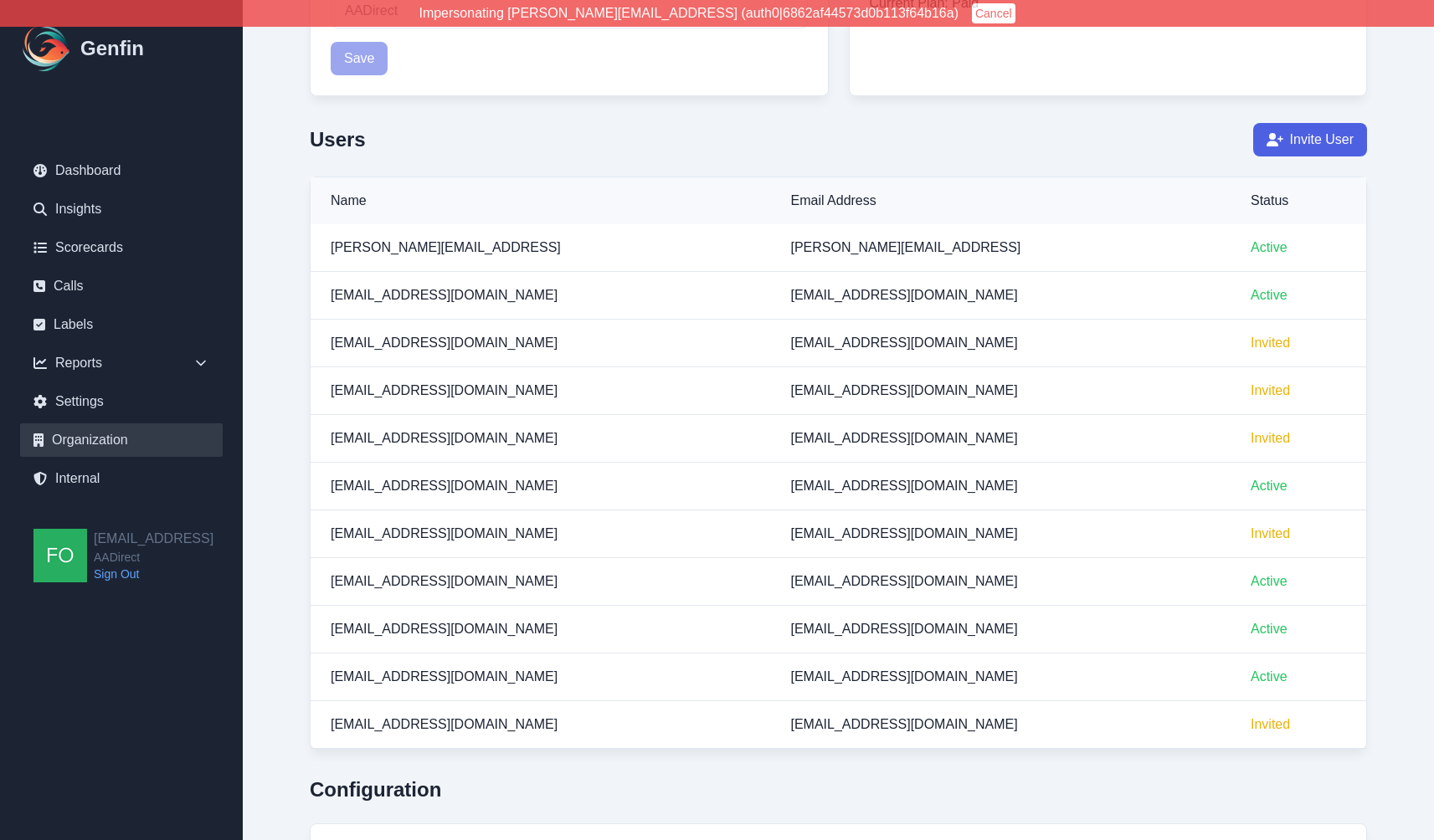
click at [1303, 152] on button "Invite User" at bounding box center [1309, 139] width 114 height 34
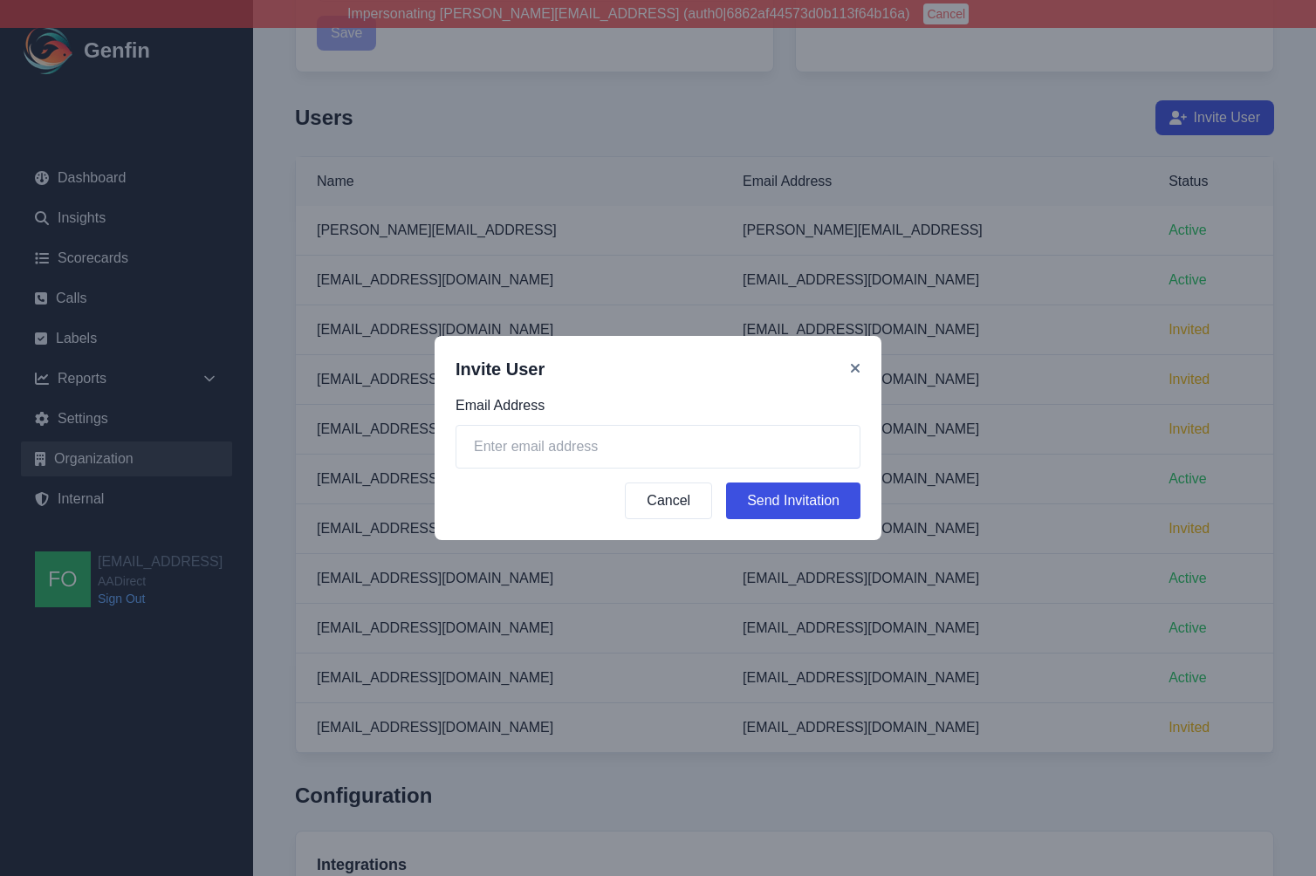
click at [861, 365] on div "Invite User Email Address Cancel Send Invitation" at bounding box center [658, 438] width 447 height 204
click at [859, 366] on icon at bounding box center [855, 368] width 10 height 14
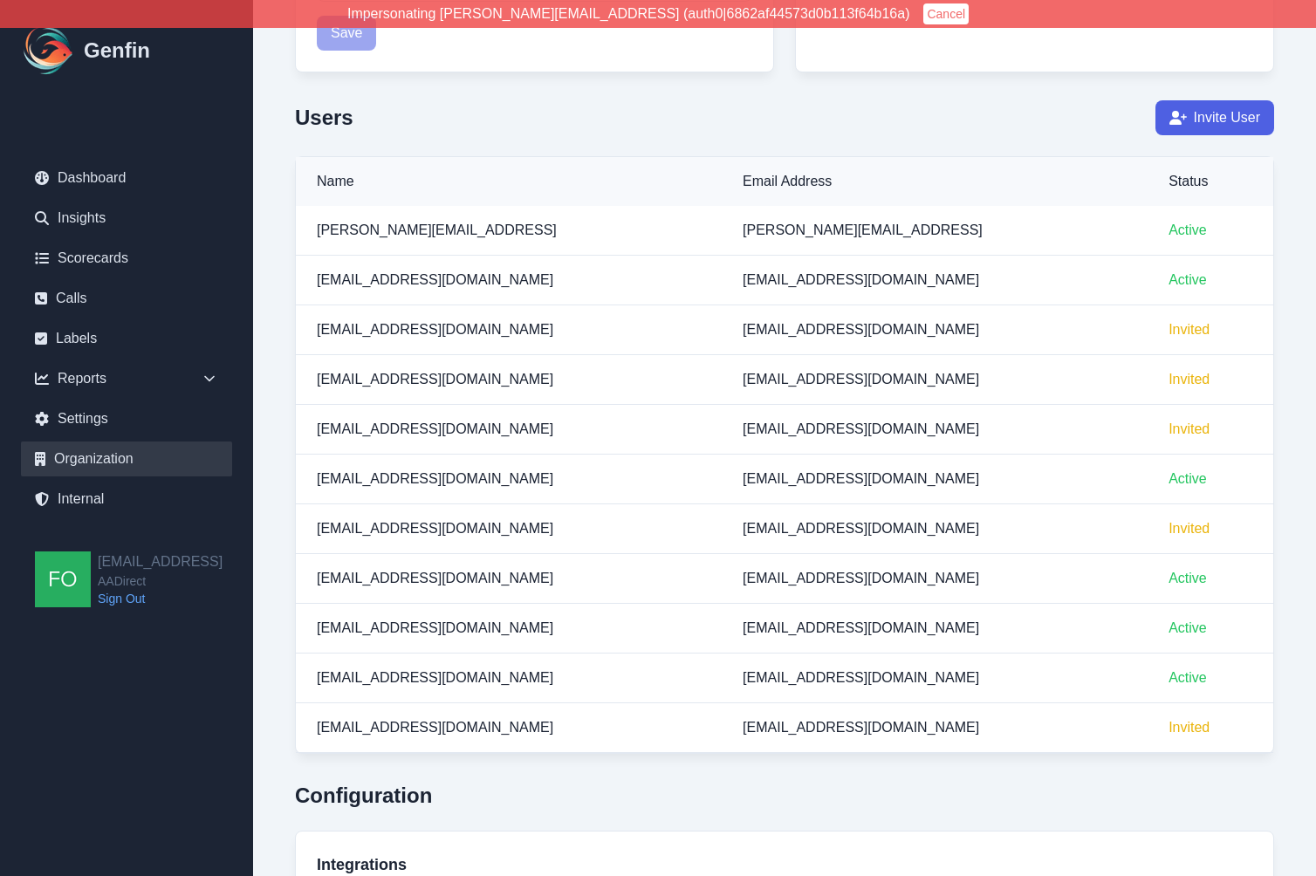
click at [1222, 125] on button "Invite User" at bounding box center [1215, 117] width 119 height 35
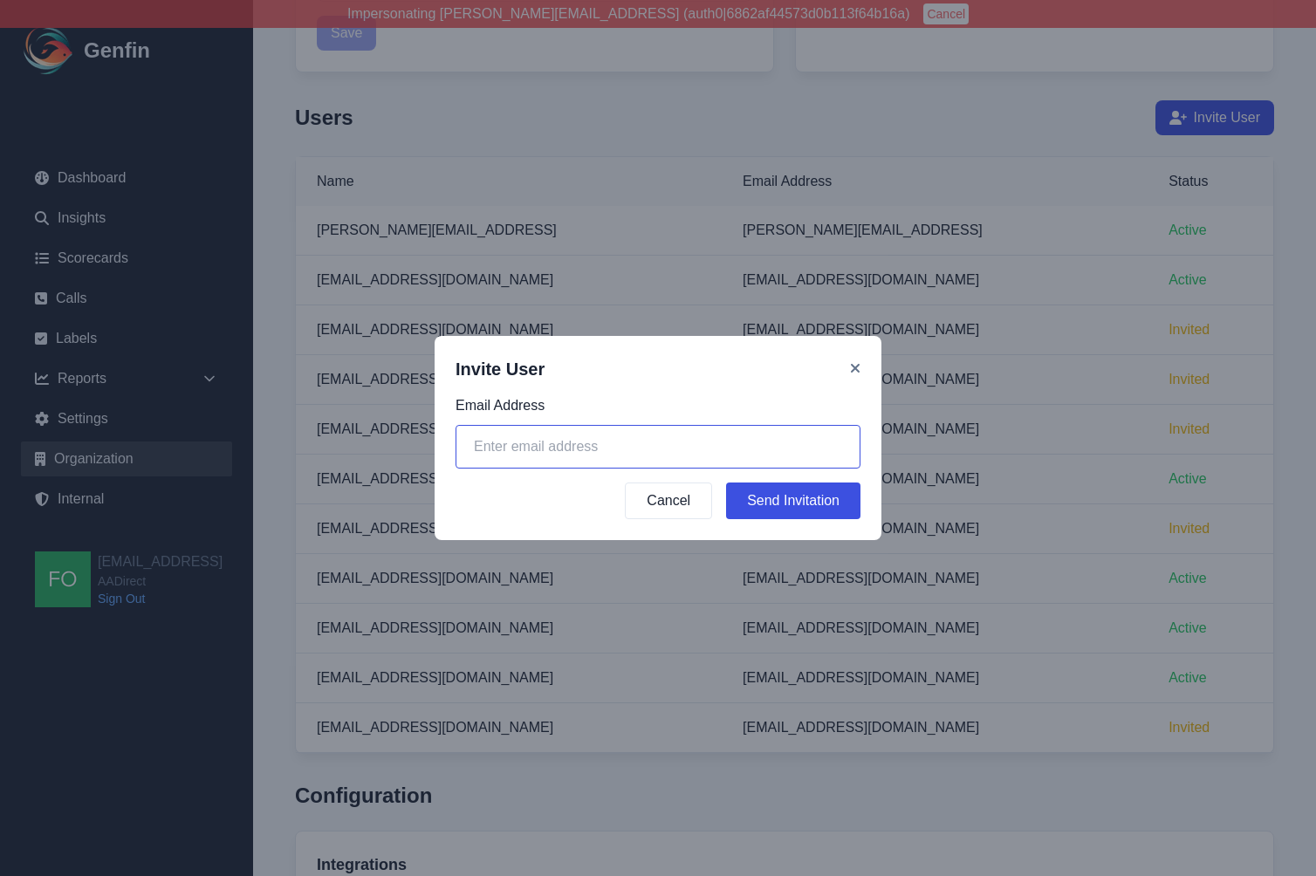
click at [705, 451] on input "email" at bounding box center [658, 447] width 405 height 44
paste input "mcanup@aainsco.com"
type input "mcanup@aainsco.com"
click at [809, 503] on button "Send Invitation" at bounding box center [793, 501] width 134 height 37
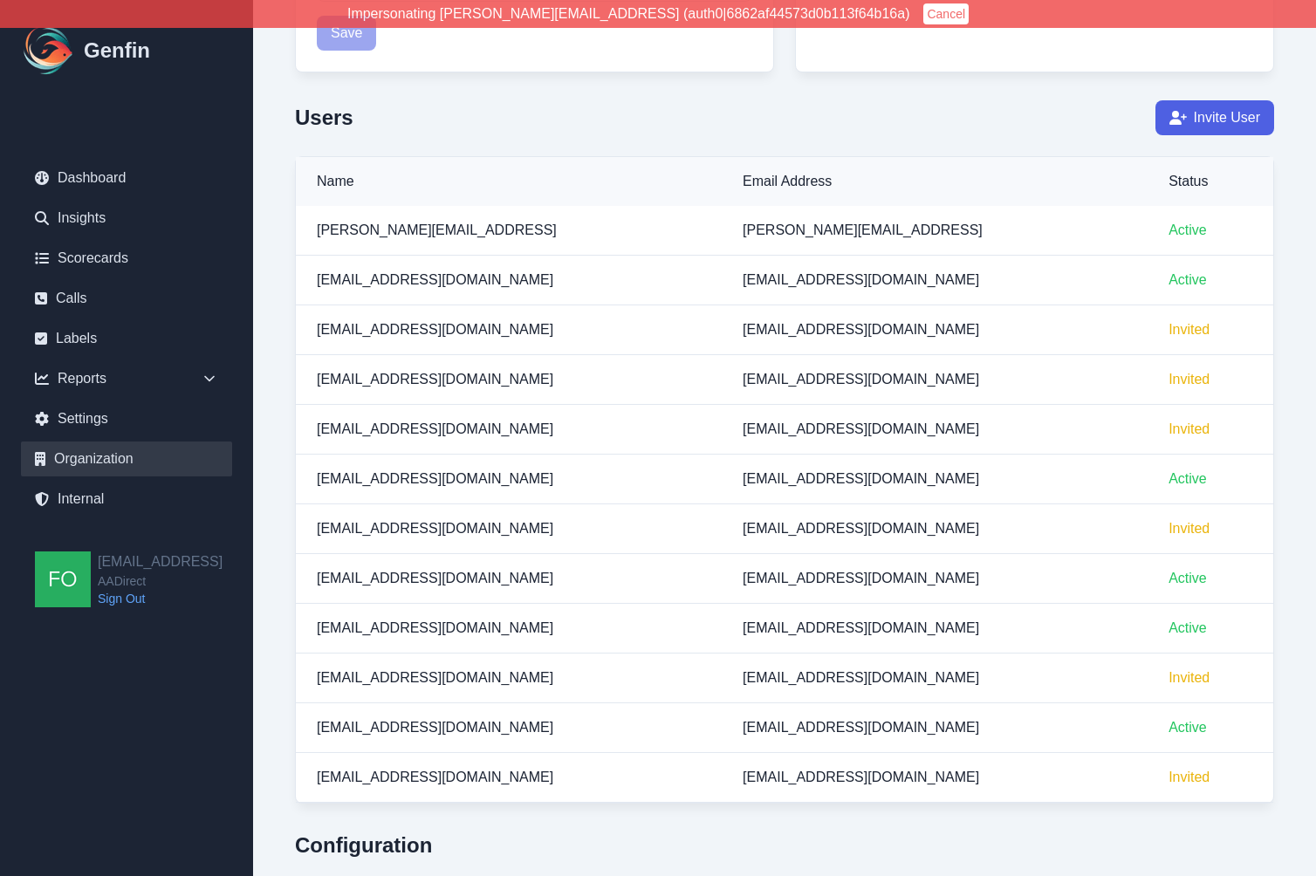
click at [1214, 108] on button "Invite User" at bounding box center [1215, 117] width 119 height 35
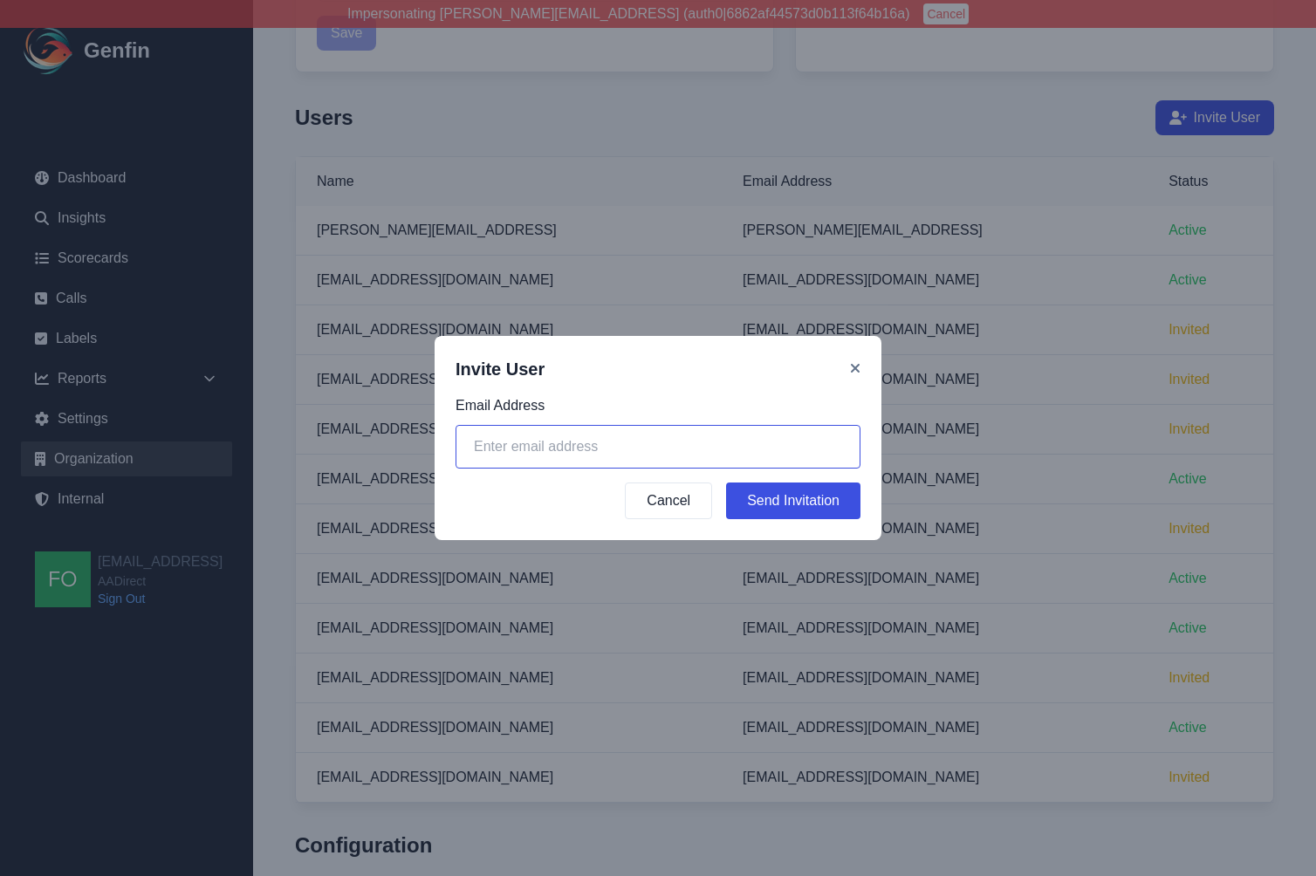
click at [651, 435] on input "email" at bounding box center [658, 447] width 405 height 44
paste input "chsmith@aadirect.com"
type input "chsmith@aadirect.com"
click at [816, 500] on button "Send Invitation" at bounding box center [793, 501] width 134 height 37
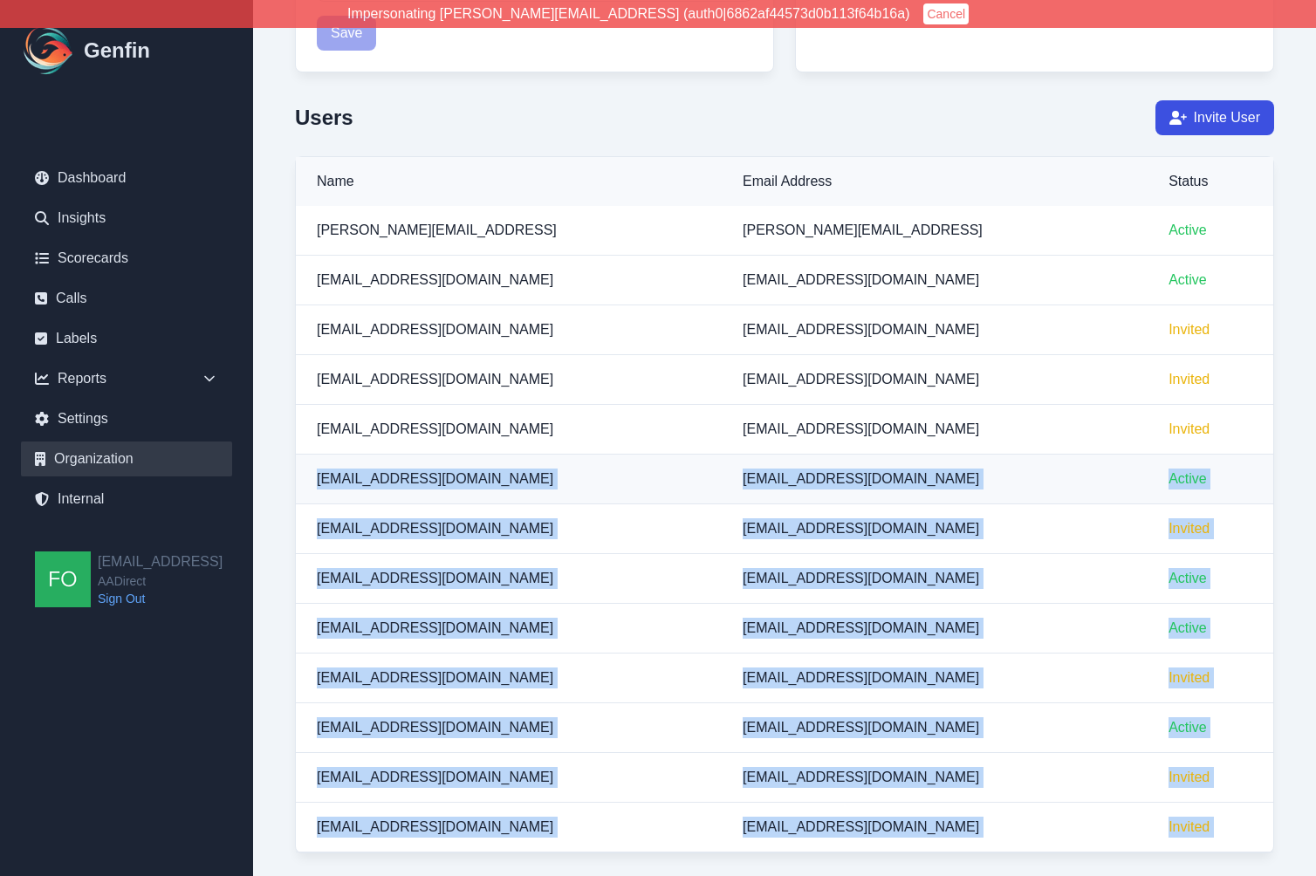
drag, startPoint x: 475, startPoint y: 455, endPoint x: 444, endPoint y: 455, distance: 30.5
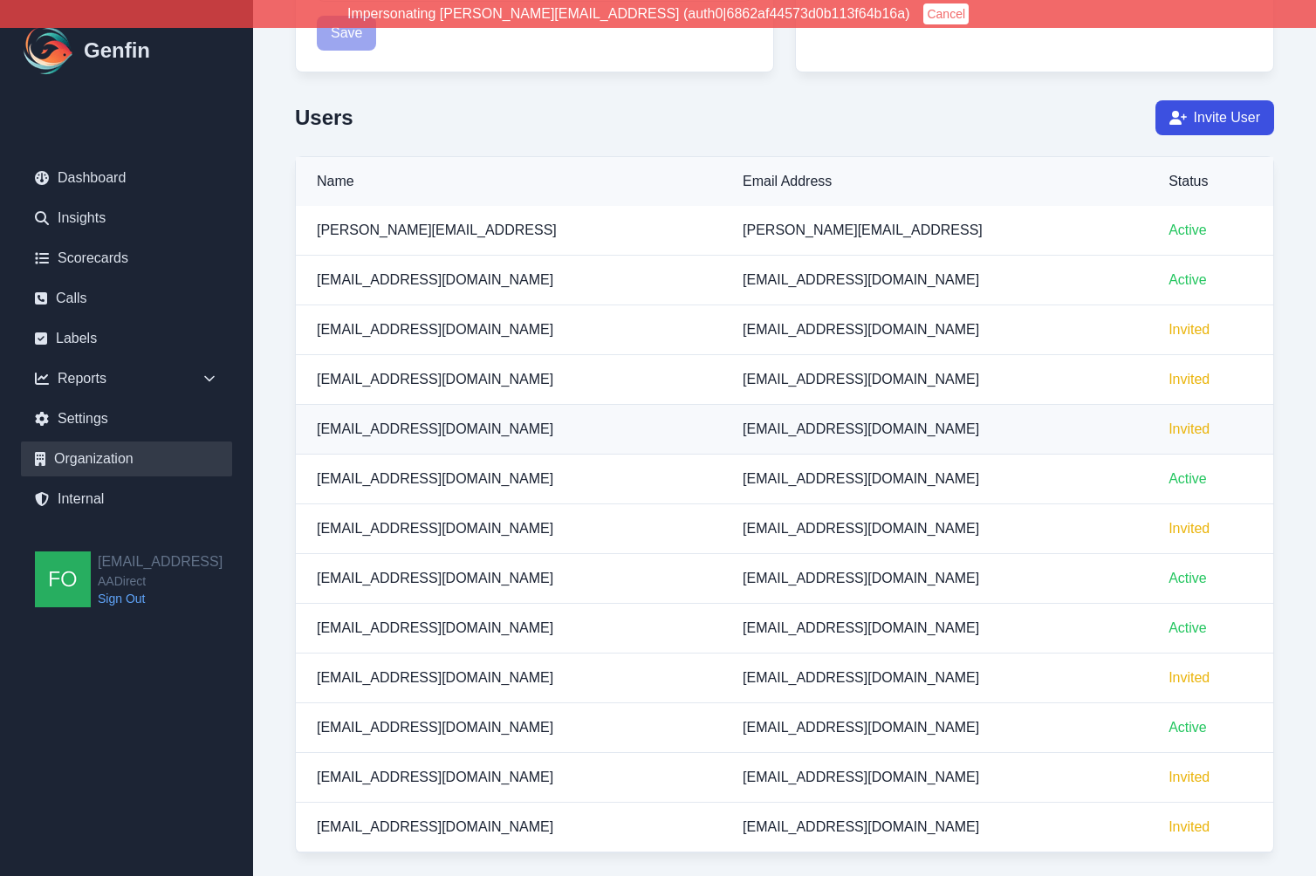
click at [549, 442] on td "jjorr@harvestmi.com" at bounding box center [509, 430] width 426 height 50
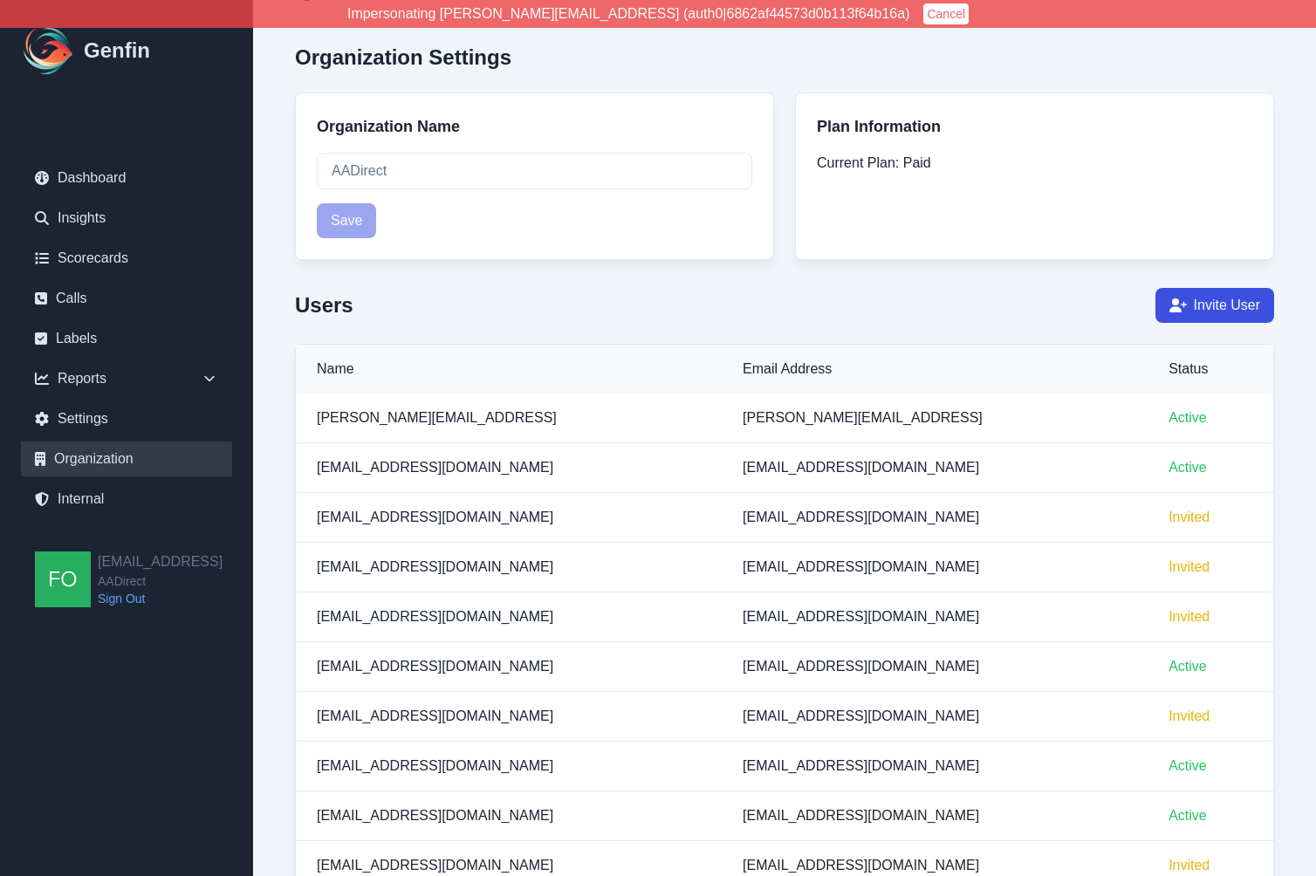
scroll to position [0, 0]
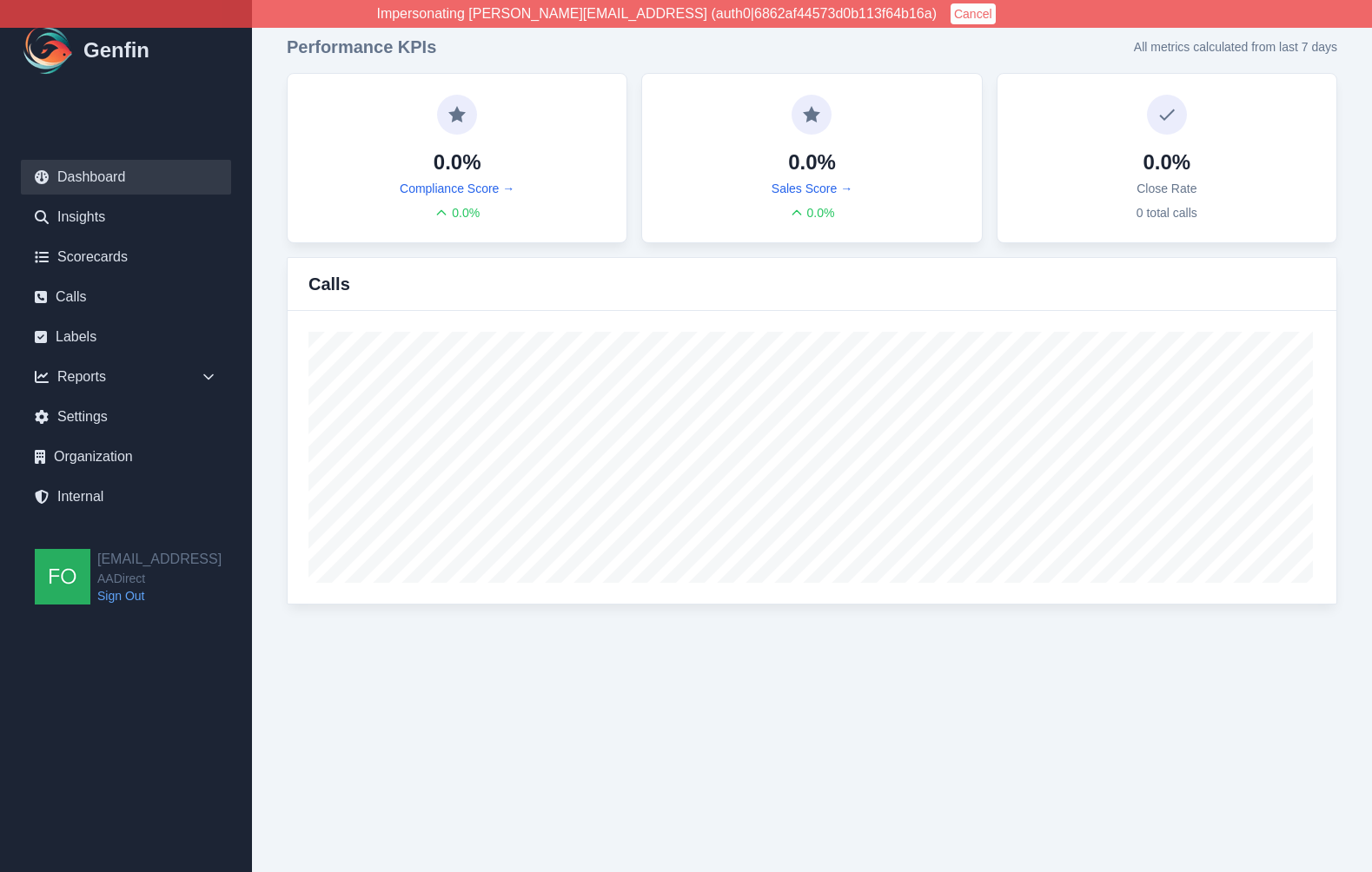
click at [951, 15] on button "Cancel" at bounding box center [973, 13] width 45 height 21
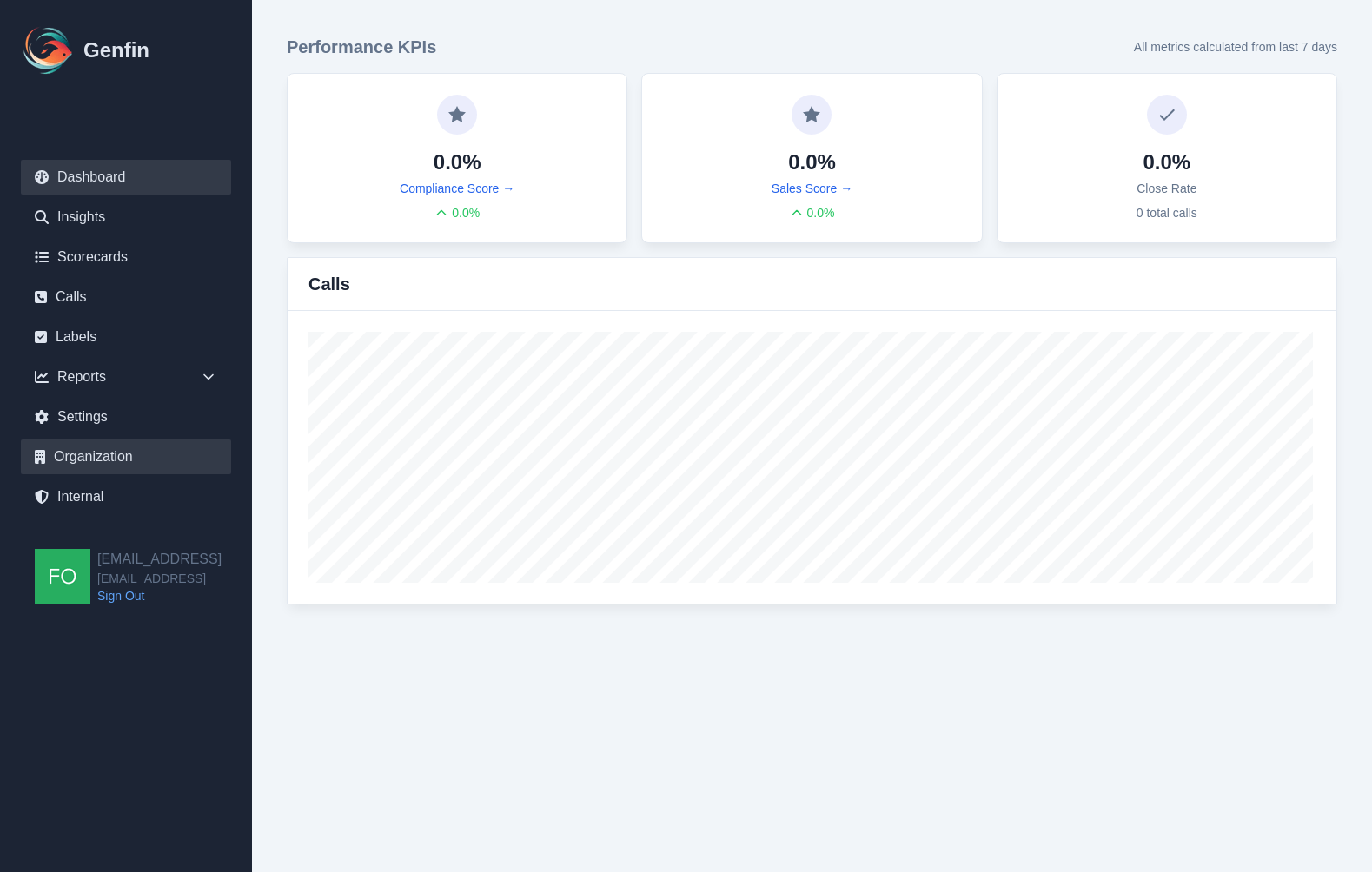
click at [112, 454] on link "Organization" at bounding box center [125, 457] width 210 height 35
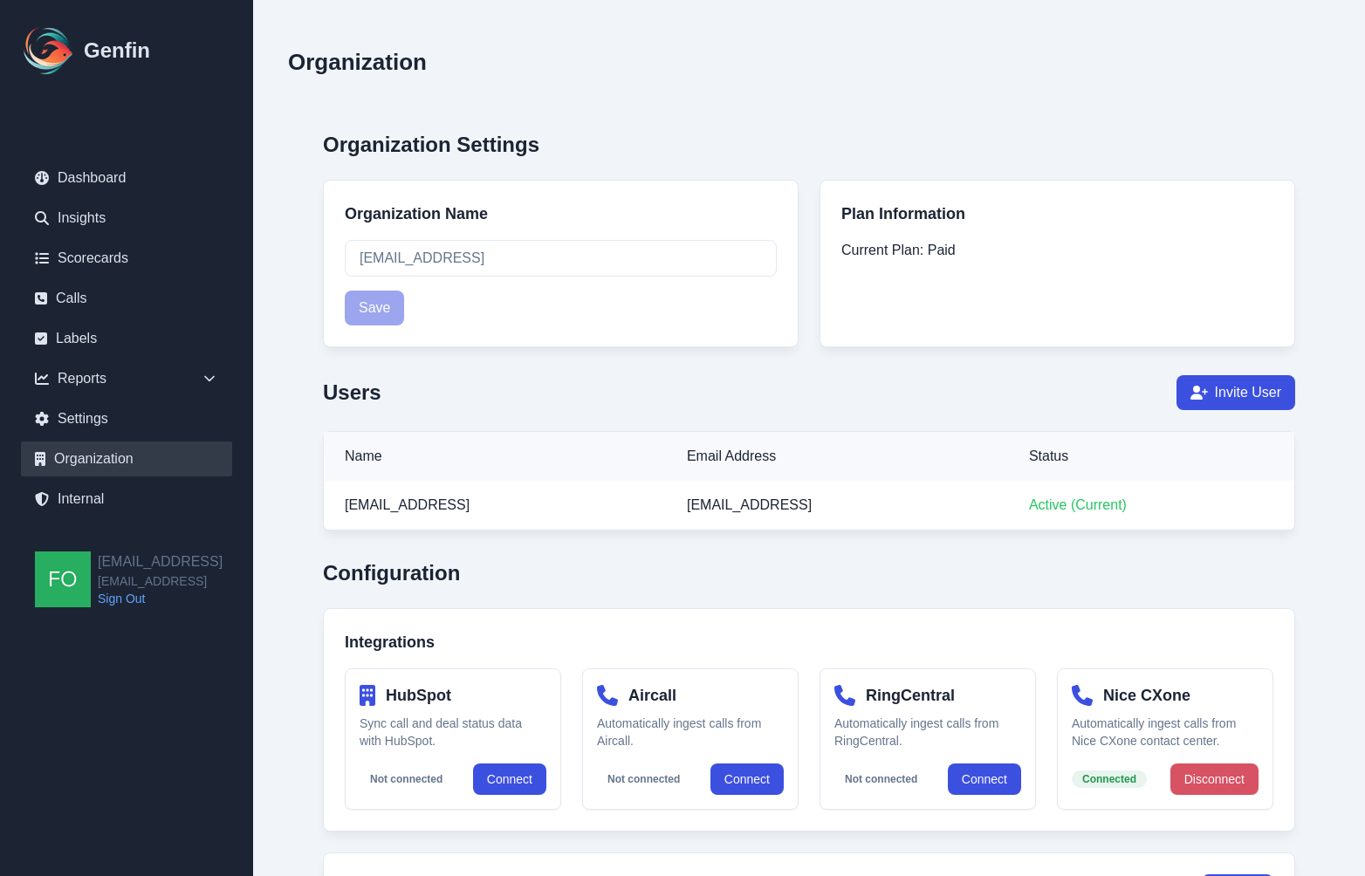
click at [1216, 778] on button "Disconnect" at bounding box center [1214, 779] width 88 height 31
click at [1233, 783] on button "Connect" at bounding box center [1221, 779] width 73 height 31
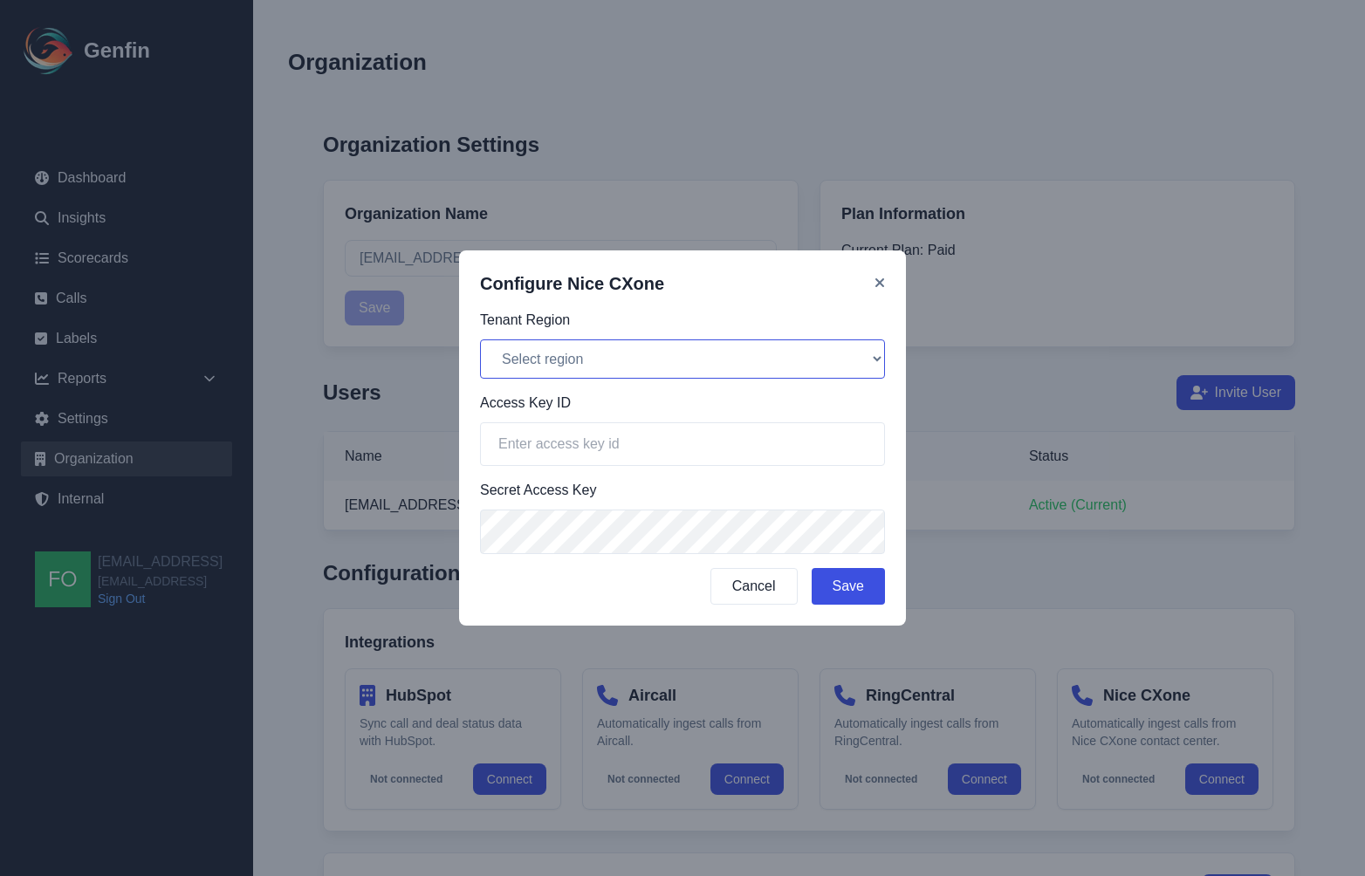
click at [601, 361] on select "Select region North America (na1) Europe (eu1) Asia Pacific (ap1)" at bounding box center [682, 358] width 405 height 39
select select "na1"
click at [480, 339] on select "Select region North America (na1) Europe (eu1) Asia Pacific (ap1)" at bounding box center [682, 358] width 405 height 39
click at [595, 458] on input "text" at bounding box center [682, 444] width 405 height 44
click at [729, 442] on input "text" at bounding box center [682, 444] width 405 height 44
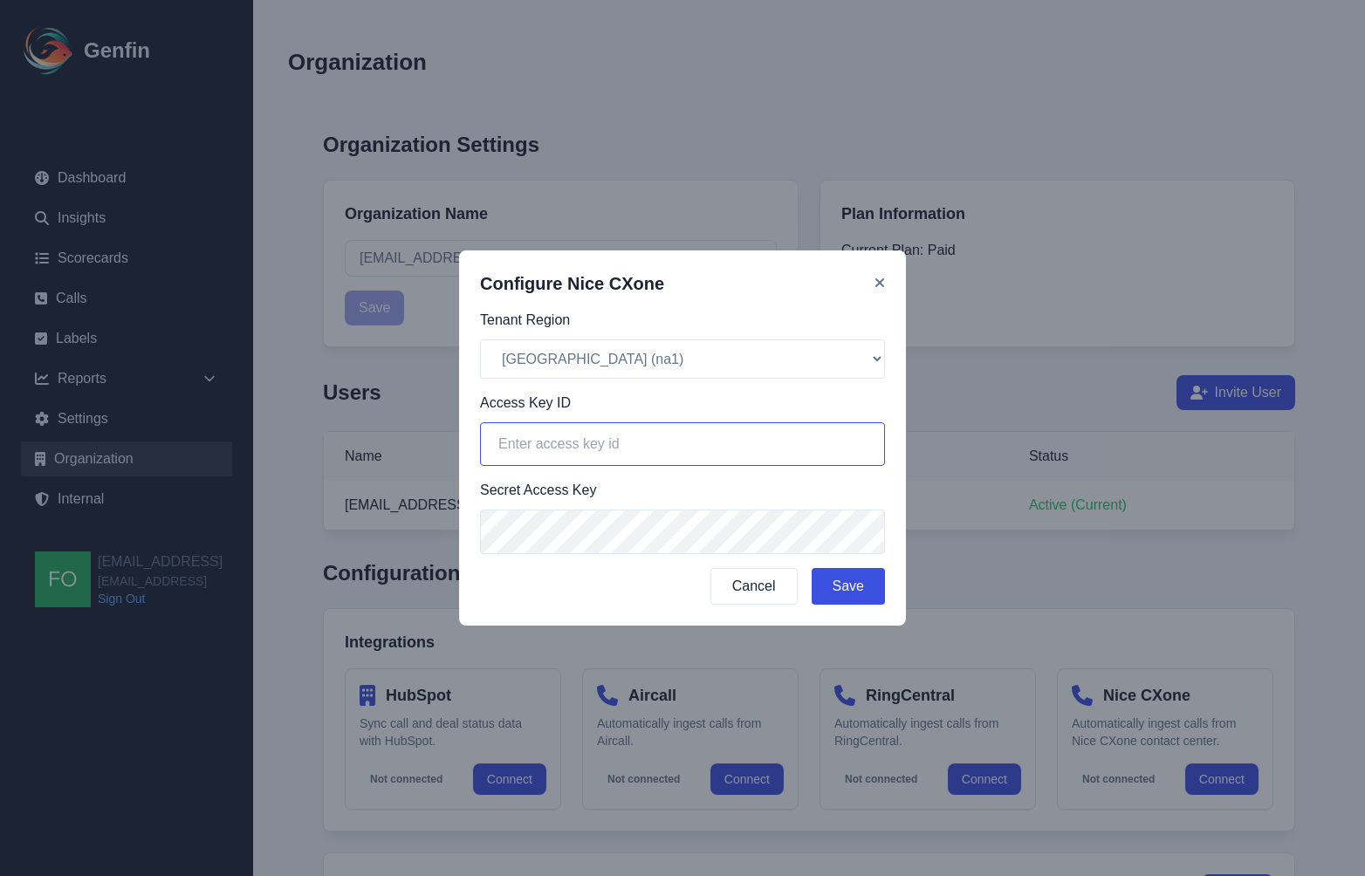
paste input "UUGZ3TD4PTS2TT6Z4MR7TYFELPA22UFIMDY2WTWIMMA6ZVSWQSRA===="
type input "UUGZ3TD4PTS2TT6Z4MR7TYFELPA22UFIMDY2WTWIMMA6ZVSWQSRA===="
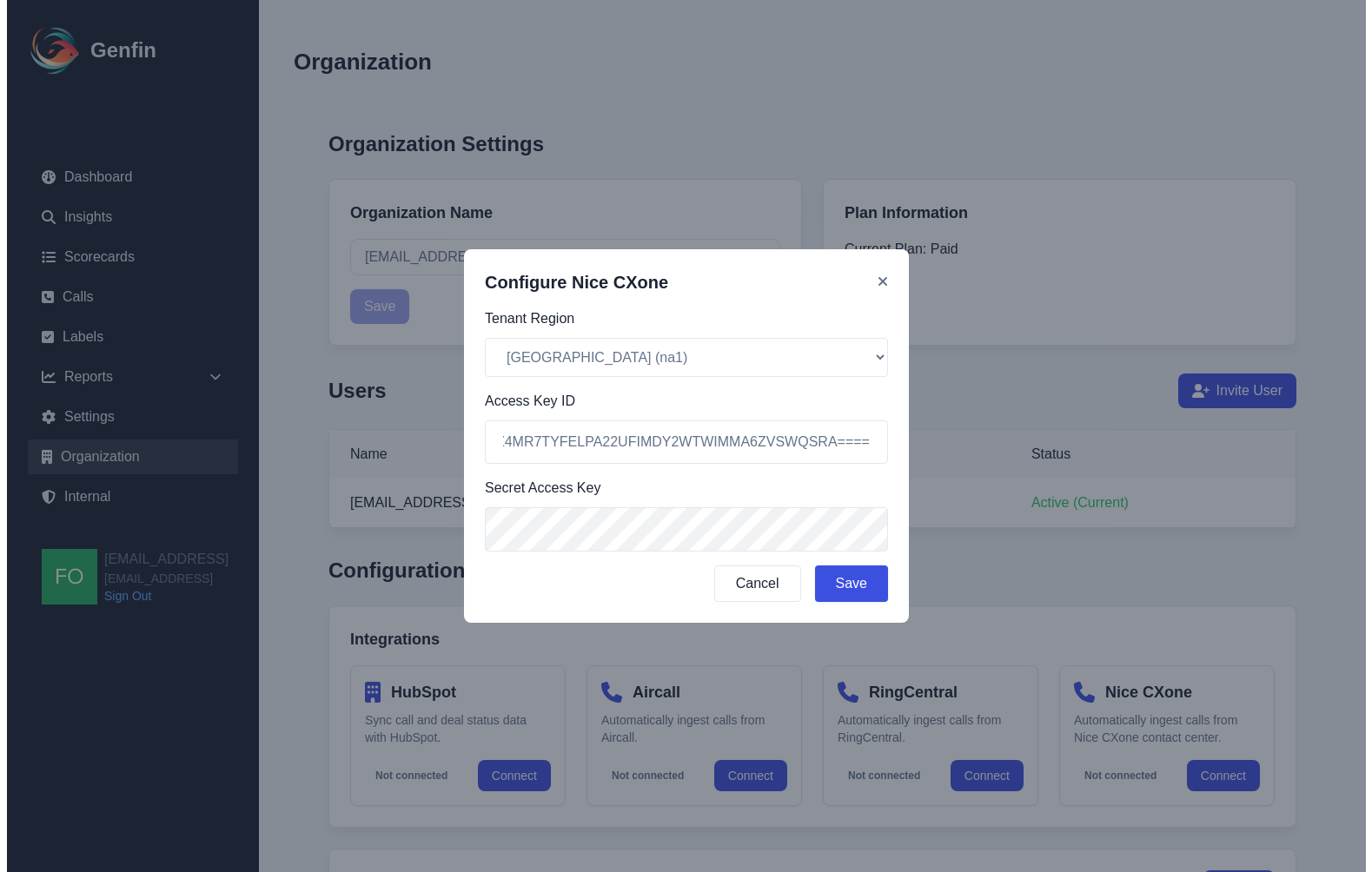
scroll to position [0, 0]
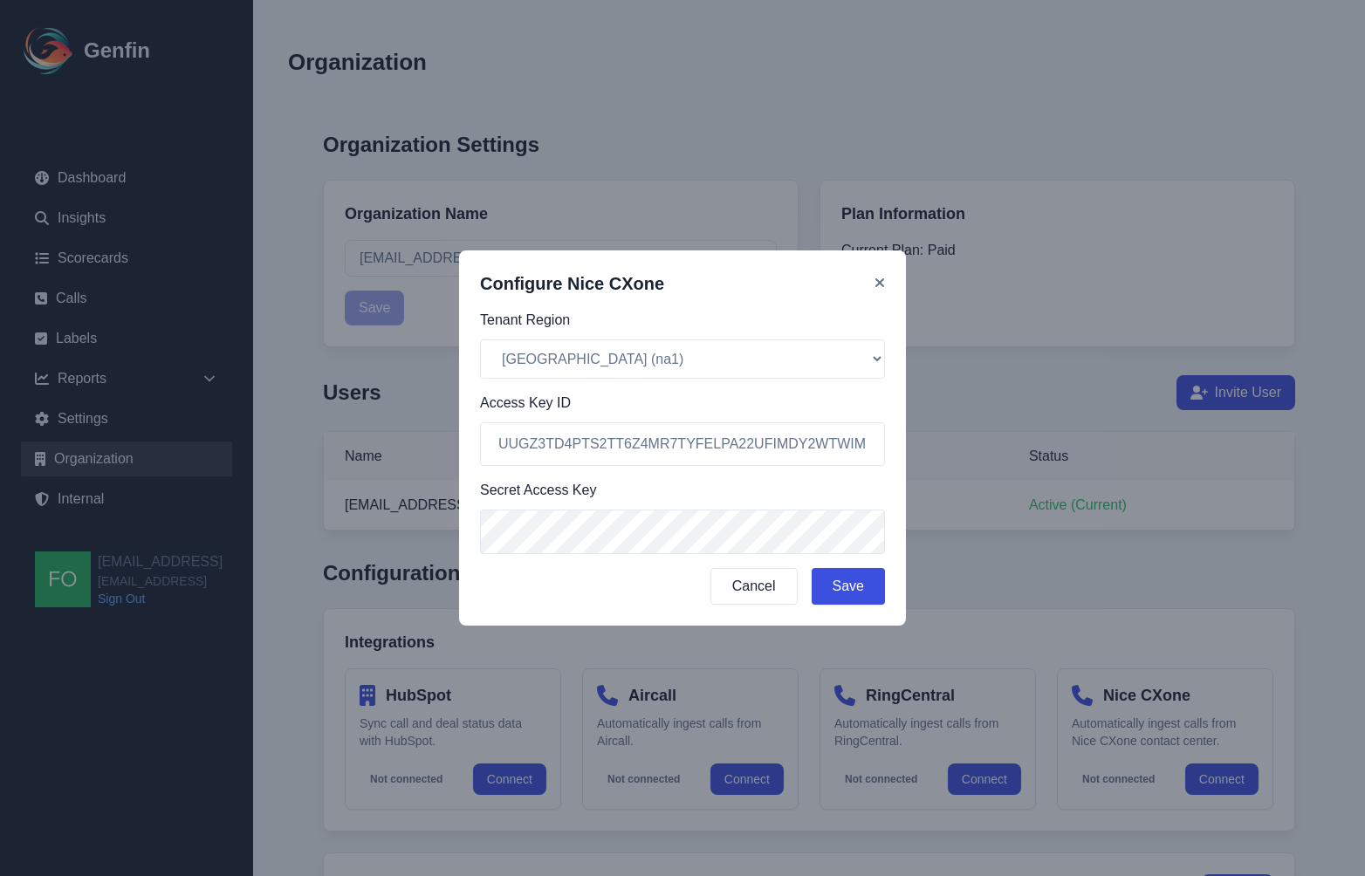
click at [848, 575] on button "Save" at bounding box center [848, 586] width 73 height 37
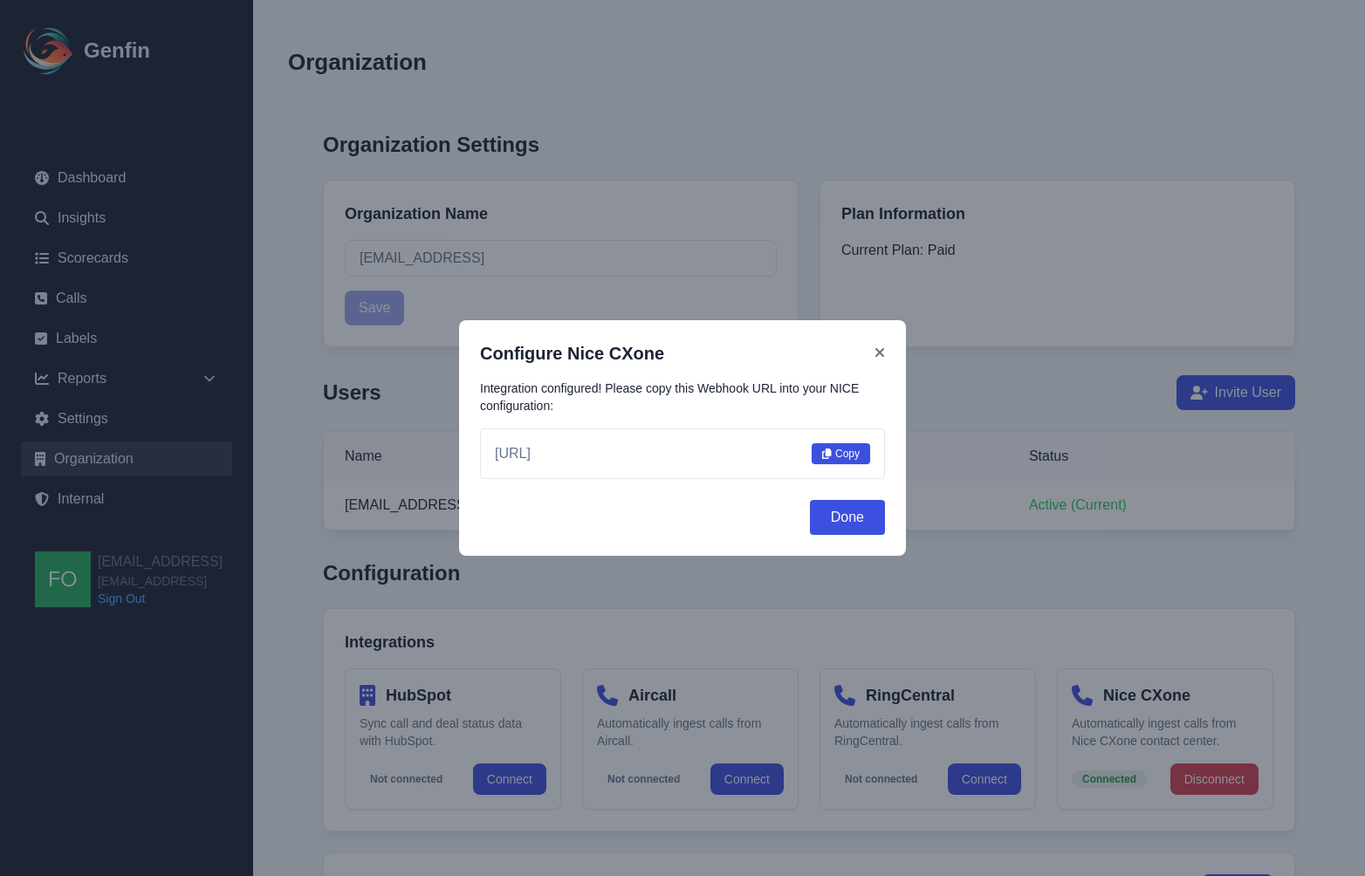
click at [826, 443] on button "Copy" at bounding box center [841, 453] width 58 height 21
click at [852, 524] on button "Done" at bounding box center [847, 517] width 75 height 35
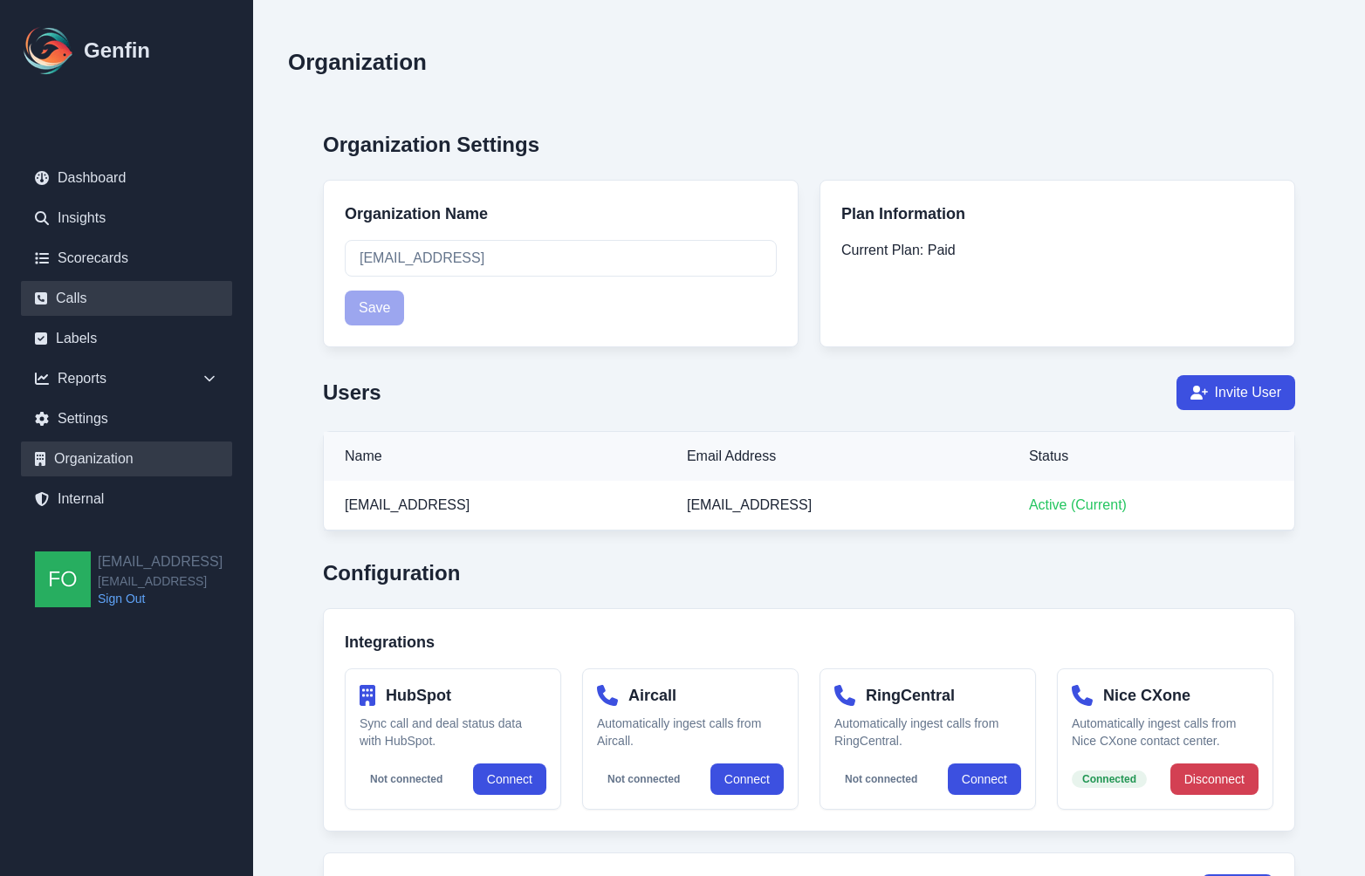
click at [104, 301] on link "Calls" at bounding box center [126, 298] width 211 height 35
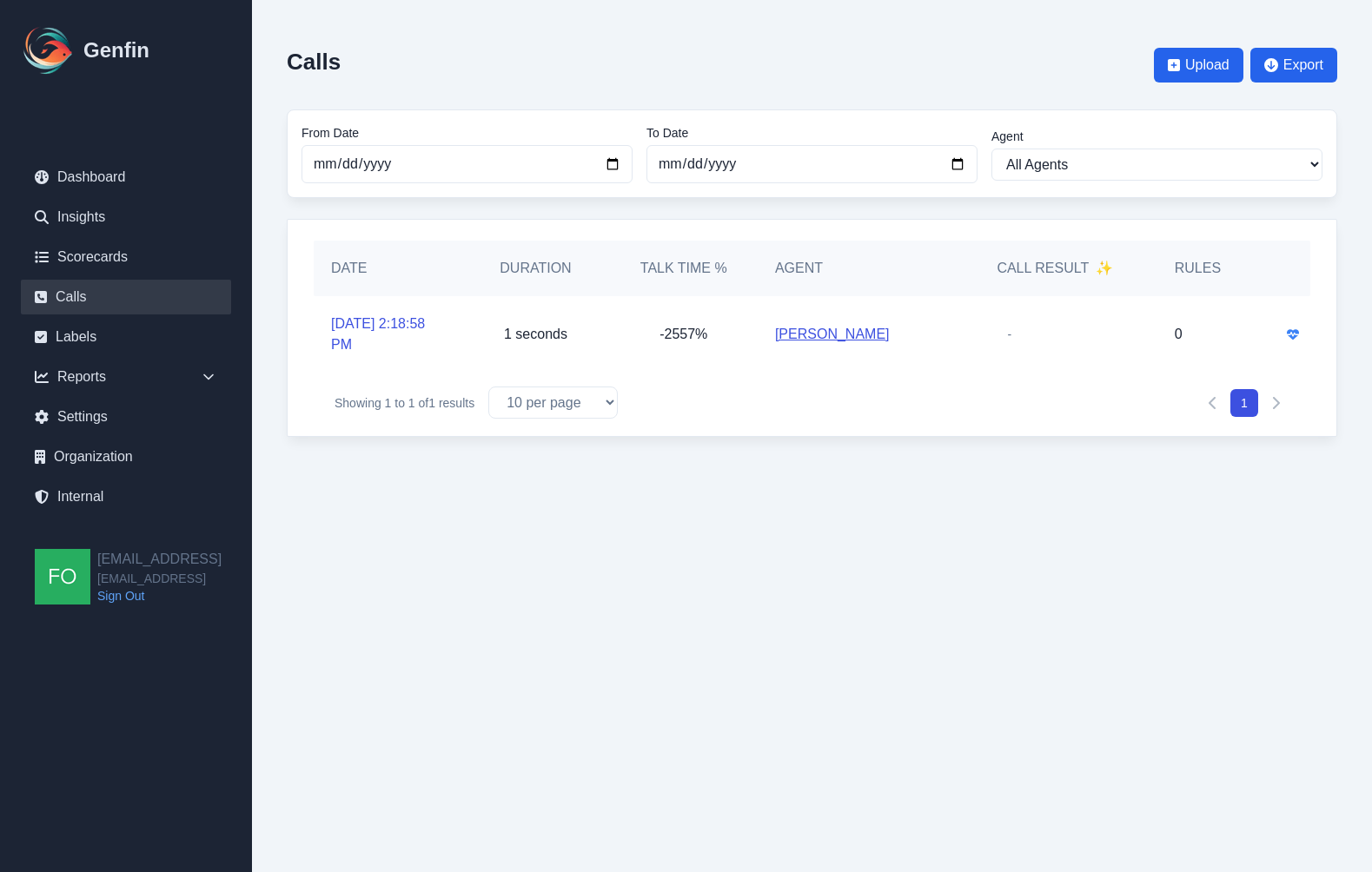
click at [732, 472] on html "Genfin Dashboard Insights Scorecards Calls Labels Reports Sales Compliance Agen…" at bounding box center [686, 236] width 1372 height 472
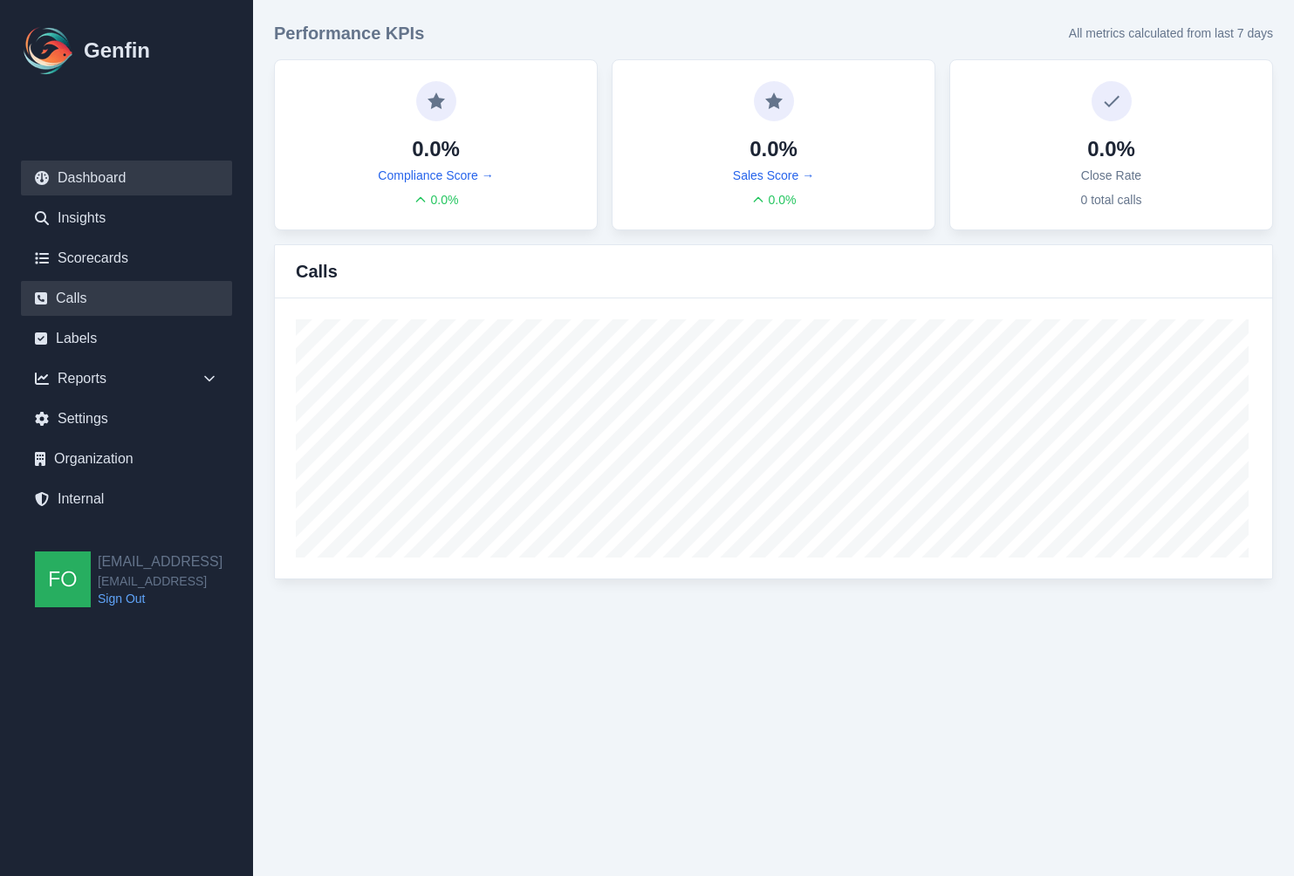
click at [92, 302] on link "Calls" at bounding box center [126, 298] width 211 height 35
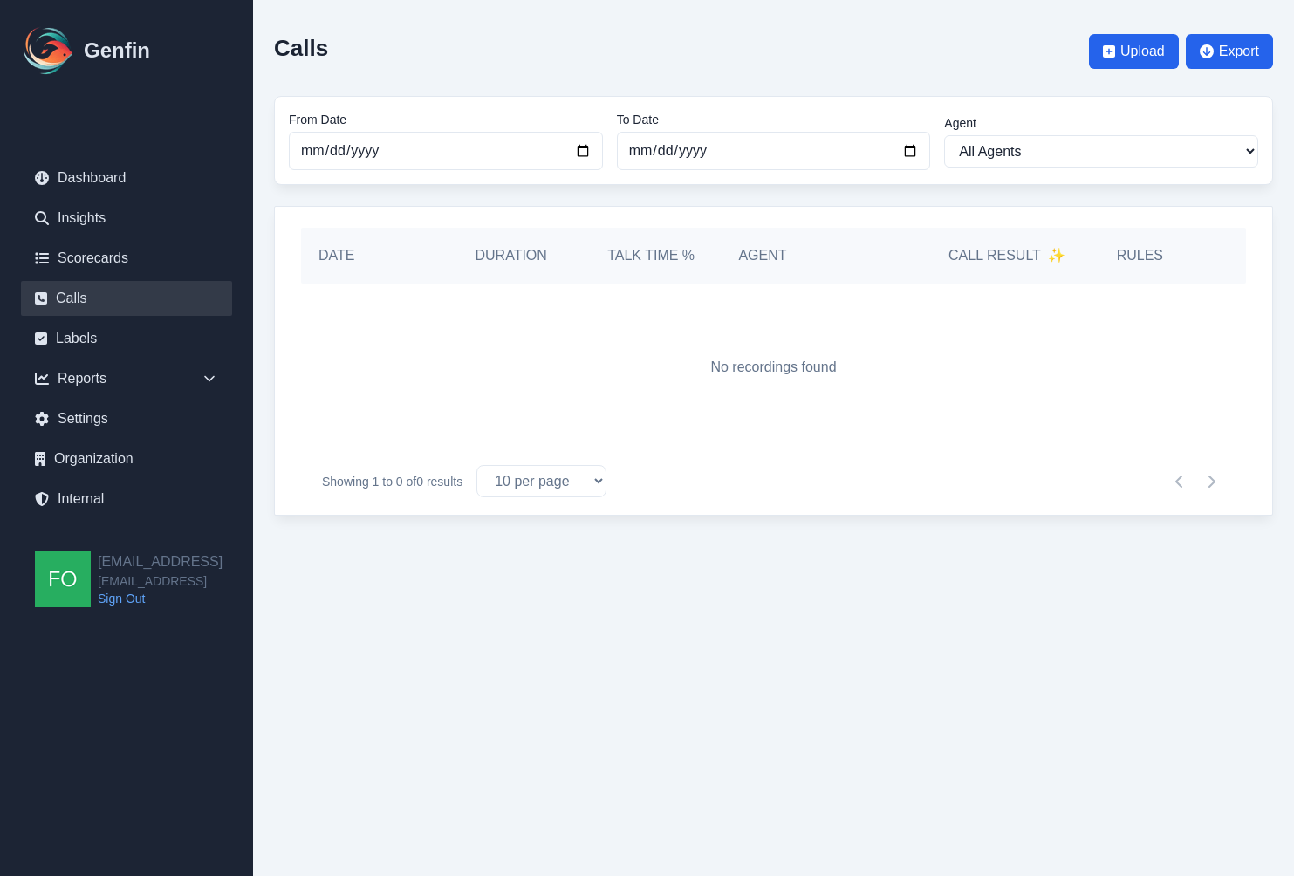
click at [739, 363] on p "No recordings found" at bounding box center [773, 367] width 126 height 21
click at [905, 152] on input "2025-08-25" at bounding box center [774, 151] width 314 height 38
type input "[DATE]"
click at [666, 391] on div "No recordings found" at bounding box center [773, 368] width 945 height 168
click at [633, 372] on div "No recordings found" at bounding box center [773, 368] width 945 height 168
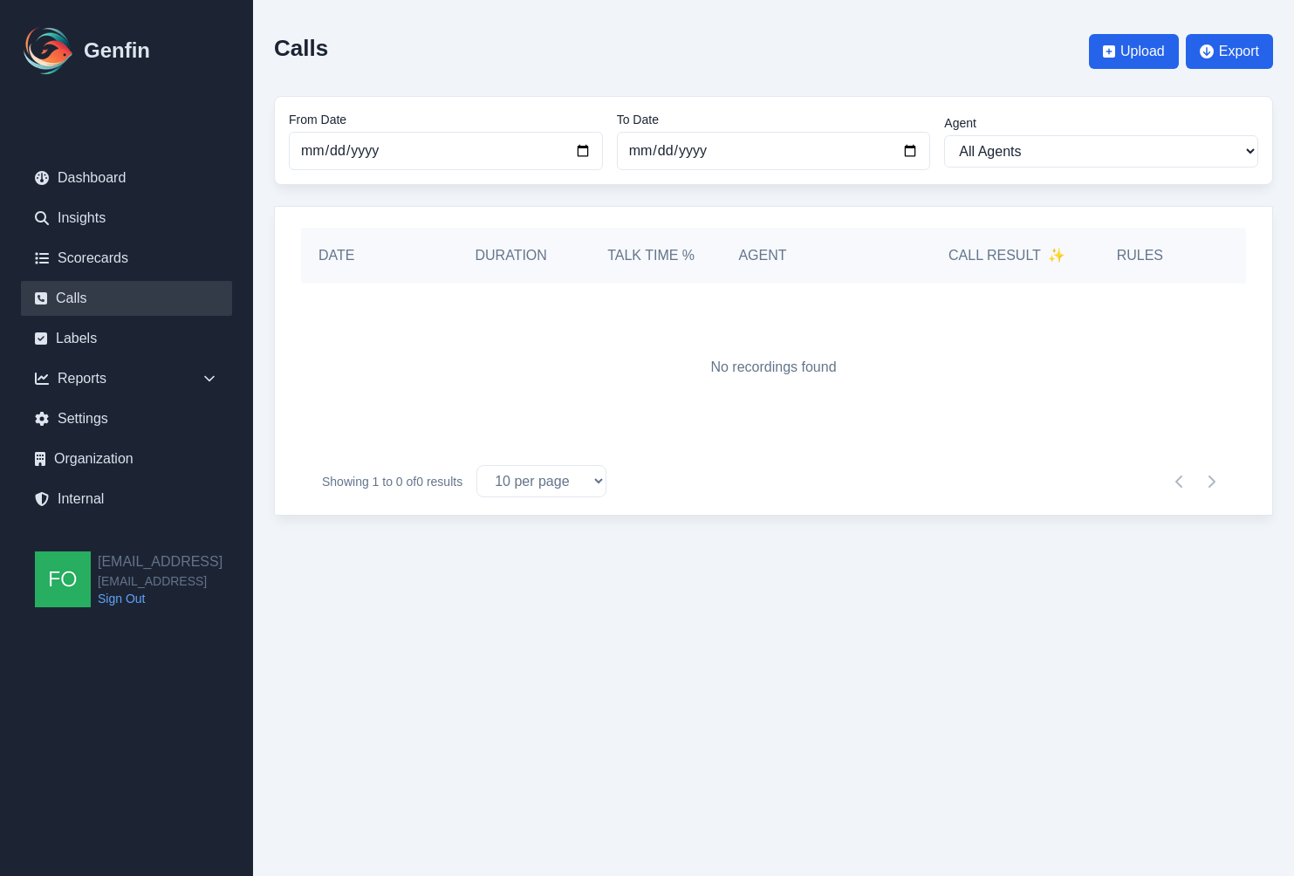
click at [818, 420] on div "No recordings found" at bounding box center [773, 368] width 945 height 168
click at [757, 418] on div "No recordings found" at bounding box center [773, 368] width 945 height 168
click at [756, 418] on div "No recordings found" at bounding box center [773, 368] width 945 height 168
click at [147, 459] on link "Organization" at bounding box center [126, 459] width 211 height 35
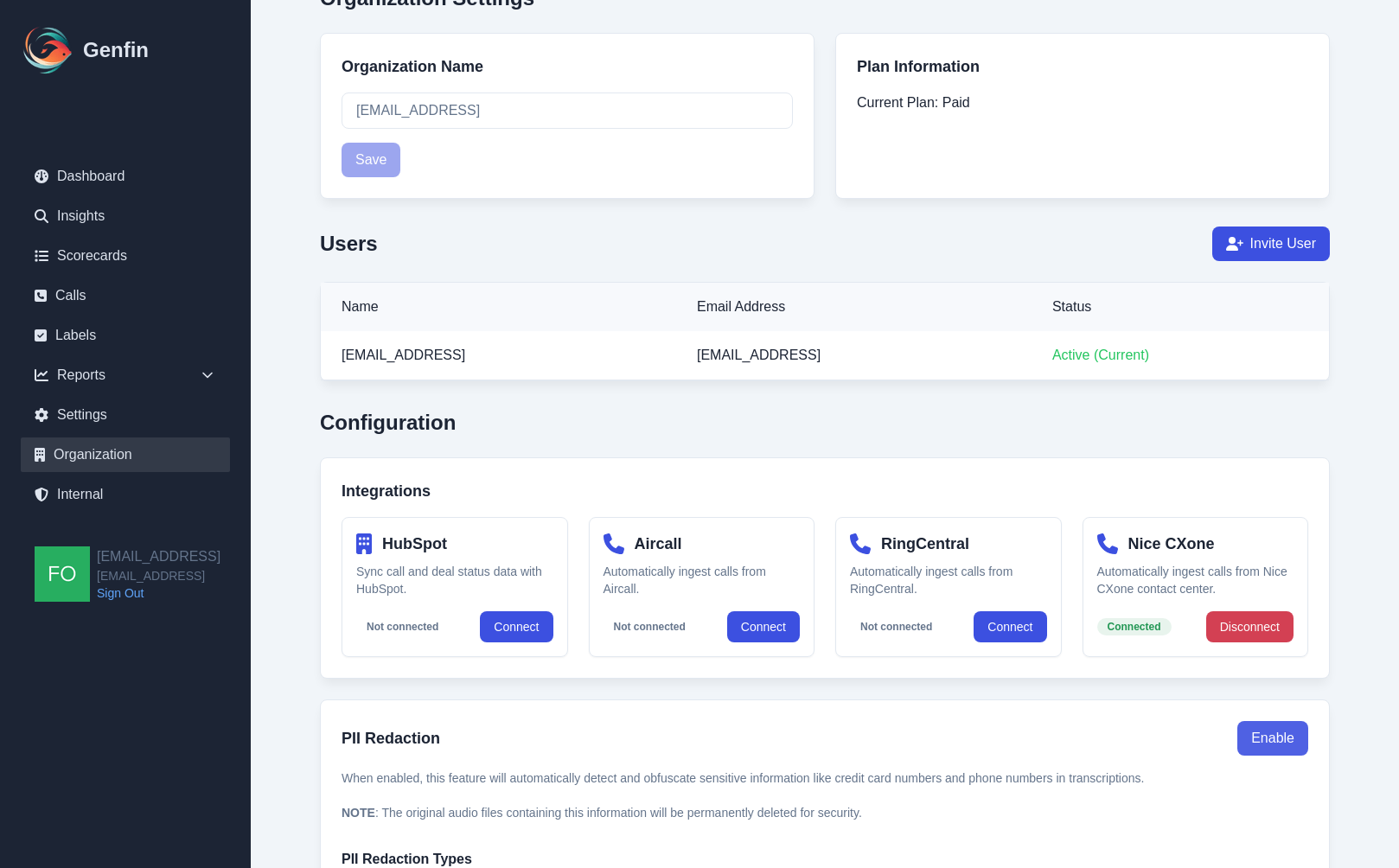
scroll to position [160, 0]
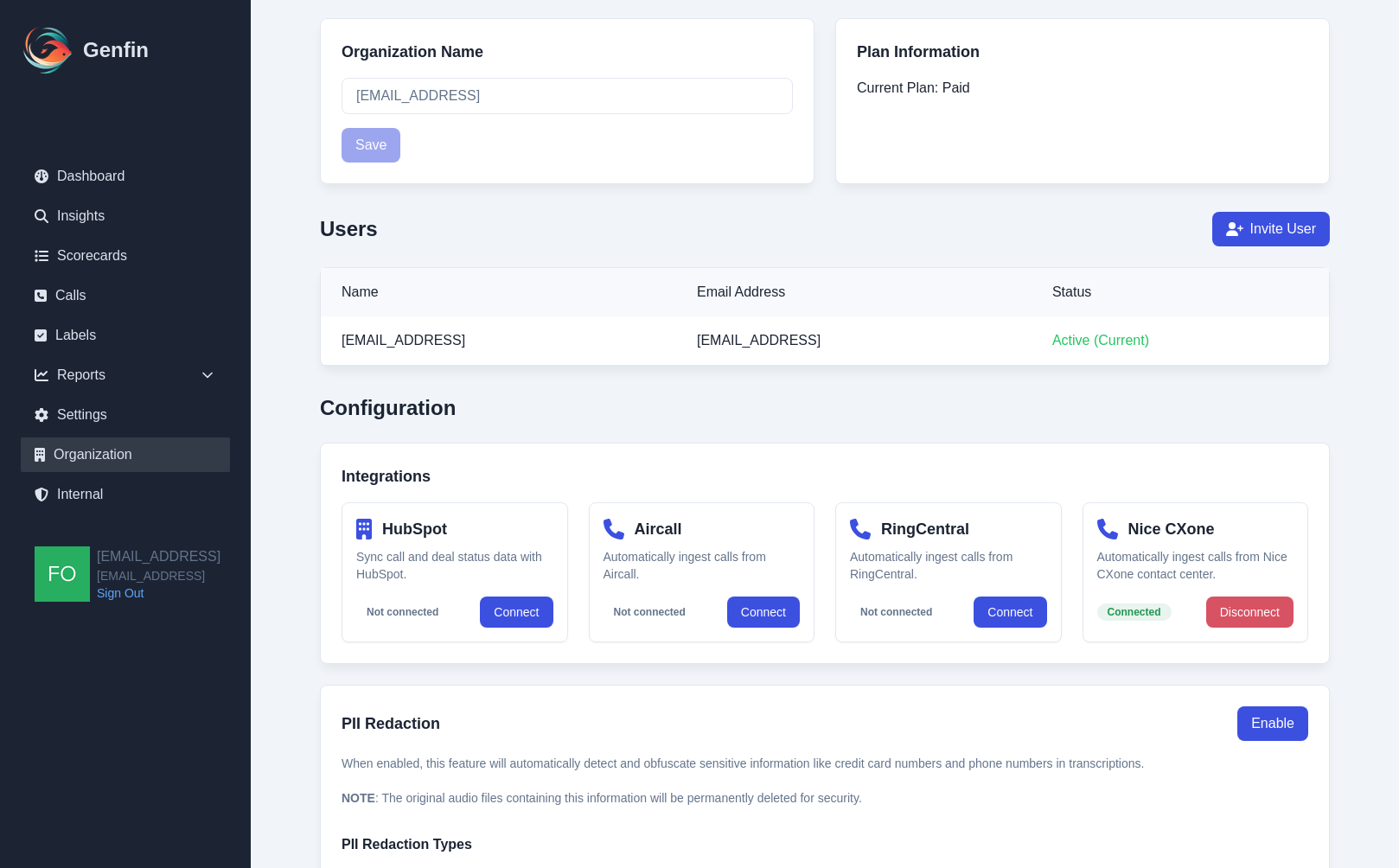
click at [1256, 610] on button "Disconnect" at bounding box center [1249, 611] width 87 height 31
click at [1254, 603] on button "Connect" at bounding box center [1256, 611] width 72 height 31
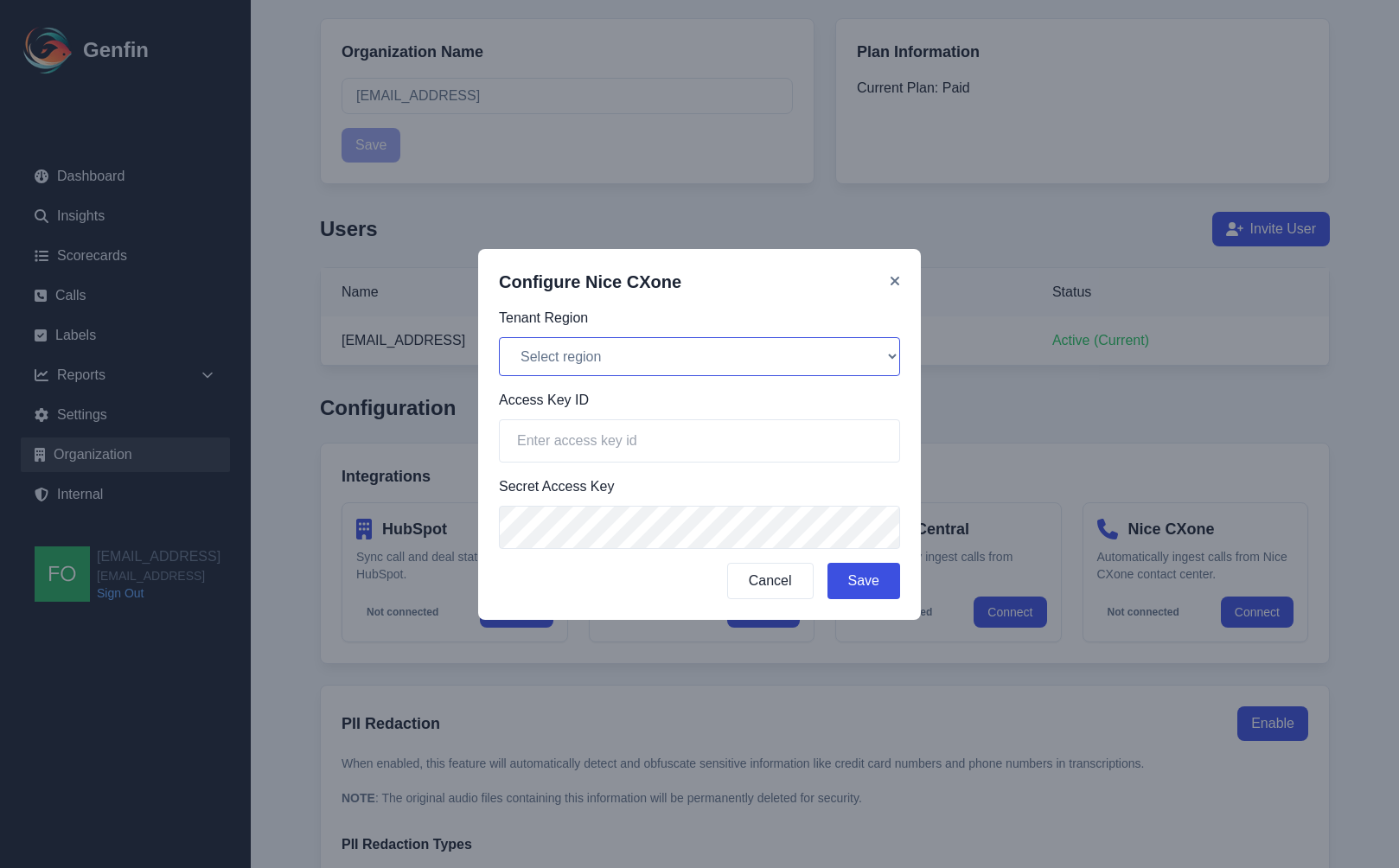
click at [582, 350] on select "Select region North America (na1) Europe (eu1) Asia Pacific (ap1)" at bounding box center [700, 356] width 401 height 39
select select "na1"
click at [499, 337] on select "Select region North America (na1) Europe (eu1) Asia Pacific (ap1)" at bounding box center [700, 356] width 401 height 39
click at [585, 441] on input "text" at bounding box center [700, 441] width 401 height 44
paste input "YPY6TCSOFR6E235MGSWGUBUGMYP3JFDZ6UZL66SGC7NHEEU5QO3A===="
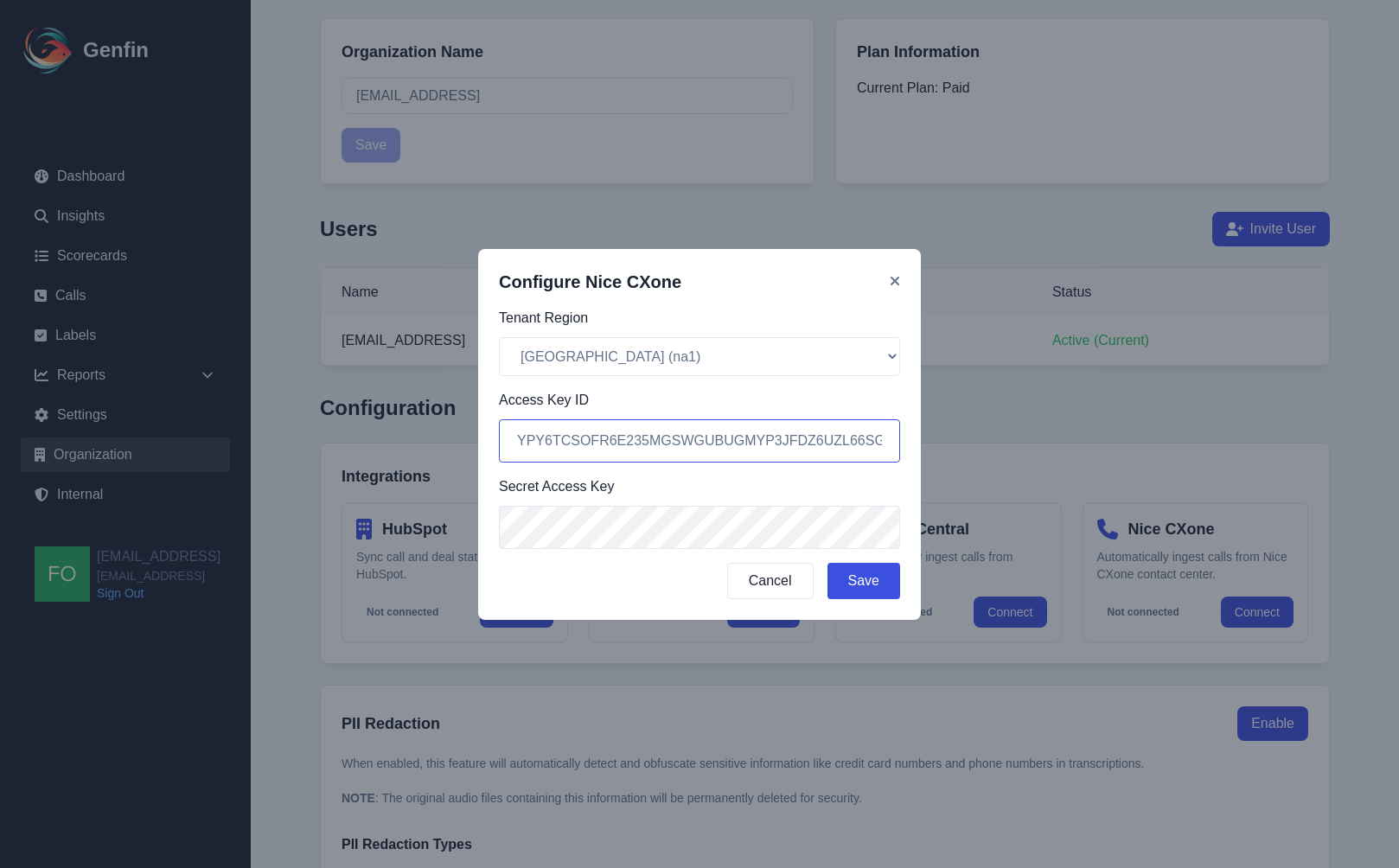
scroll to position [0, 148]
type input "YPY6TCSOFR6E235MGSWGUBUGMYP3JFDZ6UZL66SGC7NHEEU5QO3A===="
click at [853, 574] on button "Save" at bounding box center [863, 581] width 72 height 37
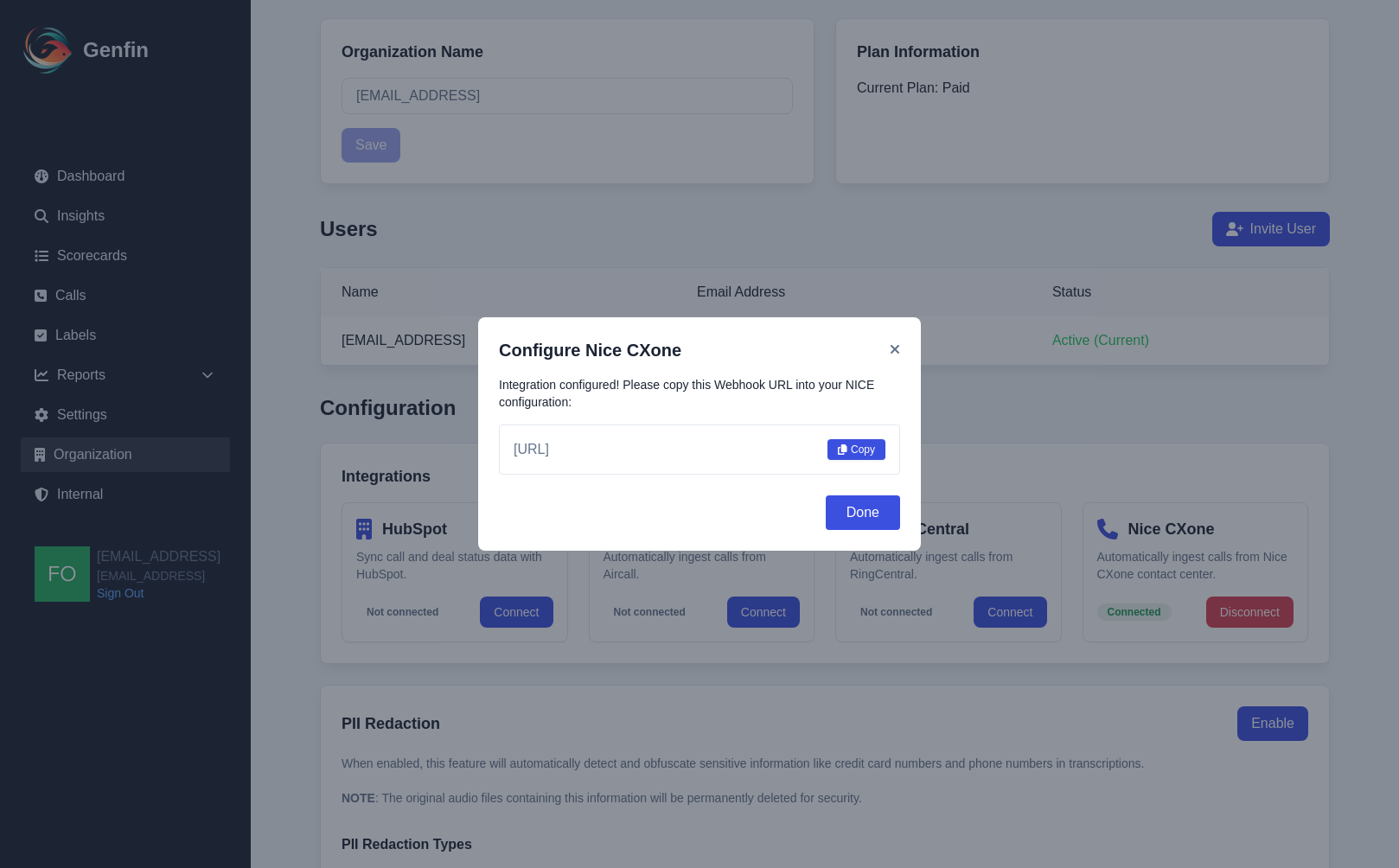
click at [851, 452] on button "Copy" at bounding box center [856, 449] width 57 height 21
click at [866, 513] on button "Done" at bounding box center [862, 512] width 74 height 35
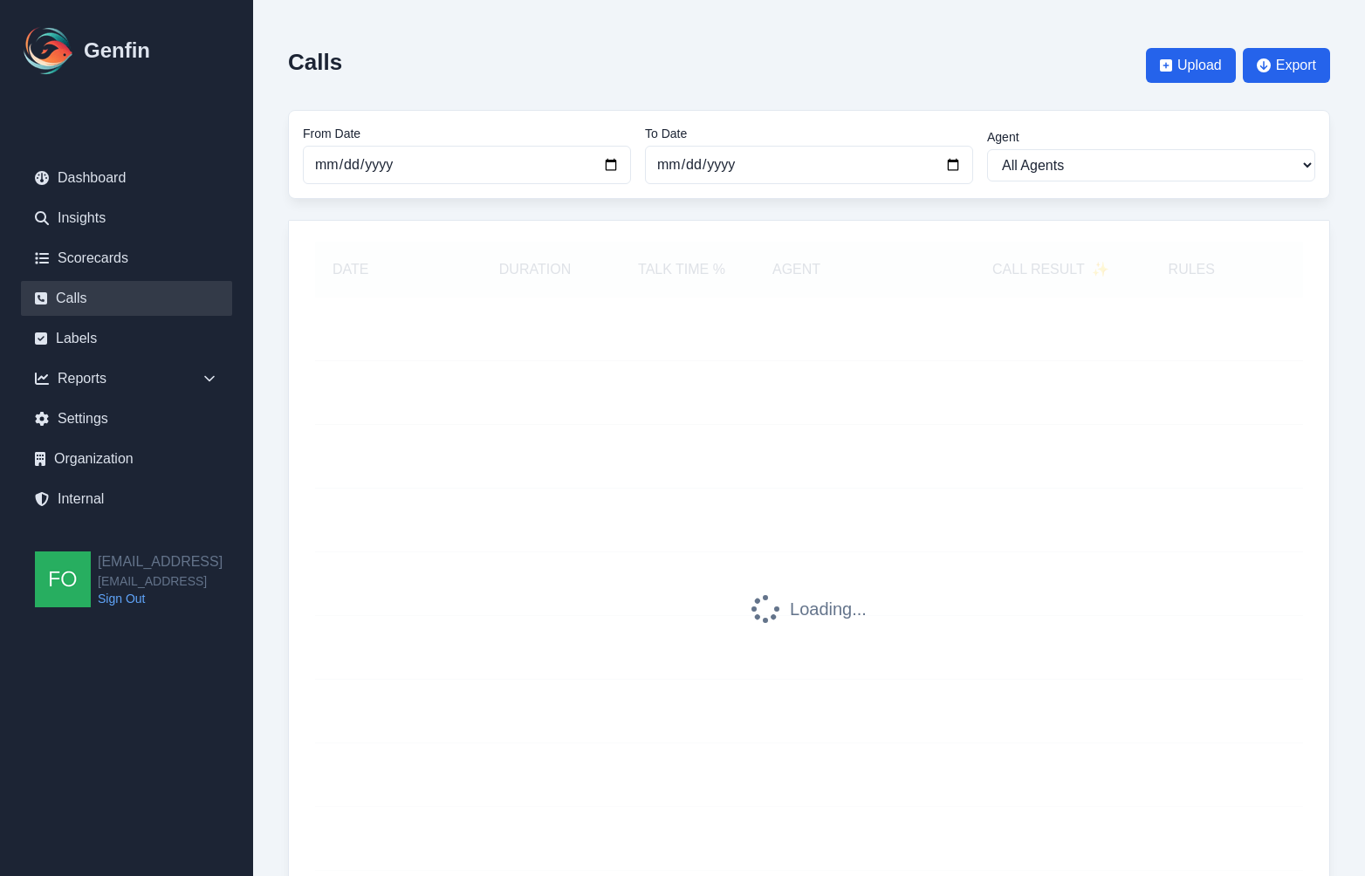
click at [913, 580] on div at bounding box center [863, 576] width 219 height 49
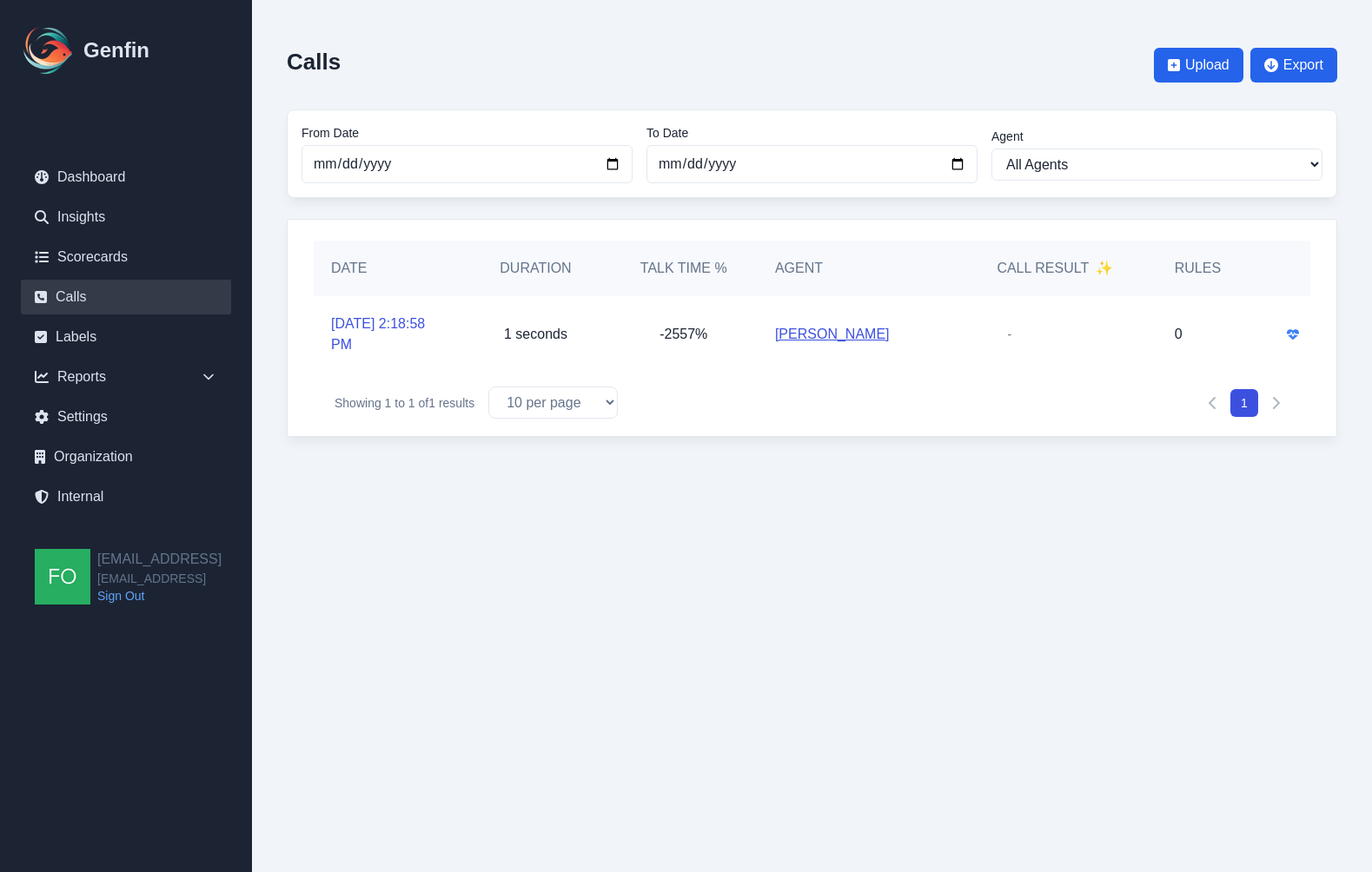
click at [910, 472] on html "Genfin Dashboard Insights Scorecards Calls Labels Reports Sales Compliance Agen…" at bounding box center [686, 236] width 1372 height 472
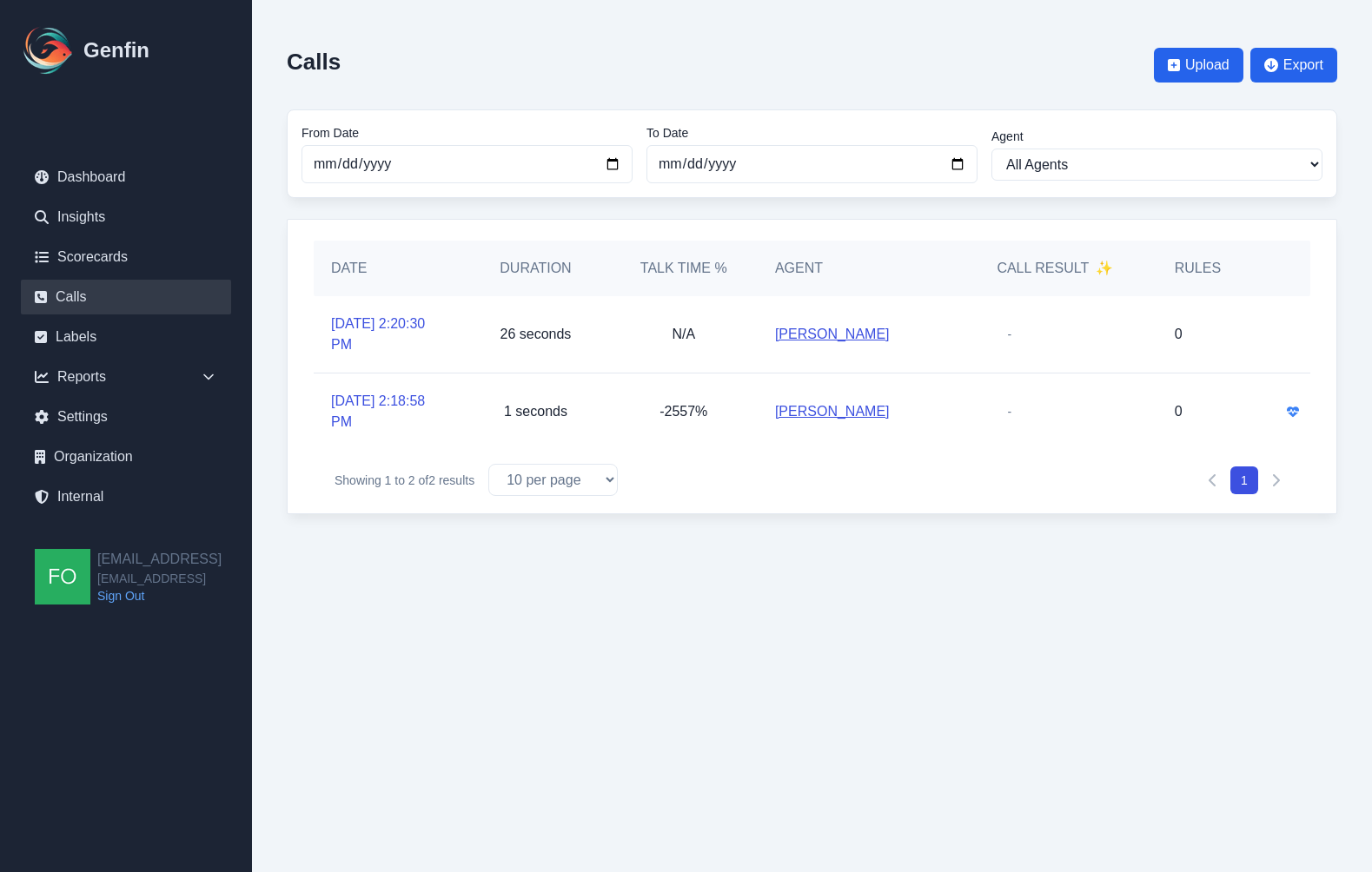
click at [645, 549] on html "Genfin Dashboard Insights Scorecards Calls Labels Reports Sales Compliance Agen…" at bounding box center [686, 275] width 1372 height 549
click at [365, 322] on link "[DATE] 2:20:30 PM" at bounding box center [387, 334] width 113 height 42
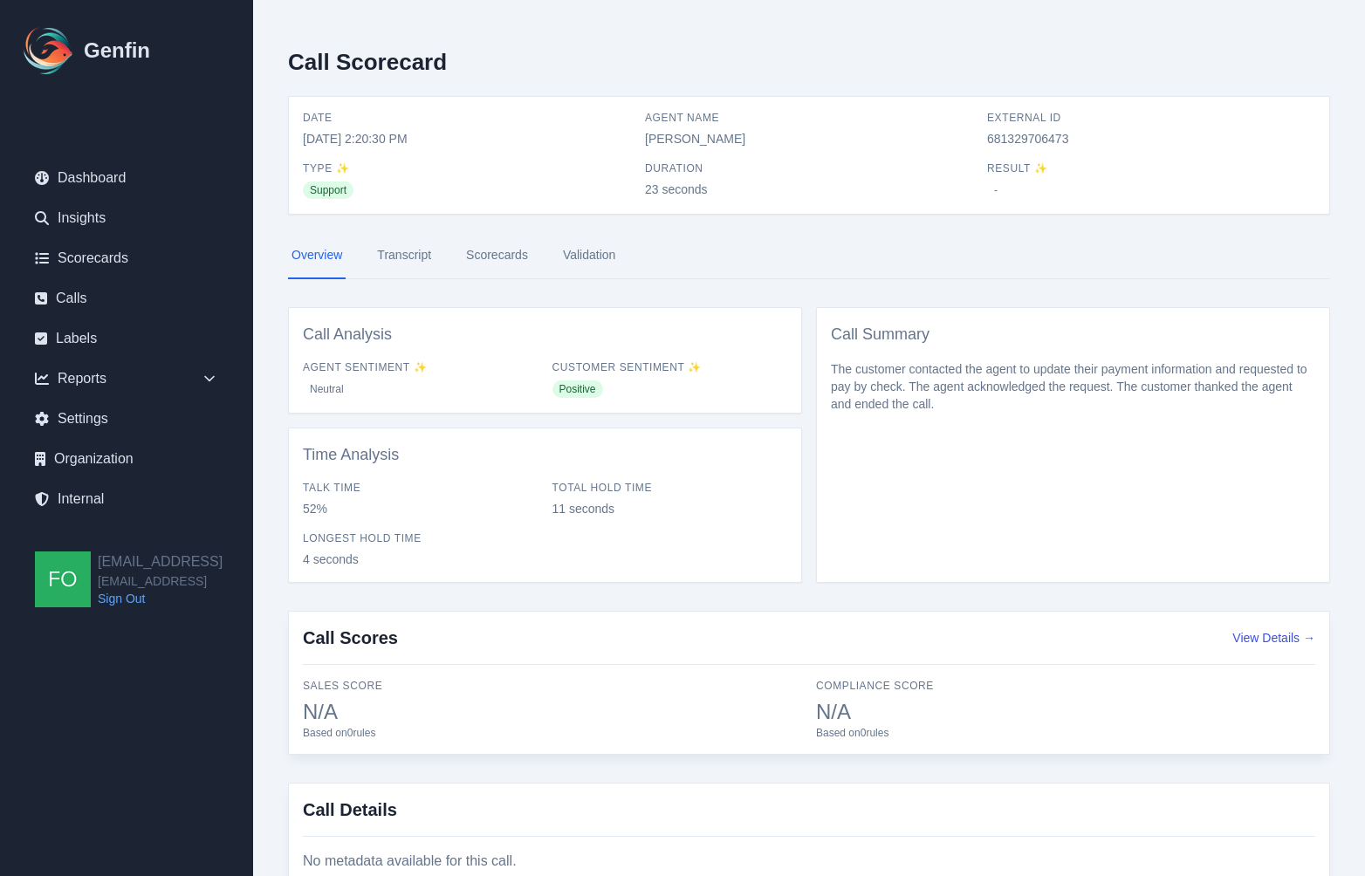
click at [415, 250] on link "Transcript" at bounding box center [404, 255] width 61 height 47
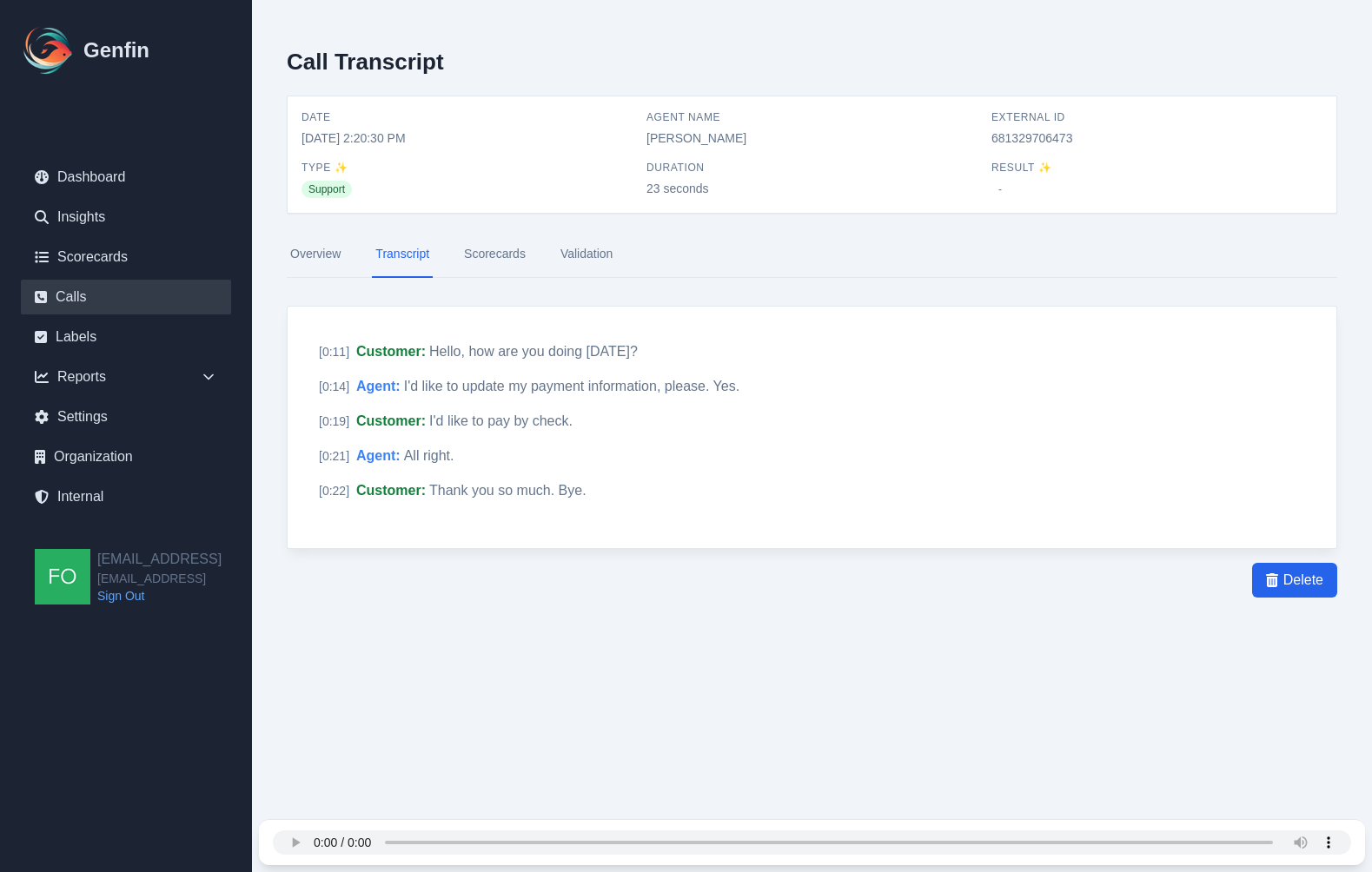
click at [98, 293] on link "Calls" at bounding box center [125, 297] width 210 height 35
